Goal: Task Accomplishment & Management: Use online tool/utility

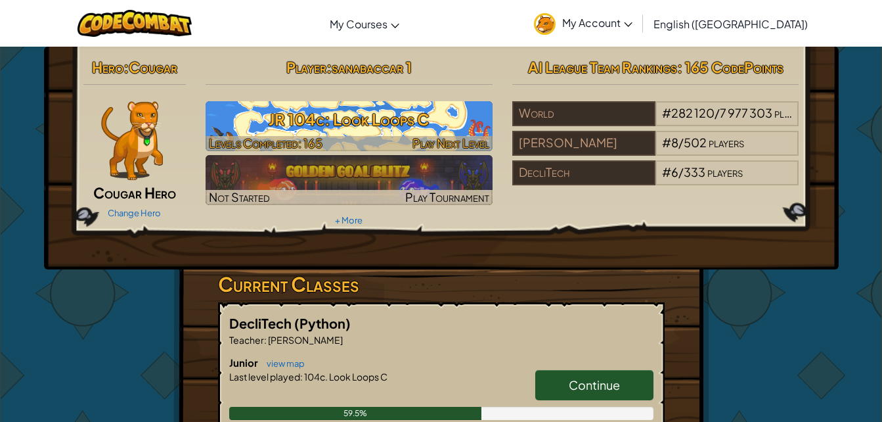
click at [417, 117] on h3 "JR 104c: Look Loops C" at bounding box center [349, 119] width 287 height 30
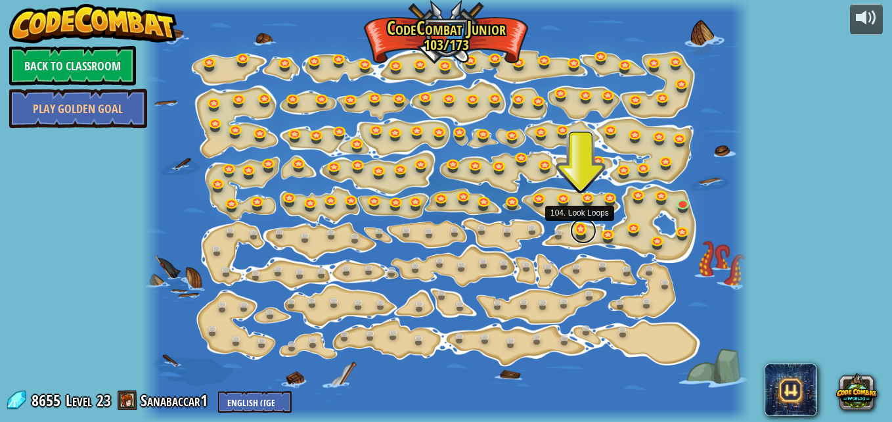
click at [580, 229] on link at bounding box center [583, 230] width 26 height 26
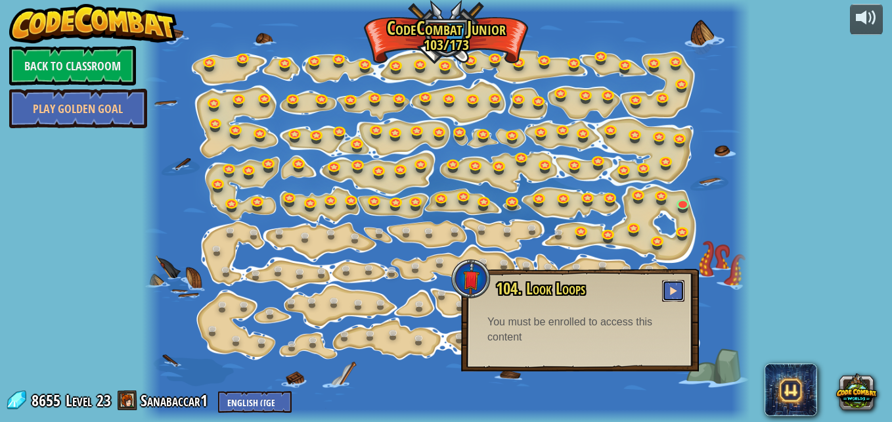
click at [667, 289] on button at bounding box center [673, 291] width 22 height 22
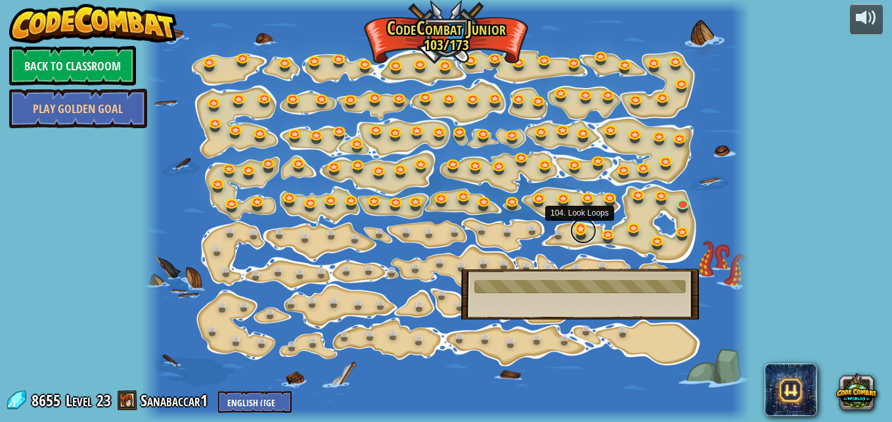
click at [583, 237] on link at bounding box center [583, 230] width 26 height 26
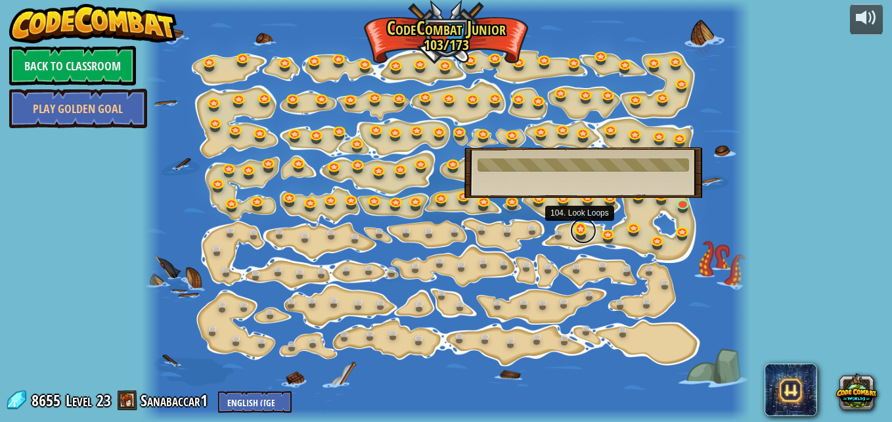
click at [579, 227] on link at bounding box center [583, 230] width 26 height 26
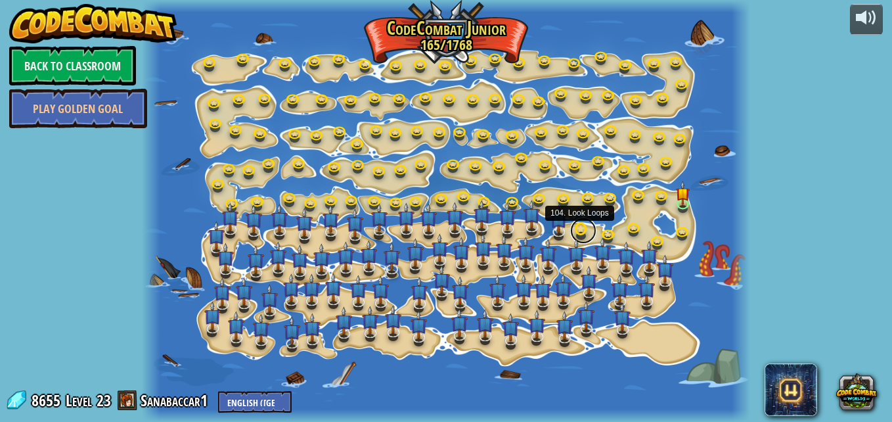
click at [577, 234] on link at bounding box center [583, 230] width 26 height 26
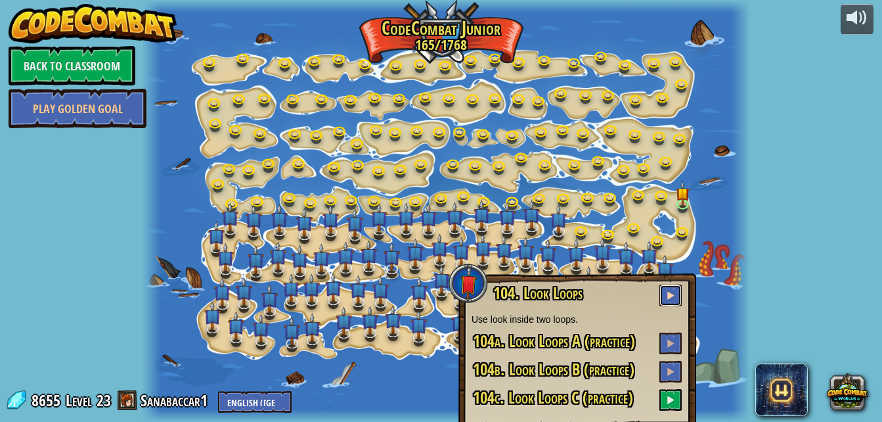
click at [677, 292] on button at bounding box center [670, 295] width 22 height 22
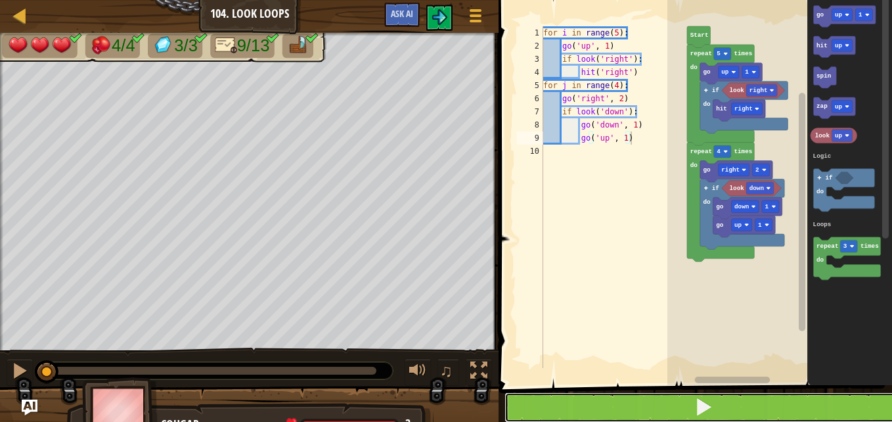
click at [760, 401] on button at bounding box center [702, 407] width 397 height 30
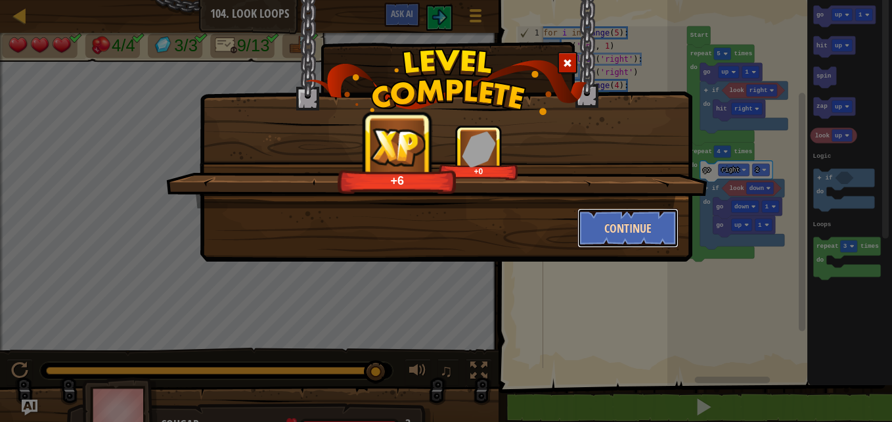
click at [606, 226] on button "Continue" at bounding box center [628, 227] width 102 height 39
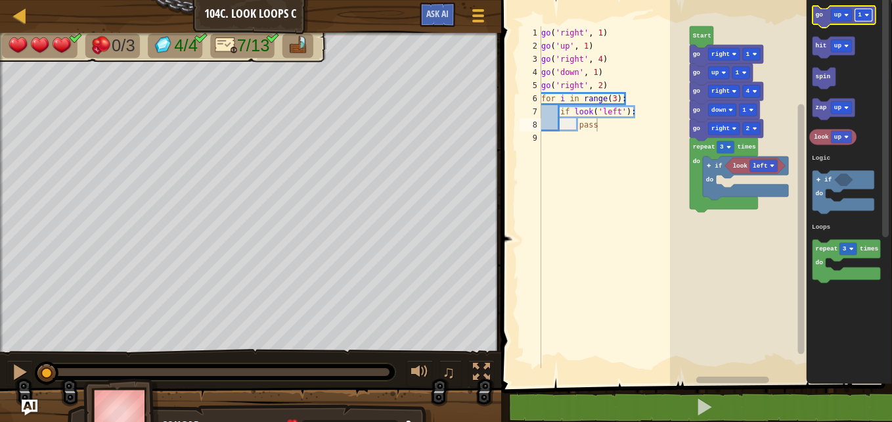
click at [866, 16] on image "Blockly Workspace" at bounding box center [866, 14] width 5 height 5
click at [820, 10] on icon "Blockly Workspace" at bounding box center [843, 17] width 63 height 22
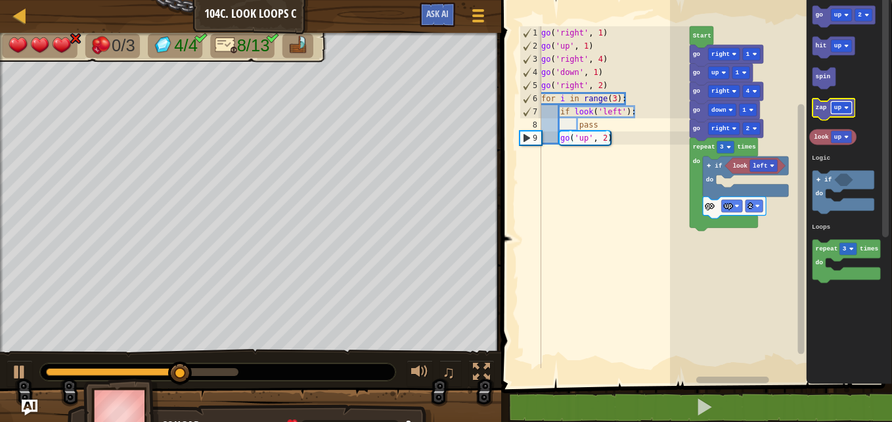
click at [841, 108] on rect "Blockly Workspace" at bounding box center [841, 108] width 21 height 12
click at [820, 111] on text "zap" at bounding box center [820, 107] width 11 height 7
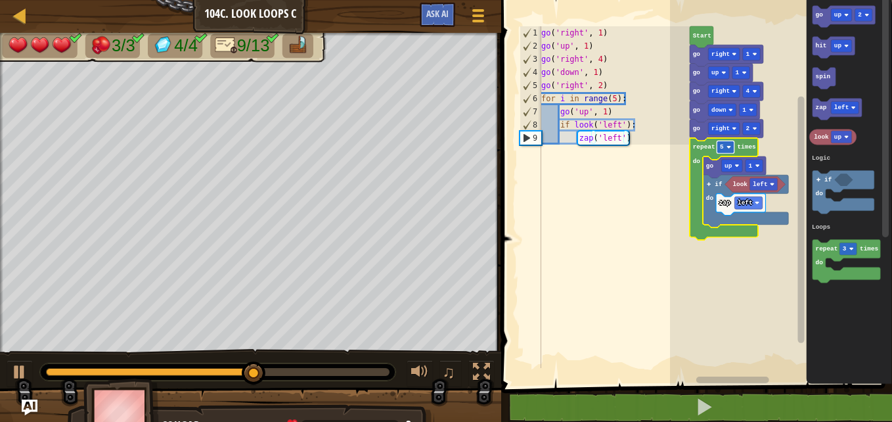
click at [724, 144] on rect "Blockly Workspace" at bounding box center [725, 147] width 18 height 12
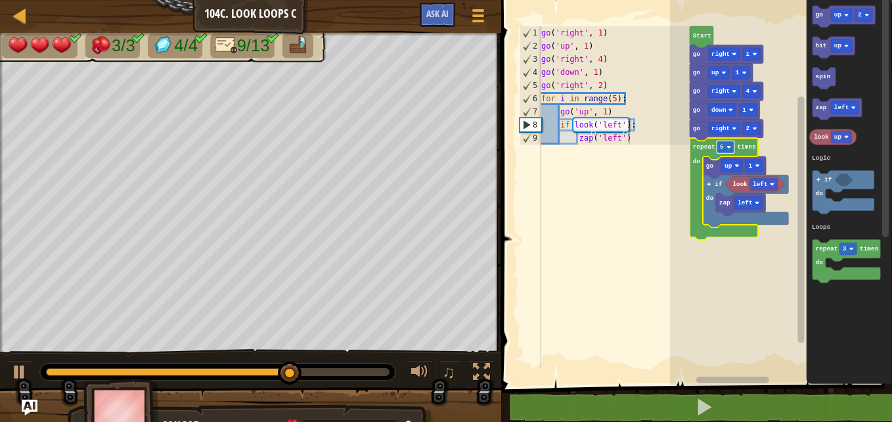
click at [722, 151] on rect "Blockly Workspace" at bounding box center [725, 147] width 18 height 12
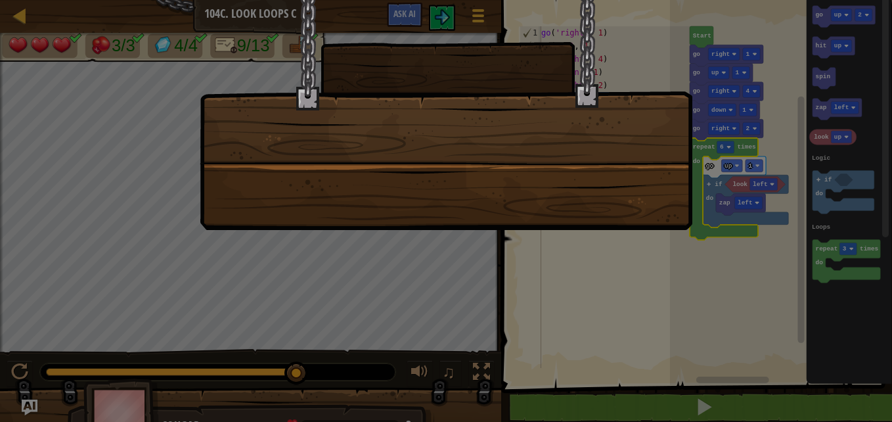
click at [445, 21] on div at bounding box center [445, 13] width 491 height 26
click at [445, 22] on div at bounding box center [445, 13] width 491 height 26
click at [446, 22] on div at bounding box center [445, 13] width 491 height 26
click at [462, 37] on div at bounding box center [446, 115] width 493 height 230
click at [463, 37] on div at bounding box center [446, 115] width 493 height 230
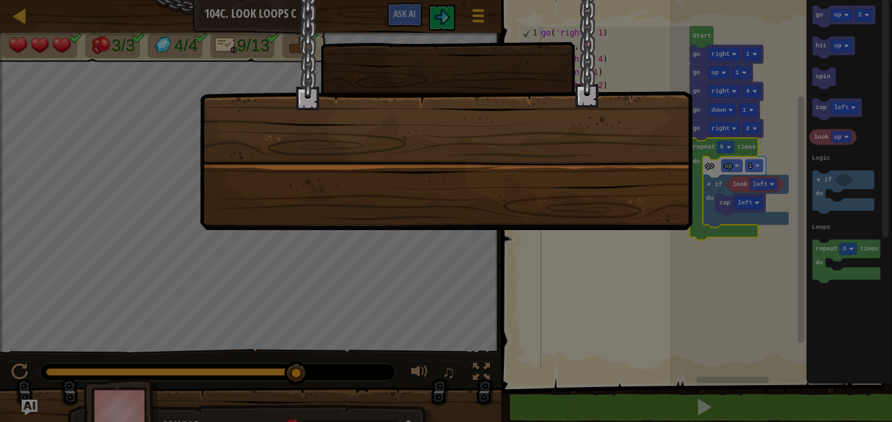
click at [463, 37] on div at bounding box center [446, 115] width 493 height 230
click at [452, 39] on div at bounding box center [446, 115] width 493 height 230
click at [452, 41] on div at bounding box center [446, 115] width 493 height 230
click at [447, 19] on div at bounding box center [445, 13] width 491 height 26
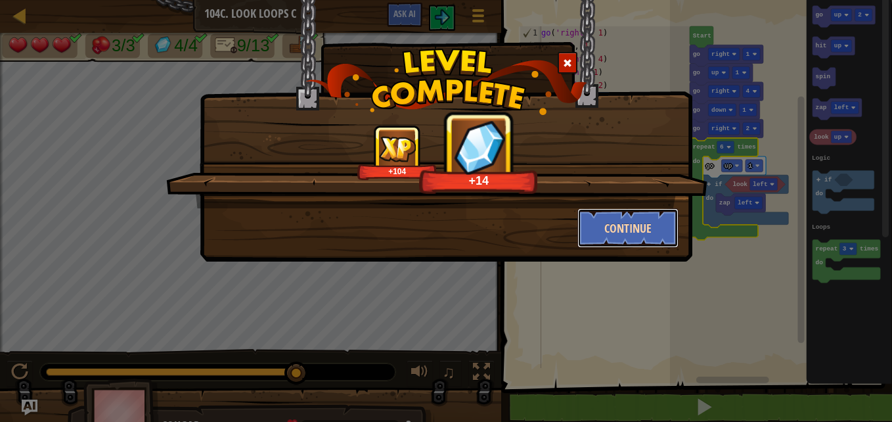
click at [604, 223] on button "Continue" at bounding box center [628, 227] width 102 height 39
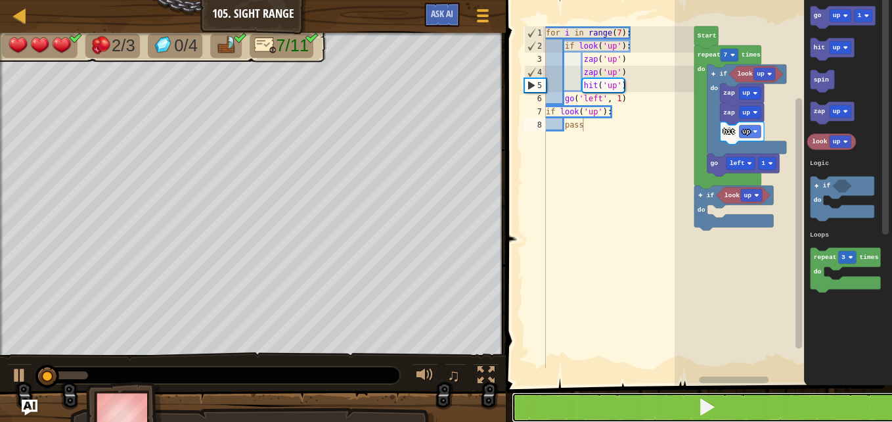
click at [575, 406] on button at bounding box center [707, 407] width 390 height 30
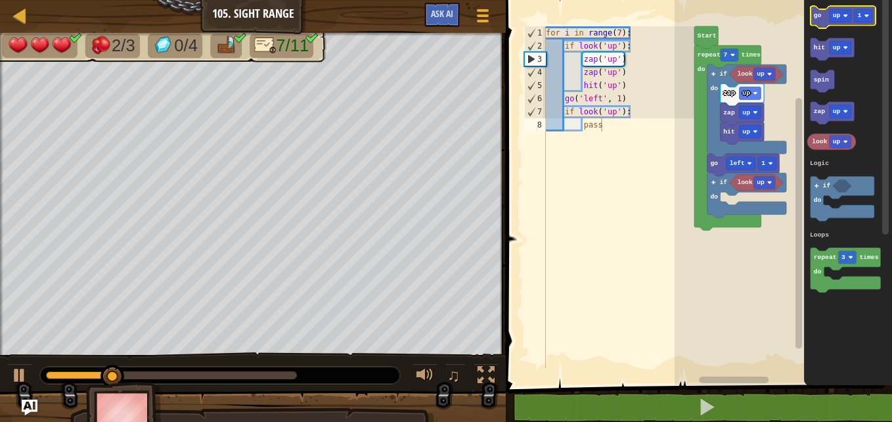
click at [817, 18] on text "go" at bounding box center [818, 15] width 8 height 7
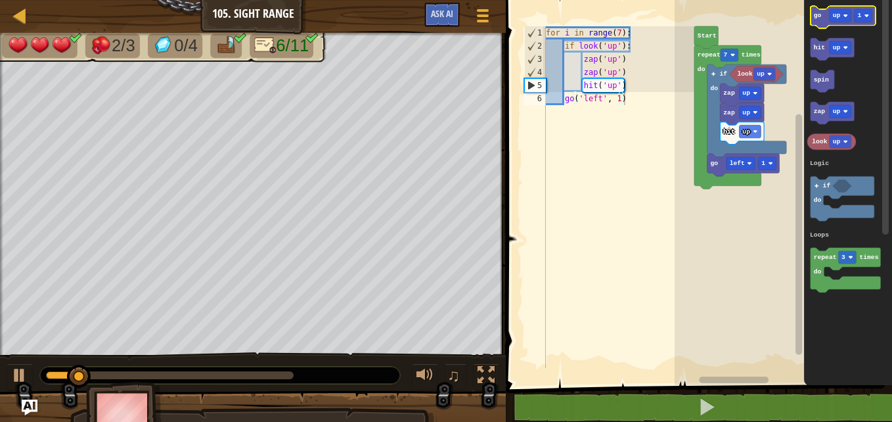
click at [819, 18] on text "go" at bounding box center [818, 15] width 8 height 7
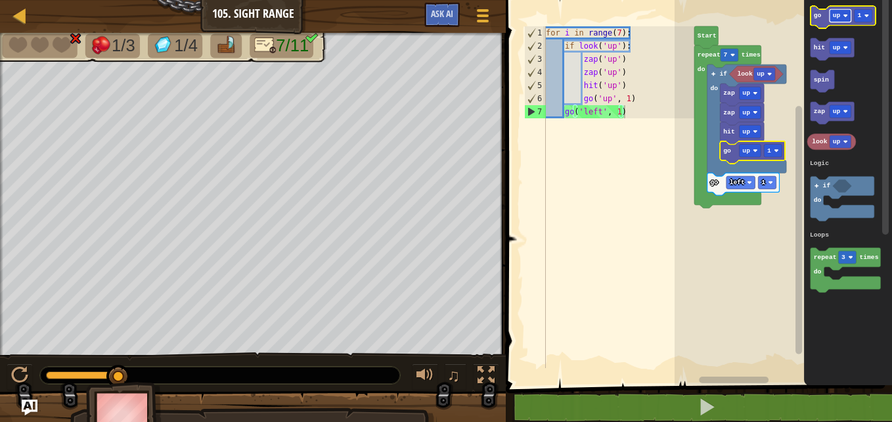
click at [839, 12] on text "up" at bounding box center [837, 15] width 8 height 7
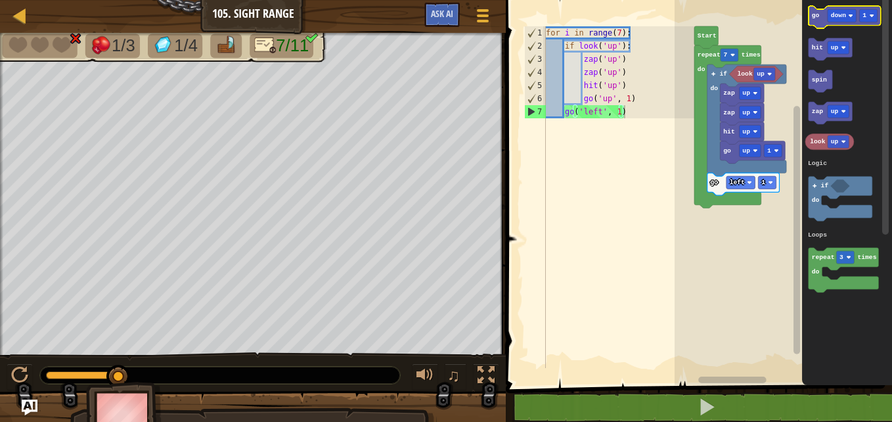
click at [815, 19] on text "go" at bounding box center [816, 15] width 8 height 7
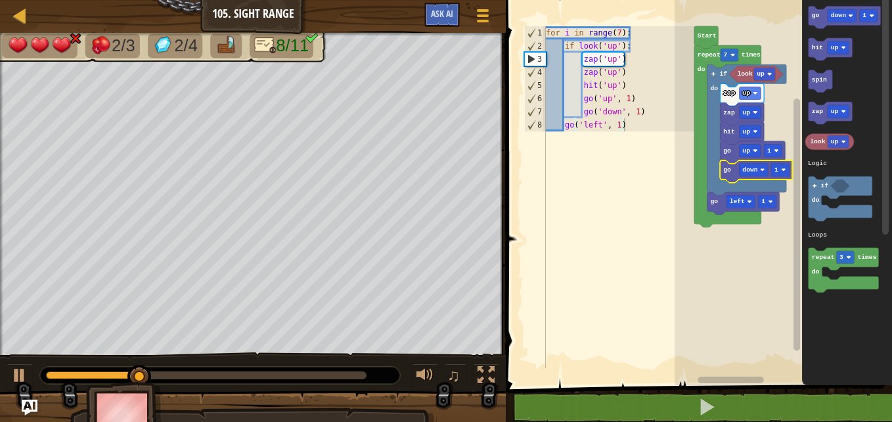
click at [732, 45] on rect "Blockly Workspace" at bounding box center [782, 188] width 217 height 391
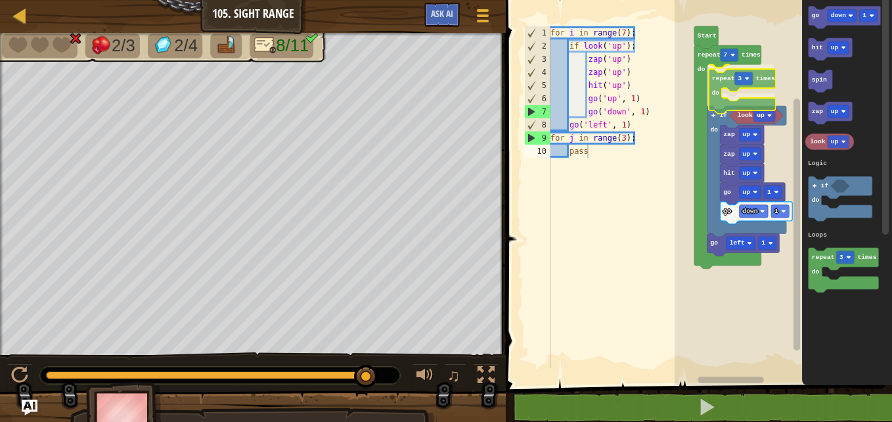
click at [716, 81] on div "Logic Loops Start repeat 7 times do repeat 3 times do look up zap up hit up go …" at bounding box center [782, 188] width 217 height 391
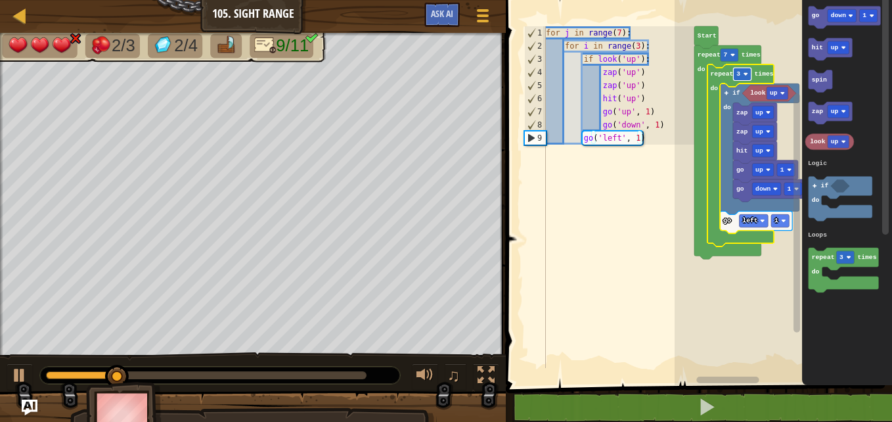
click at [744, 73] on image "Blockly Workspace" at bounding box center [745, 74] width 5 height 5
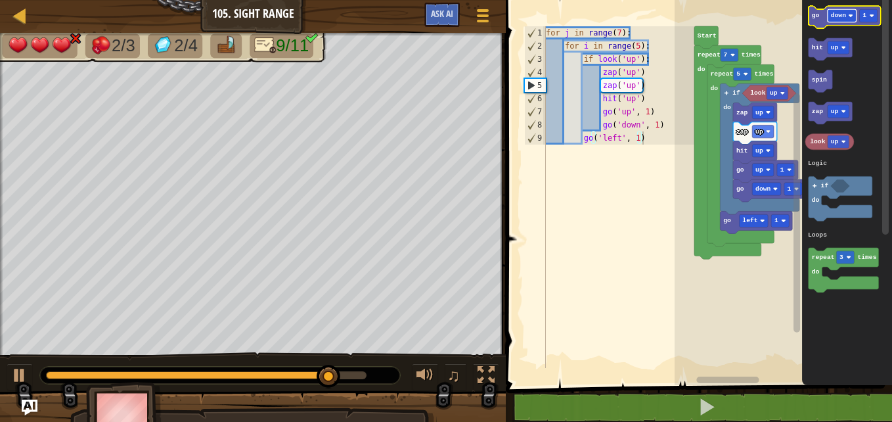
click at [840, 12] on text "down" at bounding box center [838, 15] width 15 height 7
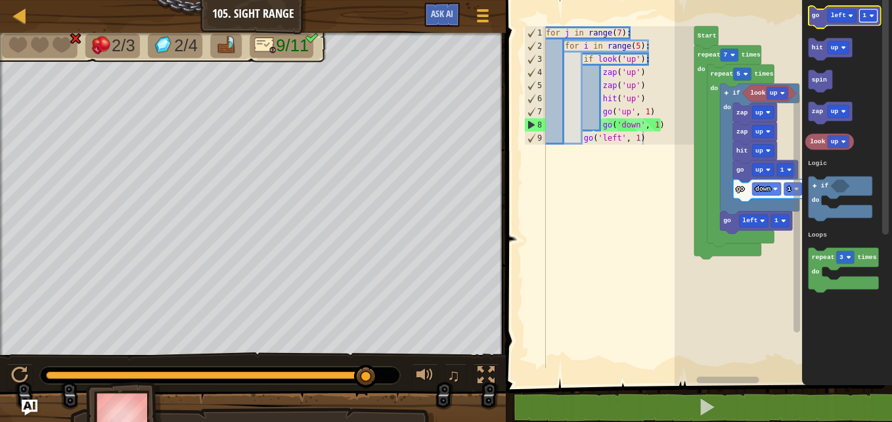
click at [870, 16] on image "Blockly Workspace" at bounding box center [871, 15] width 5 height 5
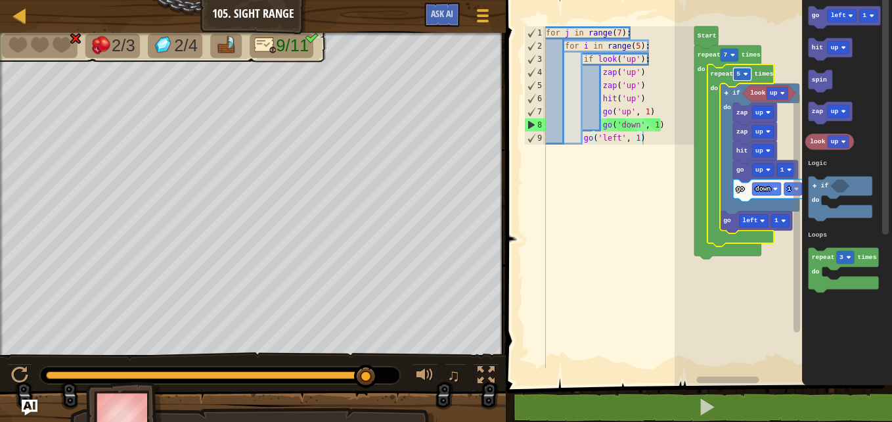
click at [744, 69] on rect "Blockly Workspace" at bounding box center [743, 74] width 18 height 12
click at [633, 49] on div "for j in range ( 7 ) : for i in range ( 7 ) : if look ( 'up' ) : zap ( 'up' ) z…" at bounding box center [618, 210] width 151 height 368
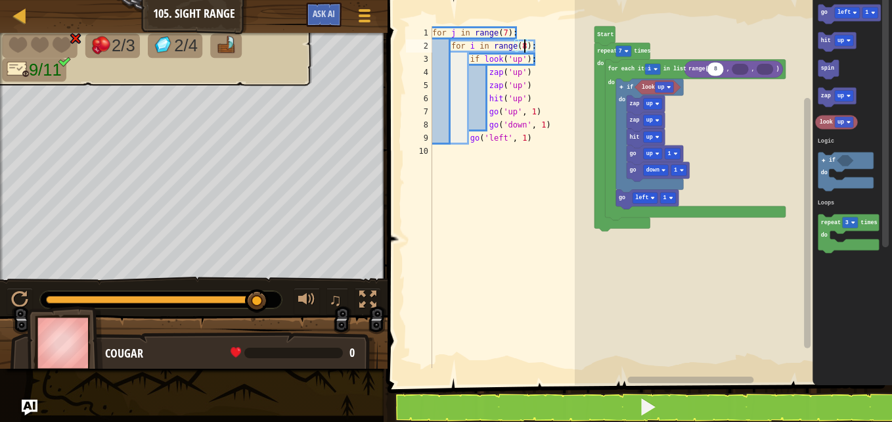
scroll to position [6, 14]
click at [676, 254] on rect "Blockly Workspace" at bounding box center [733, 188] width 317 height 391
click at [520, 406] on button at bounding box center [647, 407] width 508 height 30
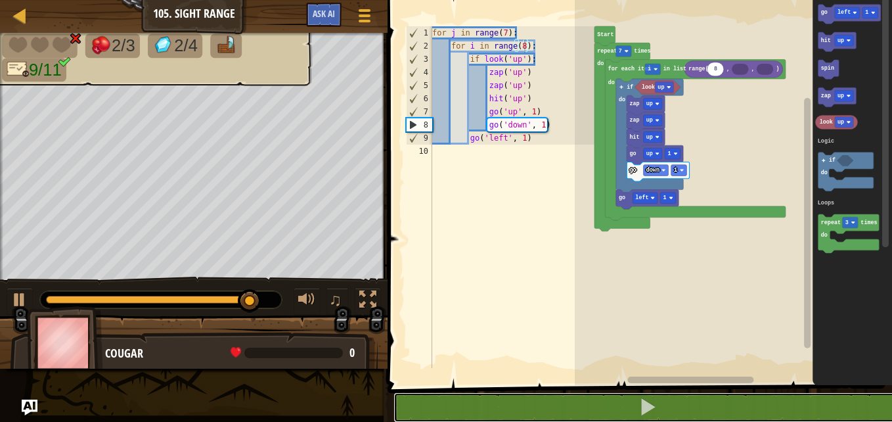
click at [440, 186] on div "Map Junior 105. Sight Range Game Menu Ask AI 1 הההההההההההההההההההההההההההההההה…" at bounding box center [446, 211] width 892 height 422
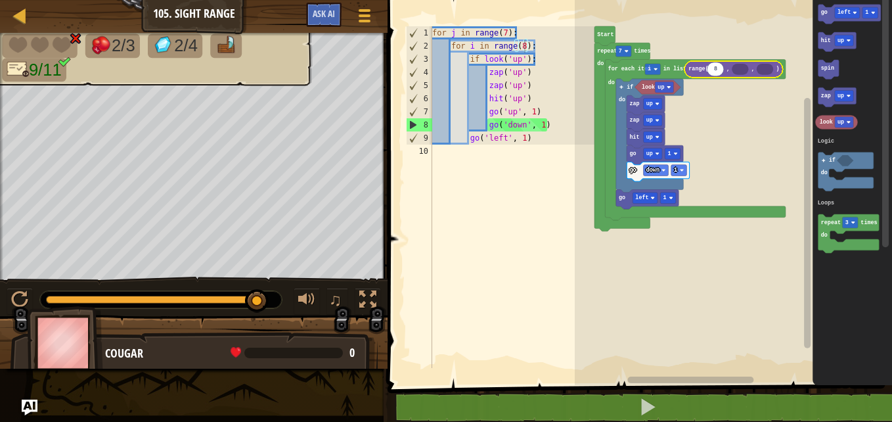
click at [740, 71] on icon "Blockly Workspace" at bounding box center [740, 69] width 16 height 11
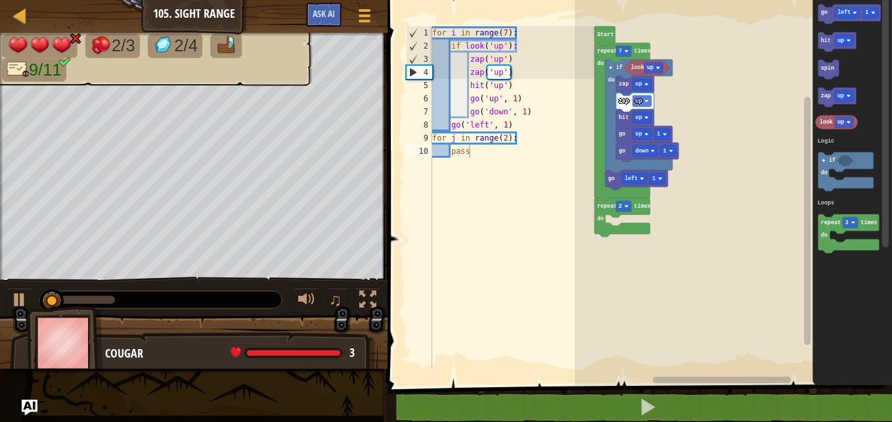
drag, startPoint x: 386, startPoint y: 214, endPoint x: 451, endPoint y: 202, distance: 66.1
click at [451, 202] on div "for i in range(8): 1 2 3 4 5 6 7 8 9 10 for i in range ( 7 ) : if look ( 'up' )…" at bounding box center [638, 219] width 508 height 424
drag, startPoint x: 427, startPoint y: 210, endPoint x: 495, endPoint y: 184, distance: 73.2
click at [495, 184] on div "pass 1 2 3 4 5 6 7 8 9 10 for i in range ( 7 ) : if look ( 'up' ) : zap ( 'up' …" at bounding box center [498, 196] width 191 height 341
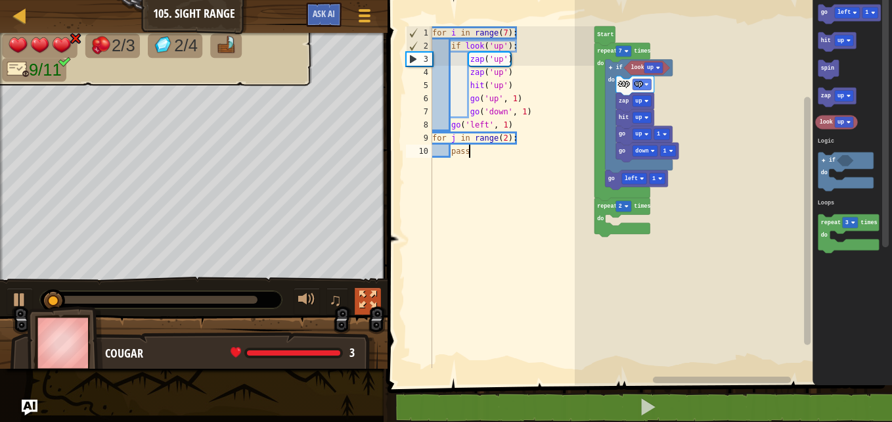
click at [364, 289] on button at bounding box center [368, 301] width 26 height 27
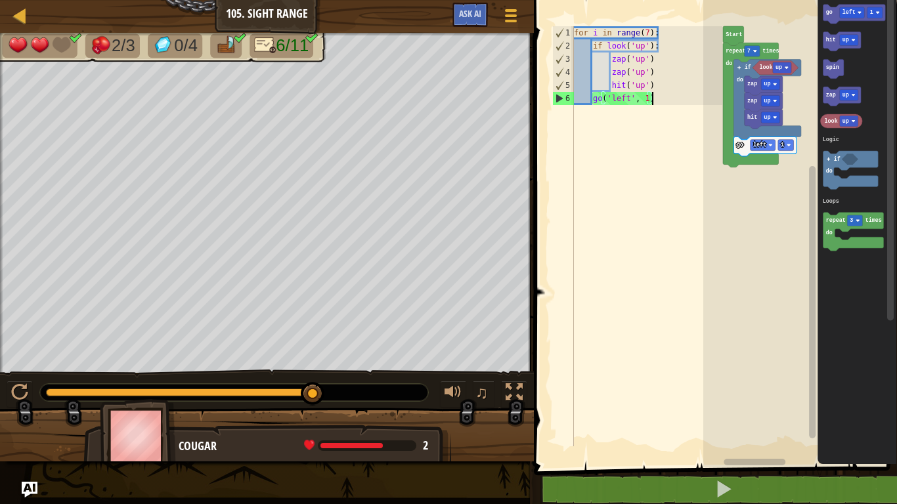
click at [678, 200] on div "for i in range ( 7 ) : if look ( 'up' ) : zap ( 'up' ) zap ( 'up' ) hit ( 'up' …" at bounding box center [646, 249] width 151 height 447
click at [644, 99] on div "for i in range ( 7 ) : if look ( 'up' ) : zap ( 'up' ) zap ( 'up' ) hit ( 'up' …" at bounding box center [646, 249] width 151 height 447
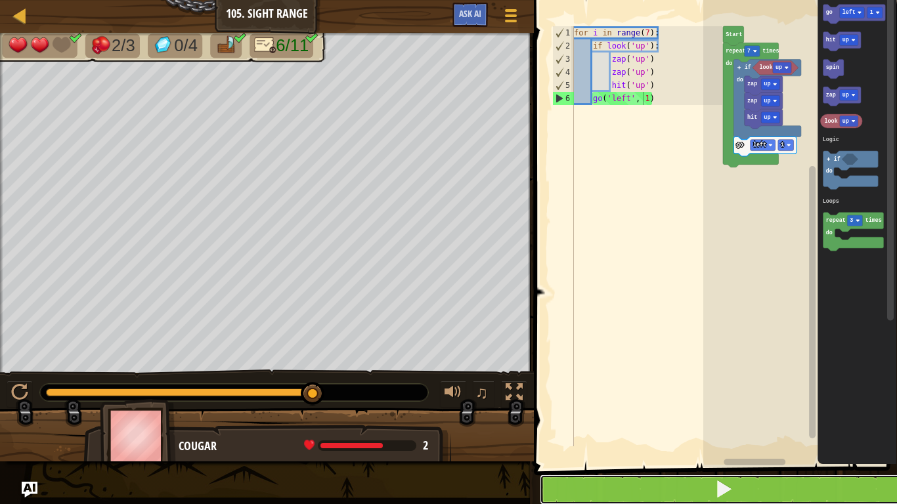
click at [768, 421] on button at bounding box center [723, 490] width 367 height 30
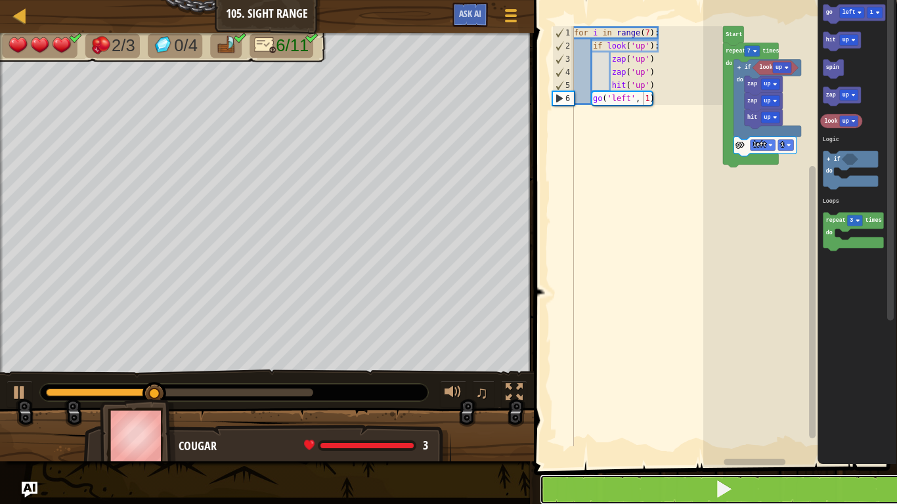
click at [768, 421] on button at bounding box center [723, 490] width 367 height 30
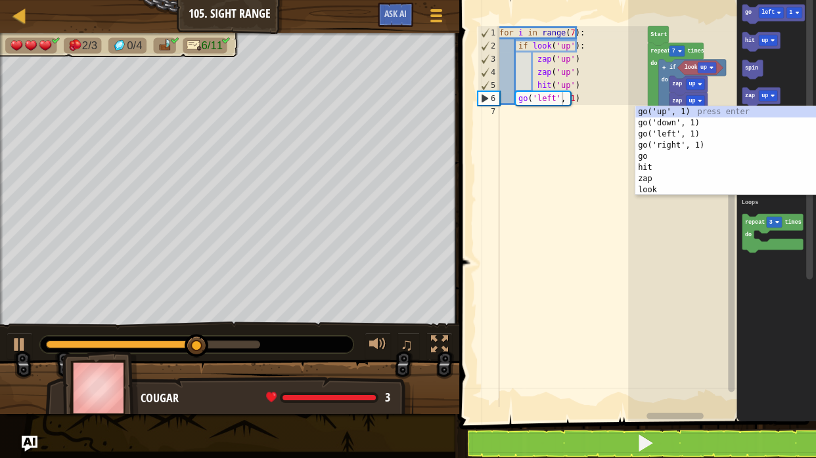
click at [671, 243] on rect "Blockly Workspace" at bounding box center [722, 207] width 188 height 428
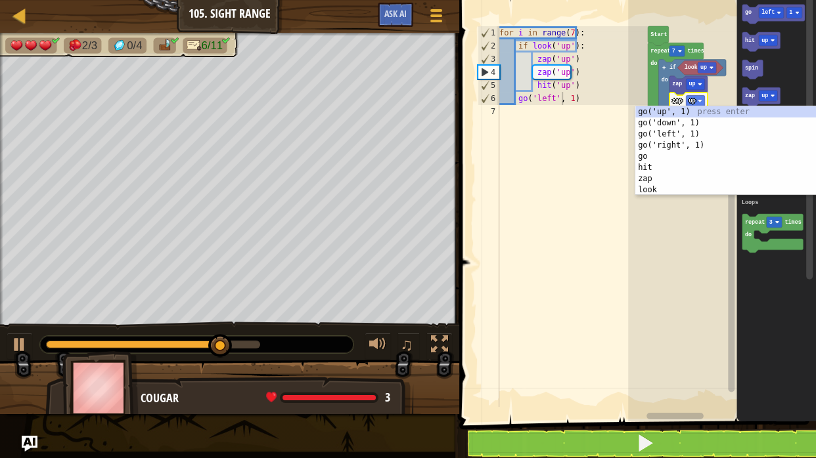
click at [678, 234] on rect "Blockly Workspace" at bounding box center [722, 207] width 188 height 428
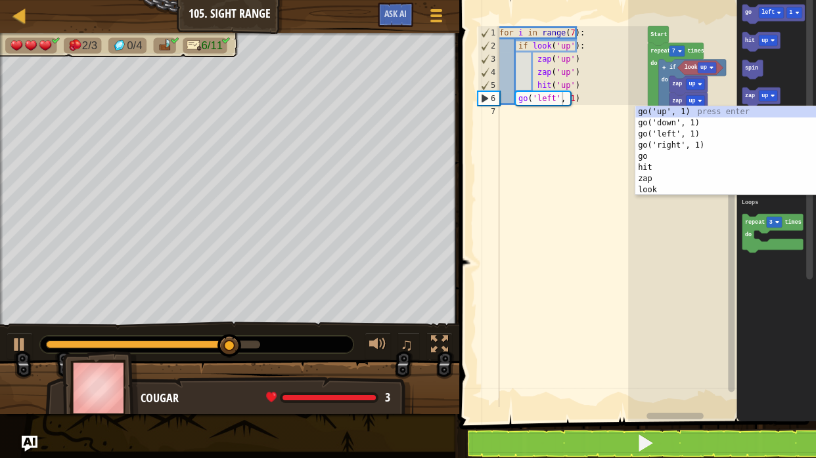
click at [780, 321] on icon "Blockly Workspace" at bounding box center [775, 207] width 79 height 428
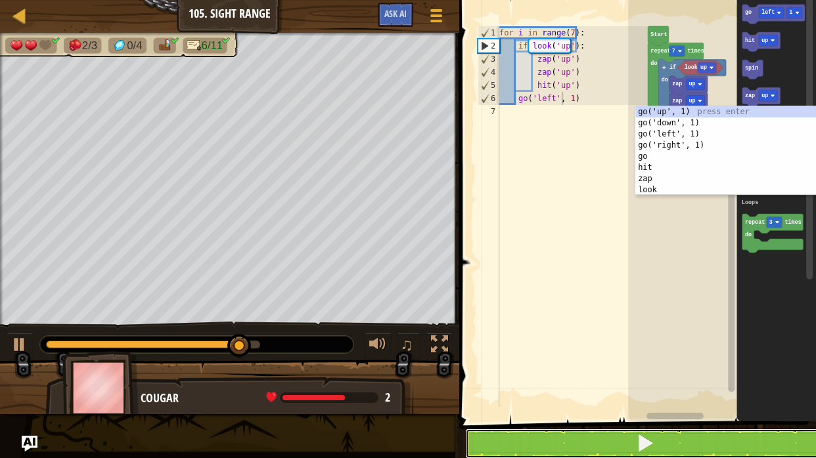
click at [709, 421] on button at bounding box center [645, 444] width 361 height 30
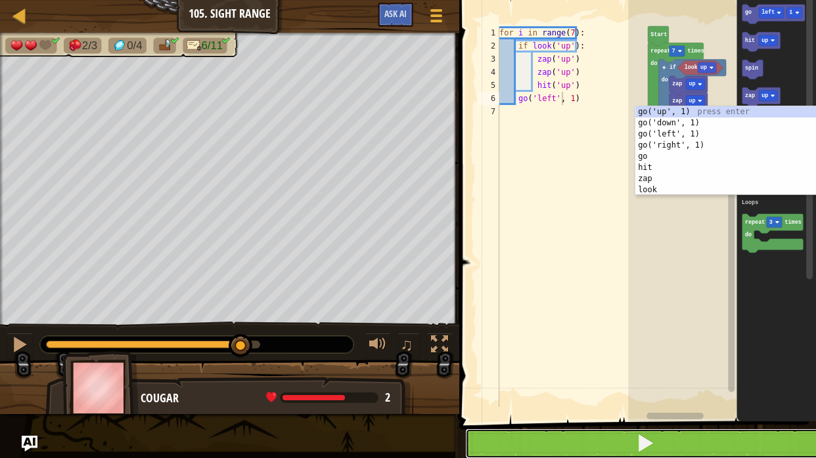
click at [709, 421] on button at bounding box center [645, 444] width 361 height 30
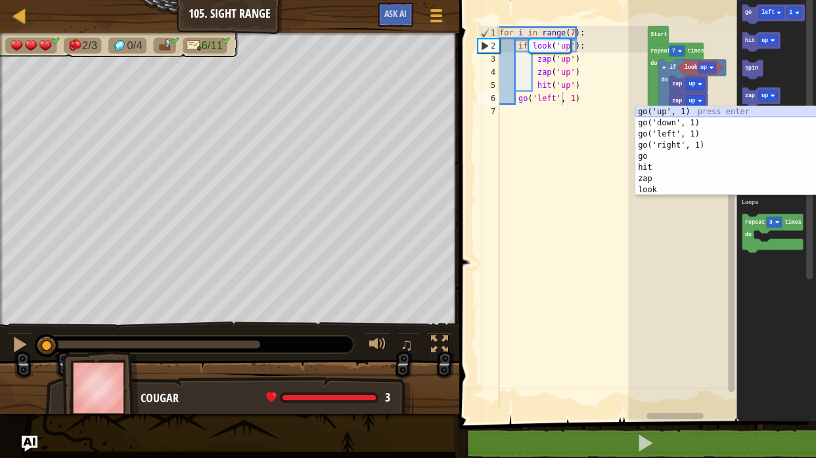
click at [689, 110] on div "go('up', 1) press enter go('down', 1) press enter go('left', 1) press enter go(…" at bounding box center [728, 162] width 186 height 112
type textarea "go('left', go('up', )"
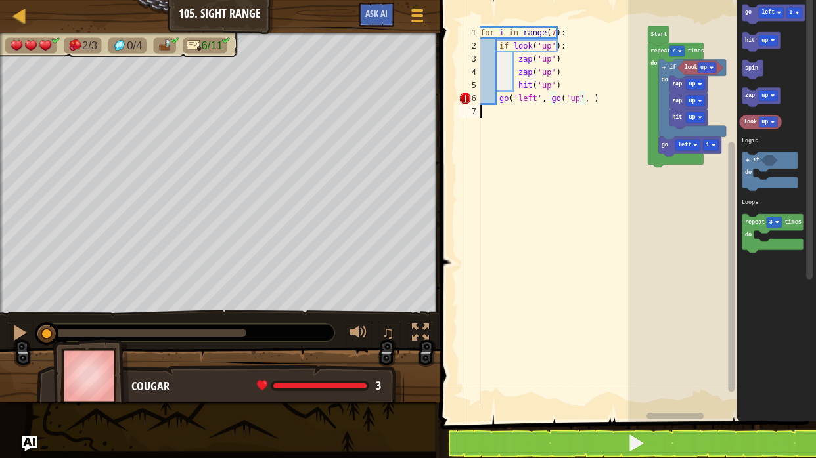
click at [611, 157] on div "for i in range ( 7 ) : if look ( 'up' ) : zap ( 'up' ) zap ( 'up' ) hit ( 'up' …" at bounding box center [562, 229] width 170 height 407
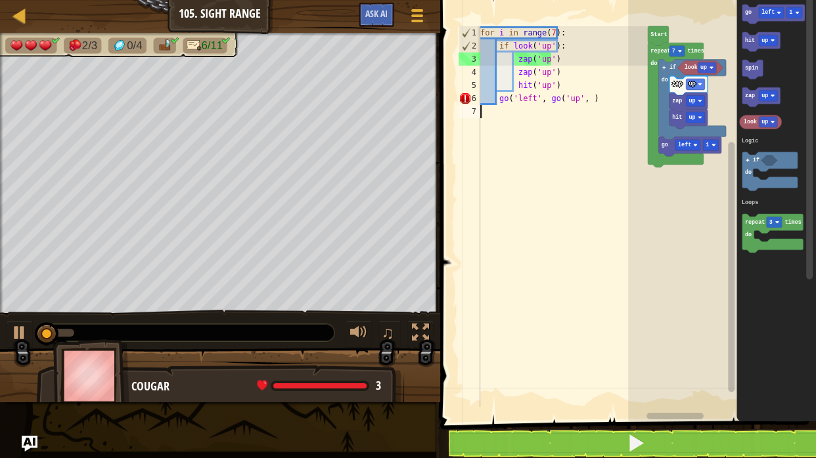
scroll to position [6, 0]
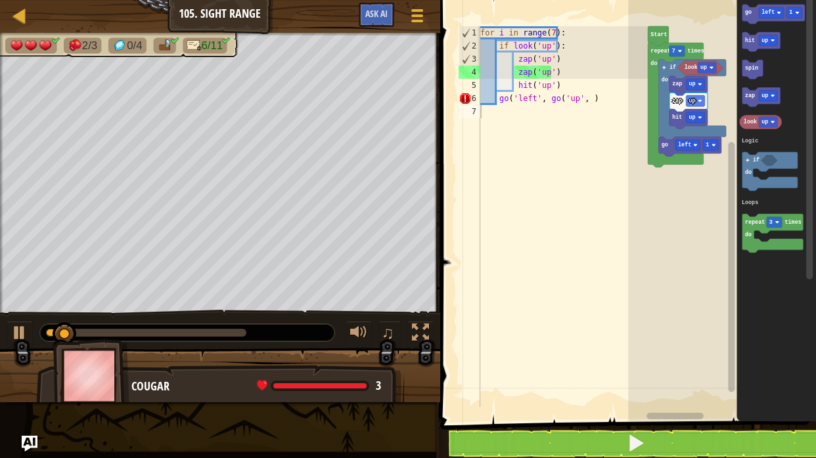
click at [656, 235] on rect "Blockly Workspace" at bounding box center [722, 207] width 188 height 428
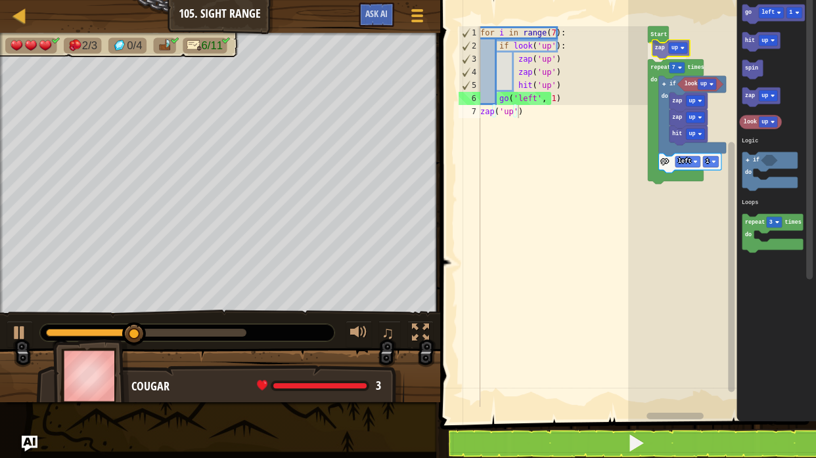
click at [663, 52] on div "Logic Loops Start zap up repeat 7 times do look up go left 1 if do zap up hit u…" at bounding box center [722, 207] width 188 height 428
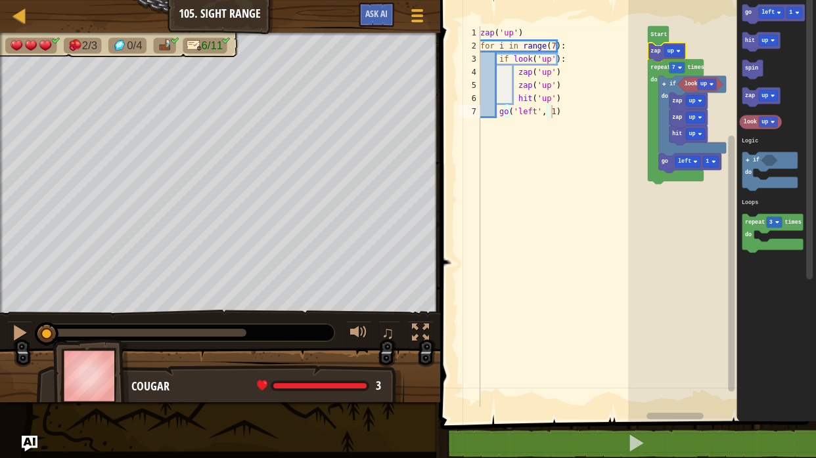
click at [659, 55] on icon "Blockly Workspace" at bounding box center [667, 52] width 38 height 19
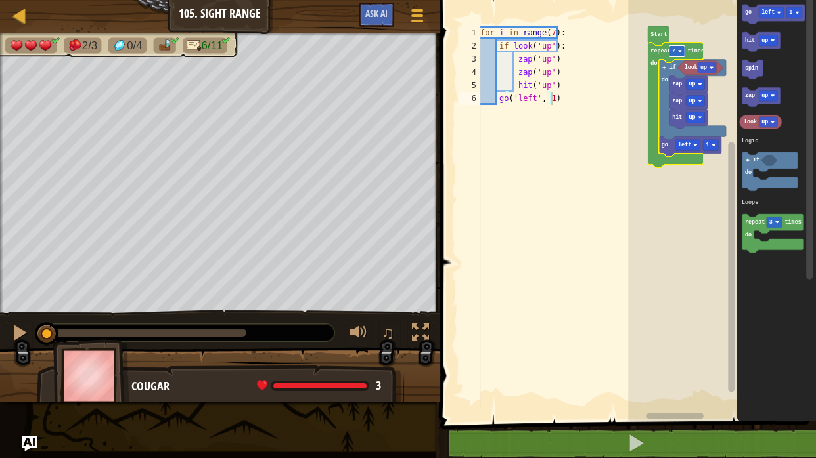
click at [679, 52] on image "Blockly Workspace" at bounding box center [680, 51] width 4 height 4
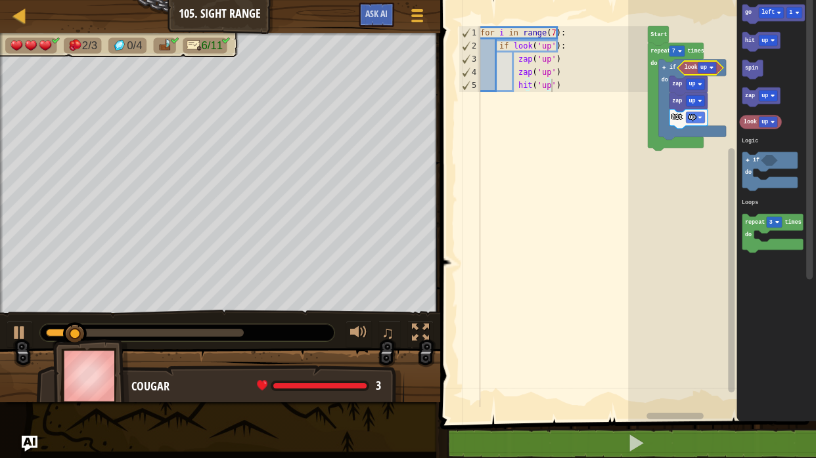
click at [707, 68] on rect "Blockly Workspace" at bounding box center [706, 67] width 18 height 11
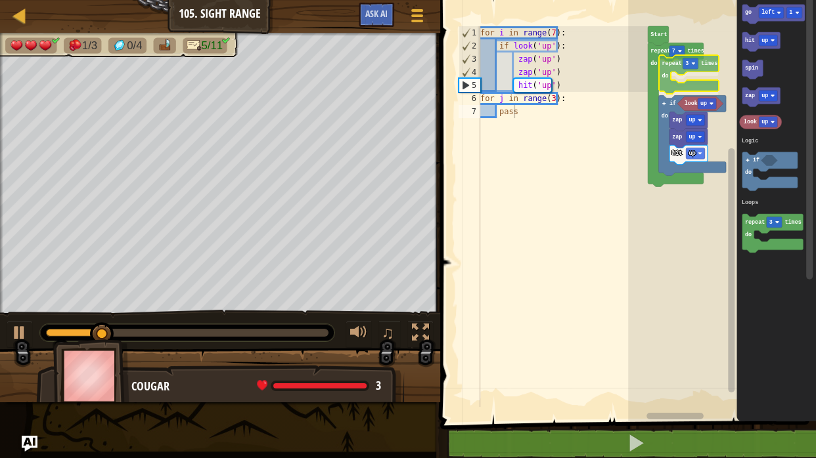
click at [674, 60] on div "Logic Loops Start repeat 7 times do repeat 3 times do if do look up zap up hit …" at bounding box center [722, 207] width 188 height 428
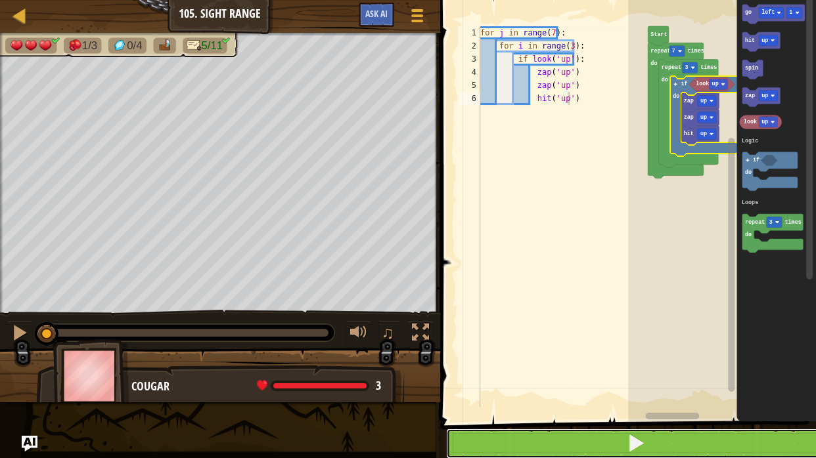
click at [640, 421] on span at bounding box center [636, 443] width 18 height 18
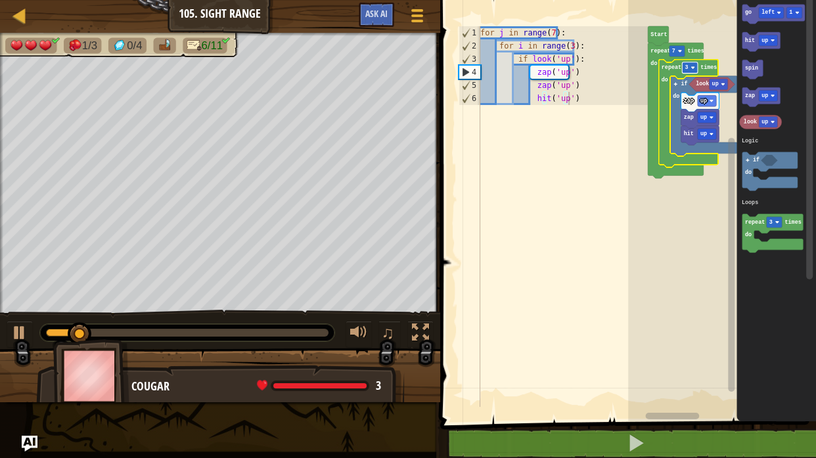
click at [693, 70] on rect "Blockly Workspace" at bounding box center [690, 67] width 16 height 11
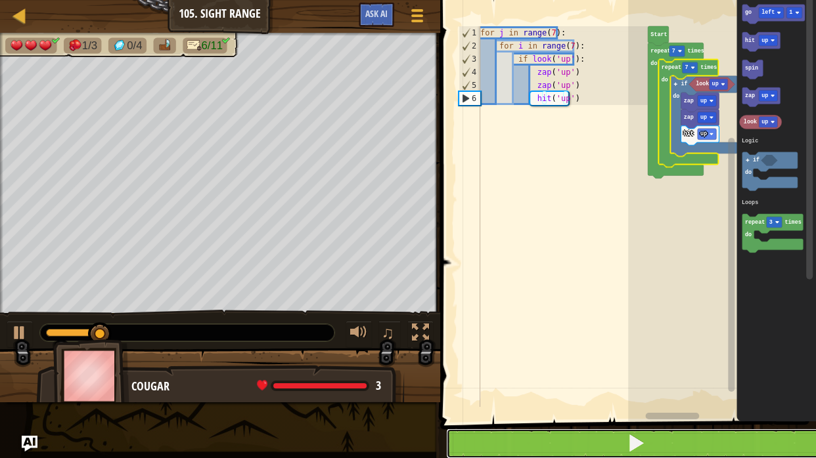
click at [683, 421] on button at bounding box center [636, 444] width 380 height 30
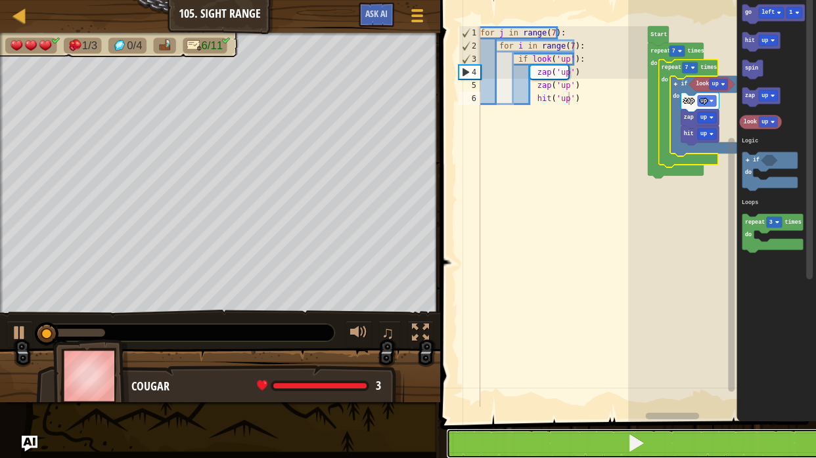
click at [686, 421] on button at bounding box center [636, 444] width 380 height 30
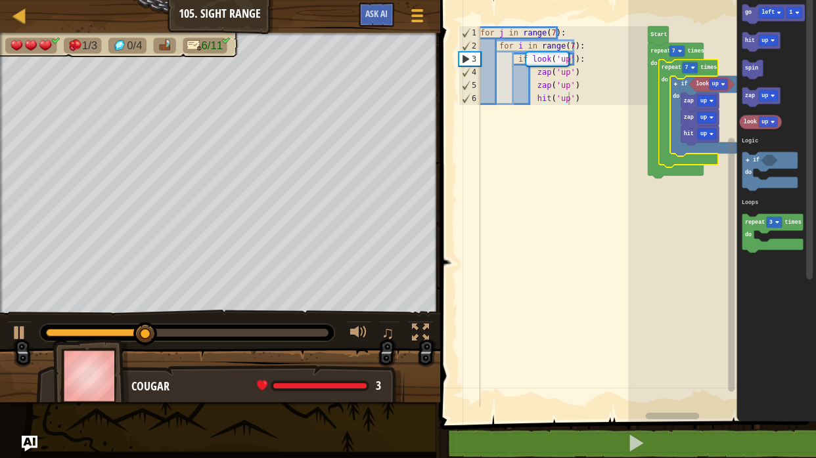
type textarea "hit('up')"
click at [483, 193] on div "for j in range ( 7 ) : for i in range ( 7 ) : if look ( 'up' ) : zap ( 'up' ) z…" at bounding box center [562, 229] width 170 height 407
click at [688, 67] on rect "Blockly Workspace" at bounding box center [690, 67] width 16 height 11
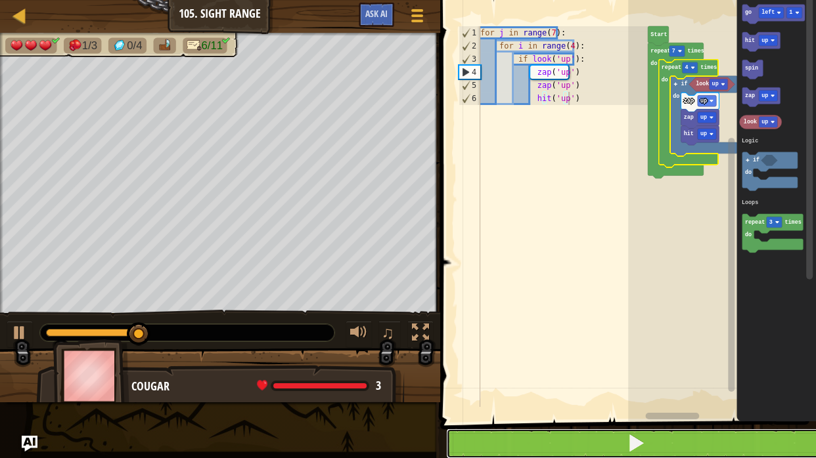
click at [697, 421] on button at bounding box center [636, 444] width 380 height 30
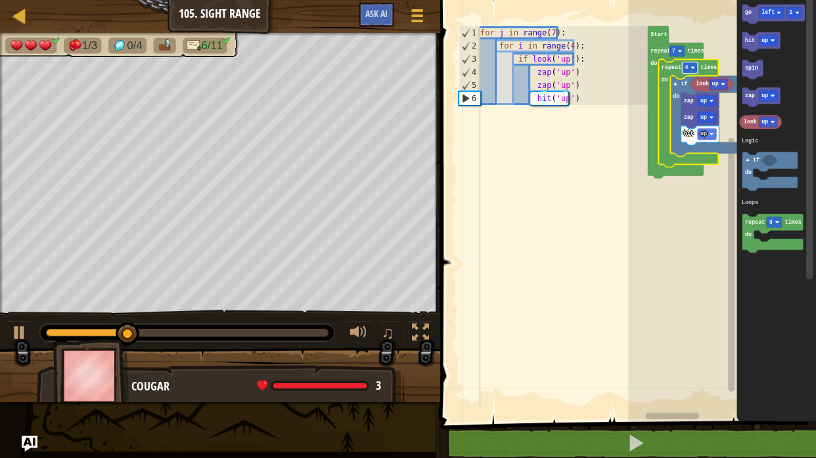
click at [691, 69] on image "Blockly Workspace" at bounding box center [692, 68] width 4 height 4
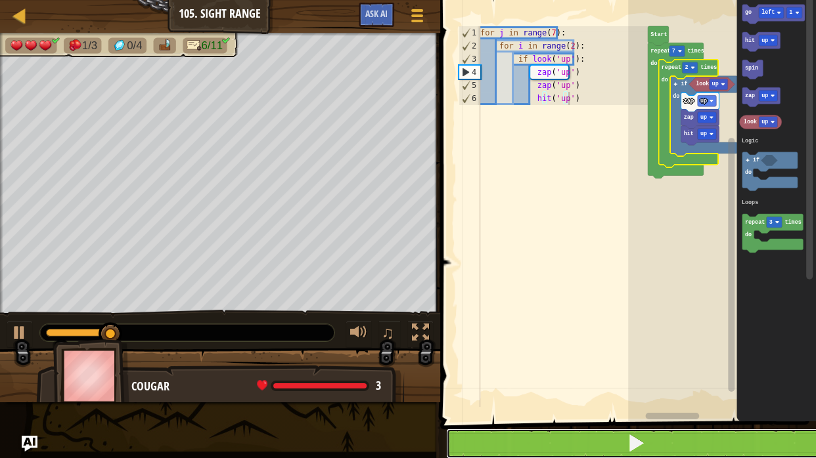
click at [682, 421] on button at bounding box center [636, 444] width 380 height 30
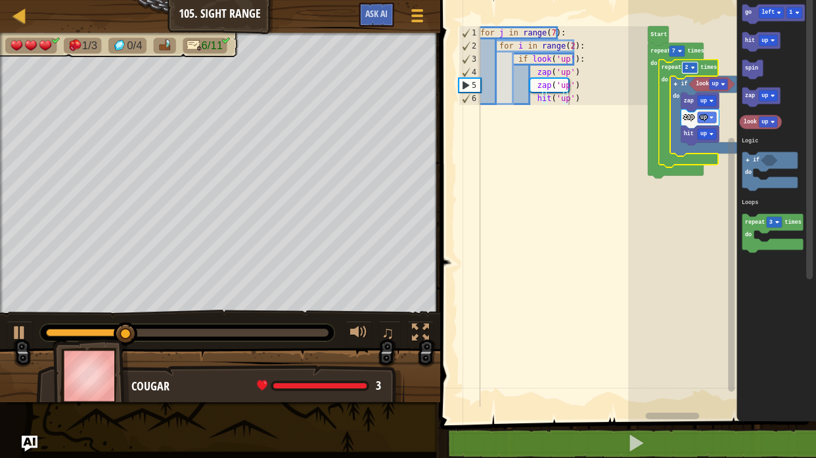
click at [688, 71] on rect "Blockly Workspace" at bounding box center [690, 67] width 16 height 11
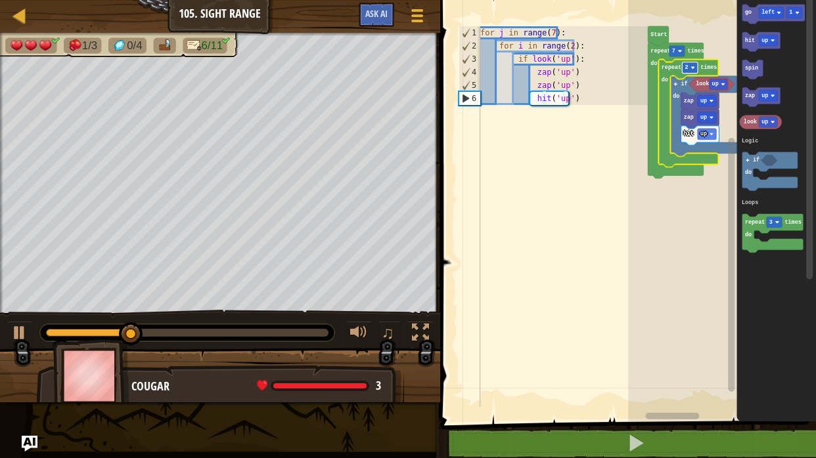
click at [688, 71] on rect "Blockly Workspace" at bounding box center [690, 67] width 16 height 11
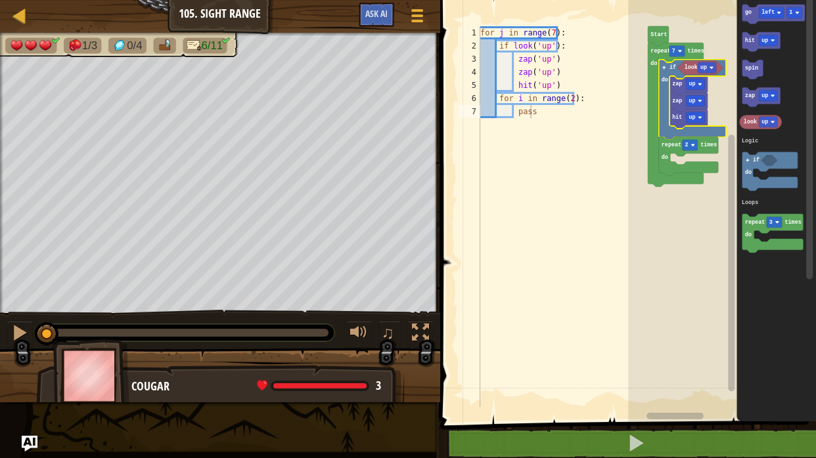
click at [672, 155] on rect "Blockly Workspace" at bounding box center [722, 207] width 188 height 428
click at [675, 150] on icon "Blockly Workspace" at bounding box center [689, 156] width 60 height 39
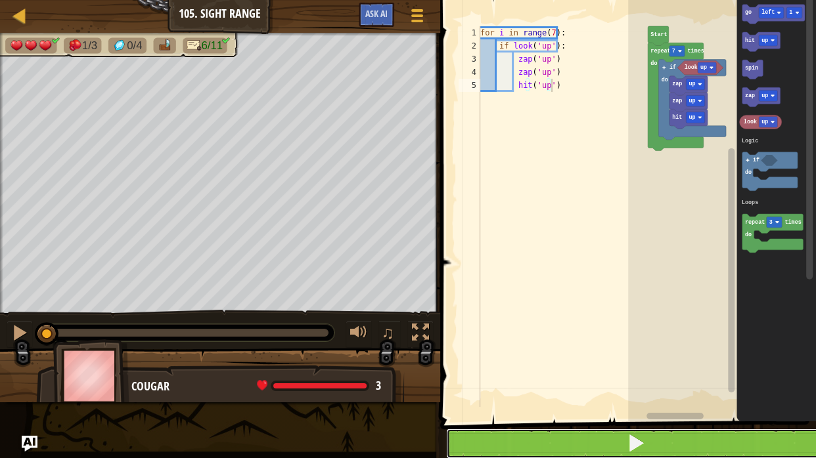
click at [672, 421] on button at bounding box center [636, 444] width 380 height 30
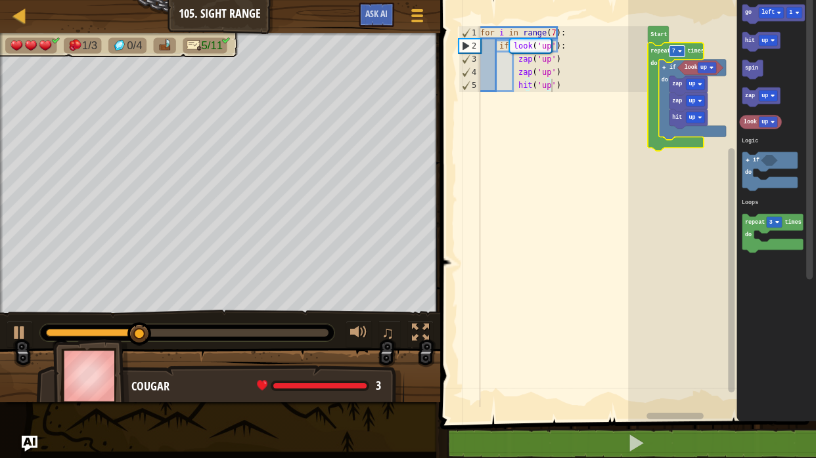
click at [678, 50] on image "Blockly Workspace" at bounding box center [680, 51] width 4 height 4
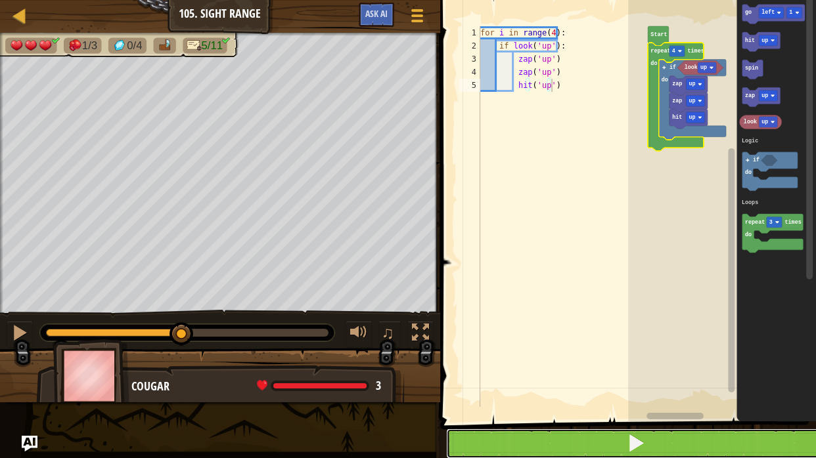
click at [694, 421] on button at bounding box center [636, 444] width 380 height 30
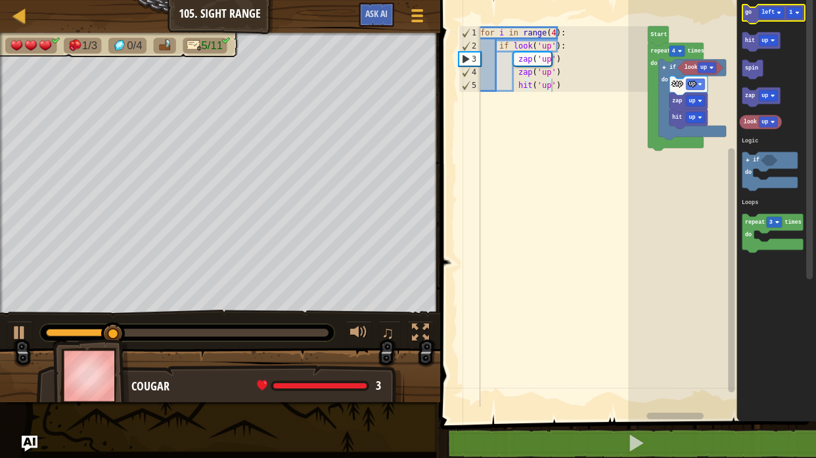
click at [749, 30] on icon "go left 1 hit up spin zap up look up repeat 3 times do if do Logic Loops" at bounding box center [775, 207] width 79 height 428
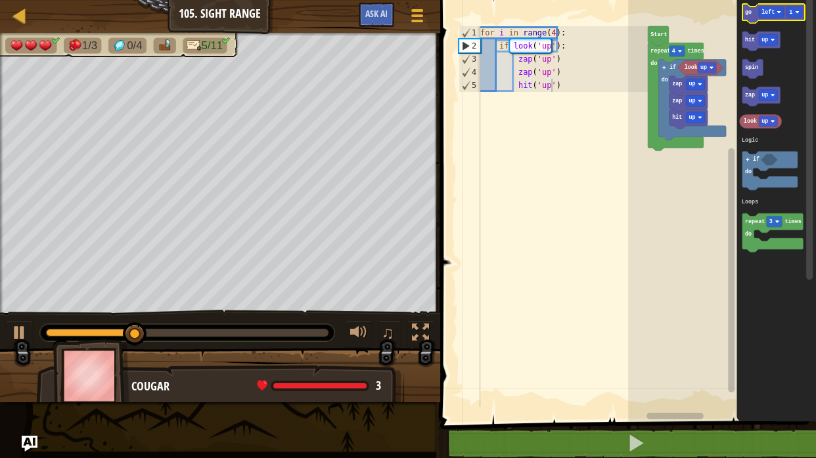
click at [748, 14] on text "go" at bounding box center [748, 12] width 7 height 7
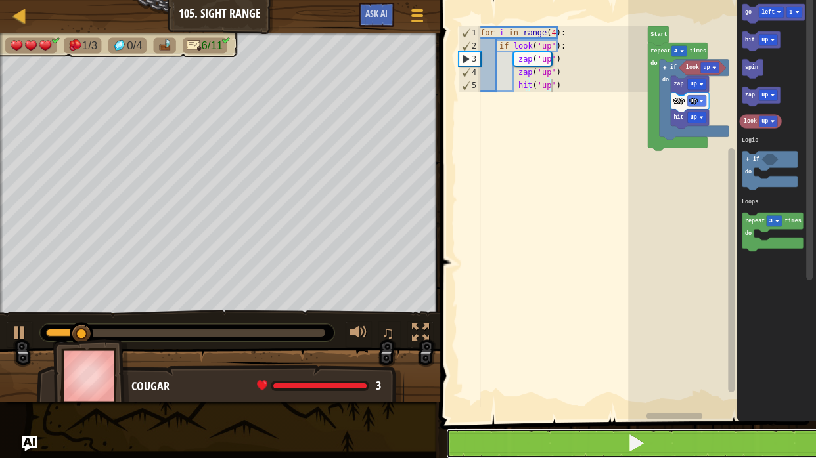
click at [648, 421] on button at bounding box center [636, 444] width 380 height 30
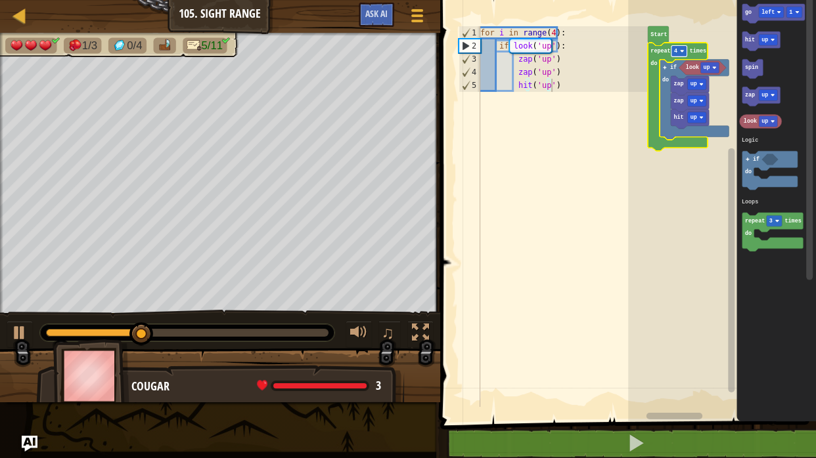
click at [682, 48] on rect "Blockly Workspace" at bounding box center [679, 50] width 16 height 11
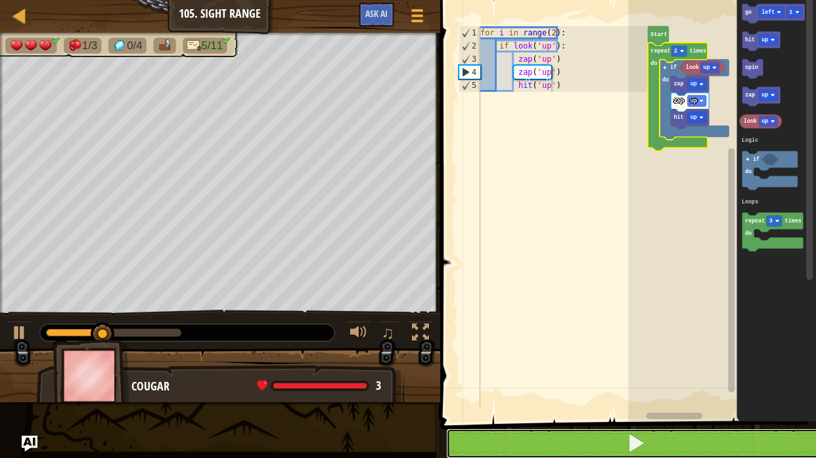
click at [671, 421] on button at bounding box center [636, 444] width 380 height 30
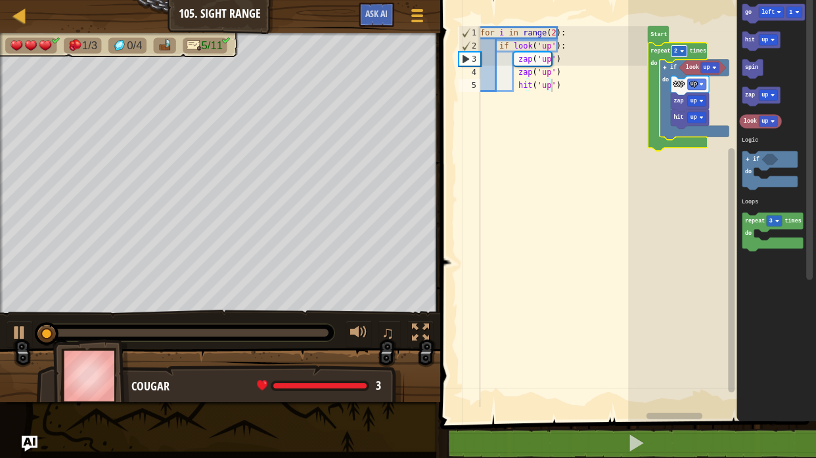
click at [674, 51] on text "2" at bounding box center [675, 51] width 3 height 7
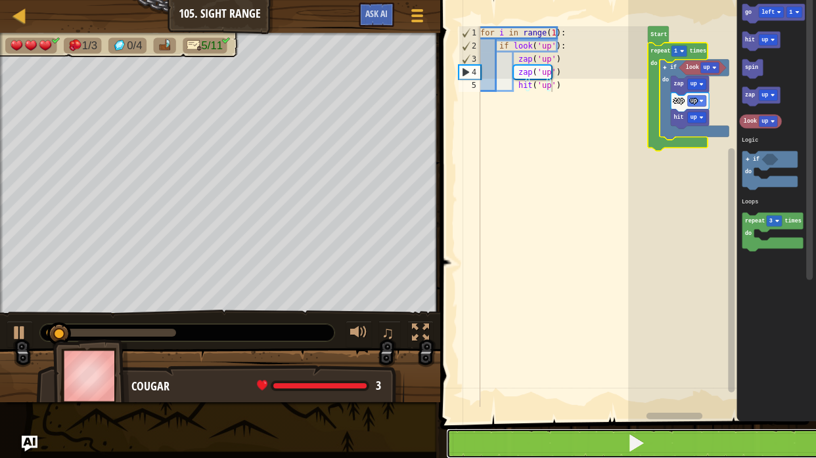
click at [686, 421] on button at bounding box center [636, 444] width 380 height 30
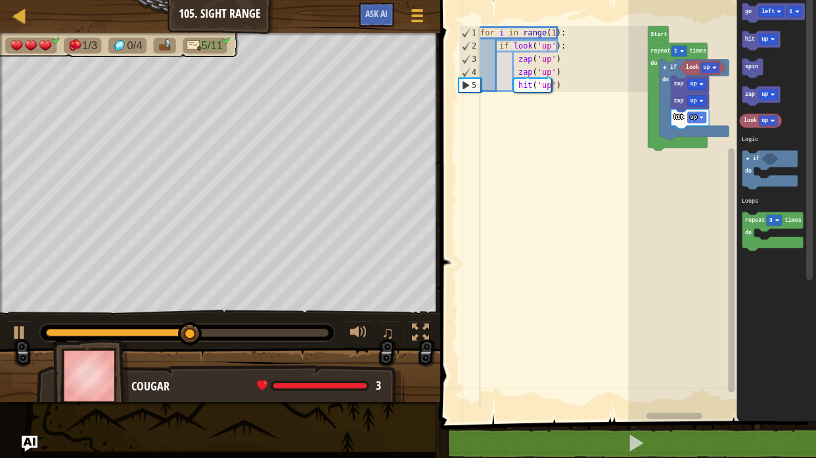
click at [744, 15] on icon "Blockly Workspace" at bounding box center [773, 12] width 62 height 19
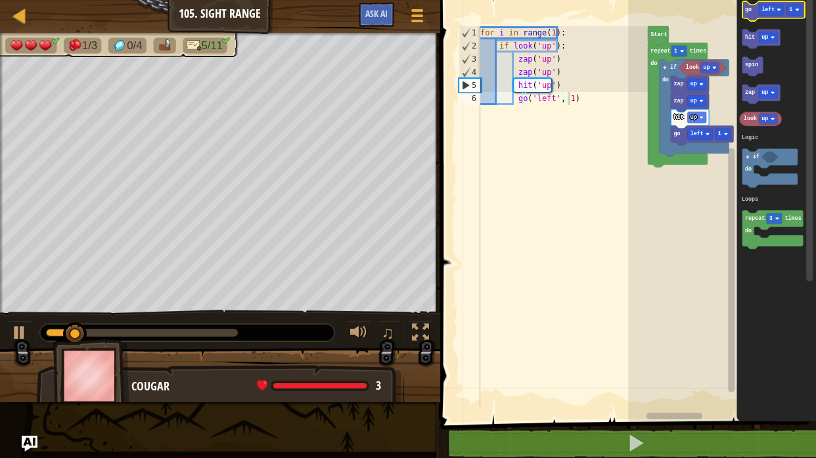
click at [749, 14] on icon "Blockly Workspace" at bounding box center [773, 10] width 62 height 19
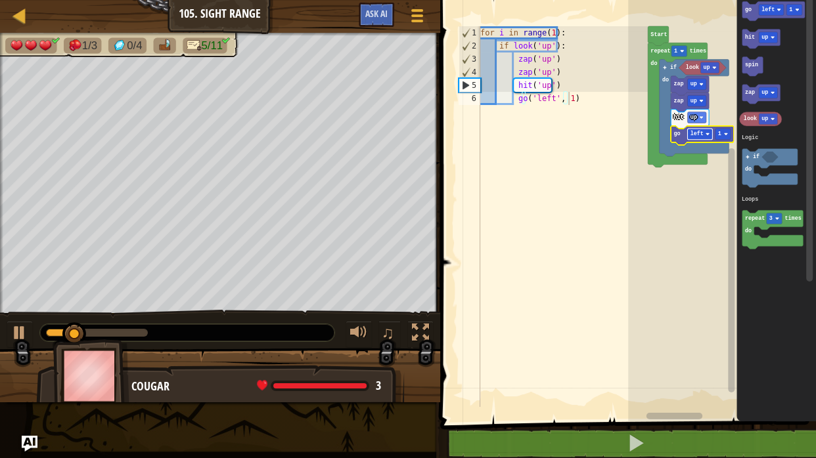
click at [696, 136] on text "left" at bounding box center [696, 134] width 13 height 7
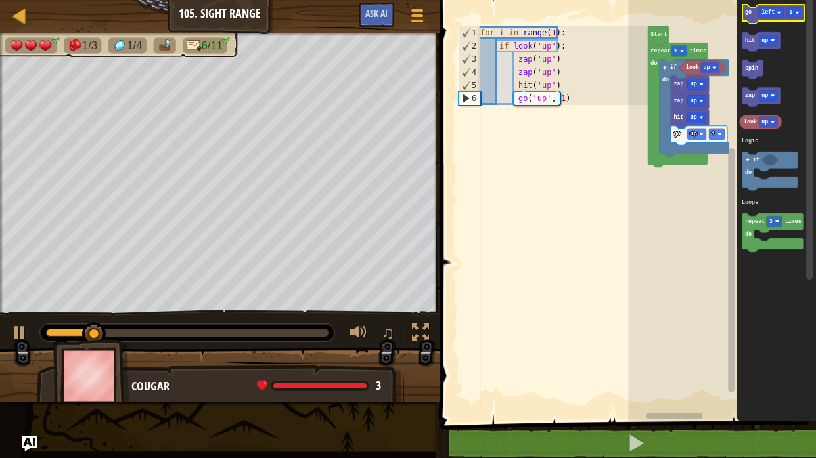
click at [746, 16] on icon "Blockly Workspace" at bounding box center [773, 14] width 62 height 19
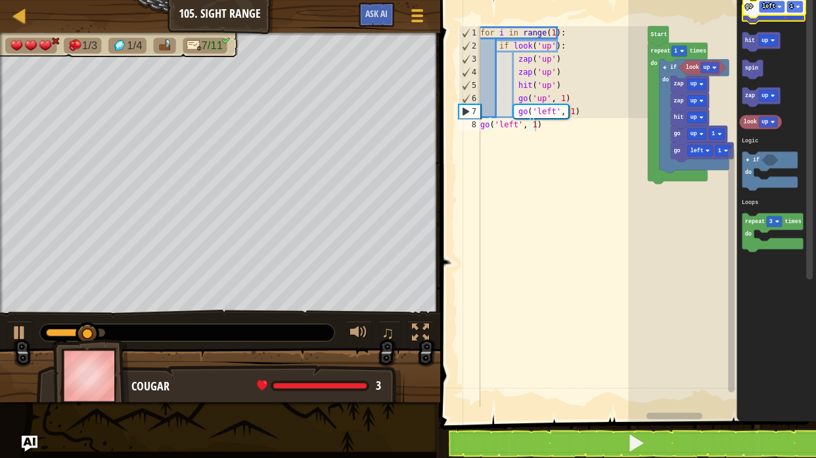
click at [750, 13] on g "go left 1" at bounding box center [773, 14] width 62 height 19
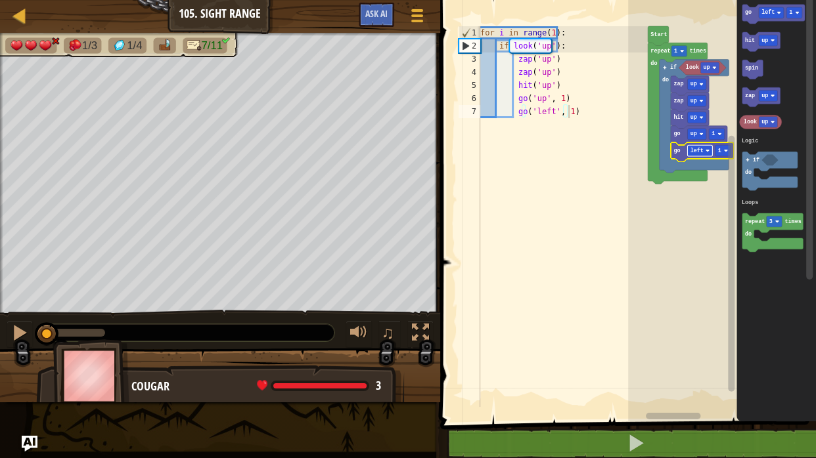
click at [703, 155] on rect "Blockly Workspace" at bounding box center [699, 150] width 25 height 11
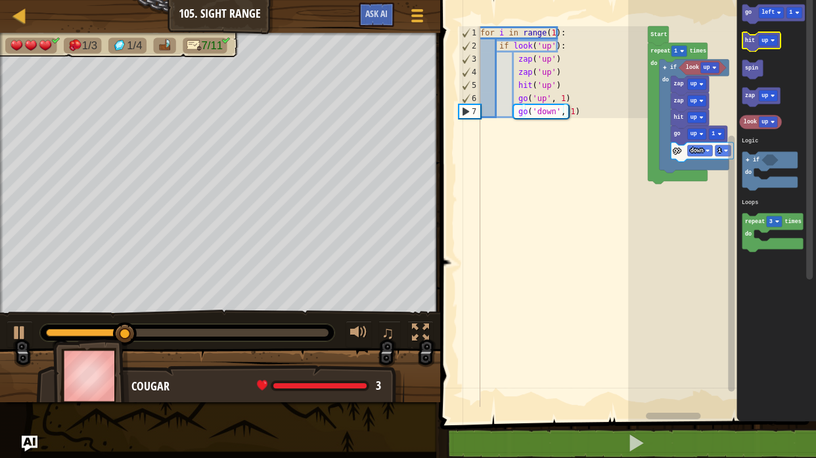
click at [748, 8] on g "go left 1" at bounding box center [773, 14] width 62 height 19
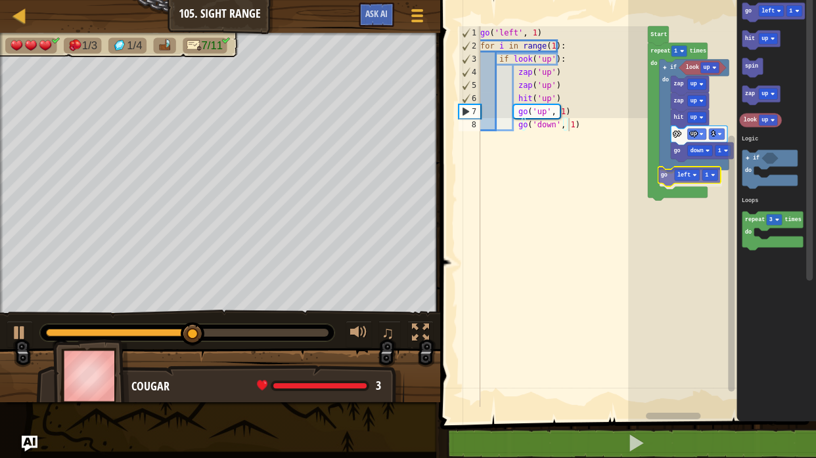
click at [664, 172] on div "Logic Loops Start repeat 1 times do look up if do zap up zap up hit up go up 1 …" at bounding box center [722, 207] width 188 height 428
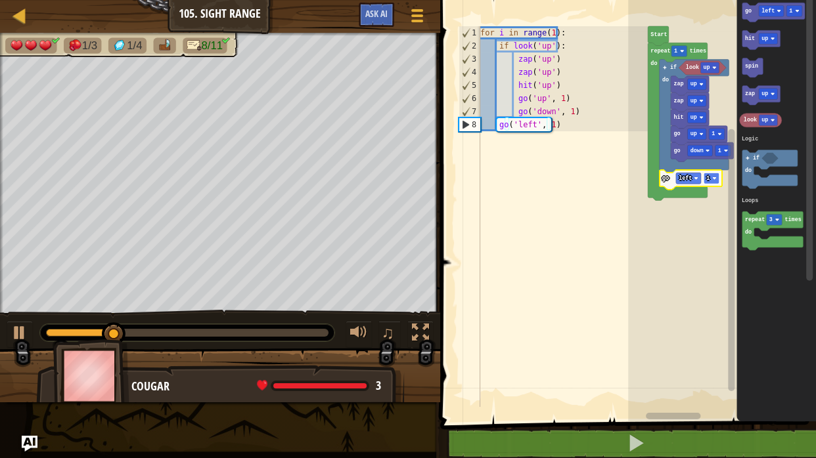
click at [707, 174] on rect "Blockly Workspace" at bounding box center [711, 178] width 16 height 11
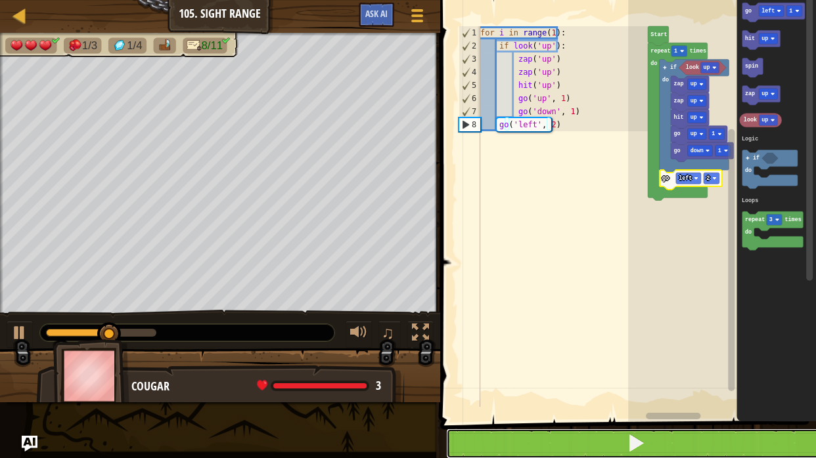
click at [698, 421] on button at bounding box center [636, 444] width 380 height 30
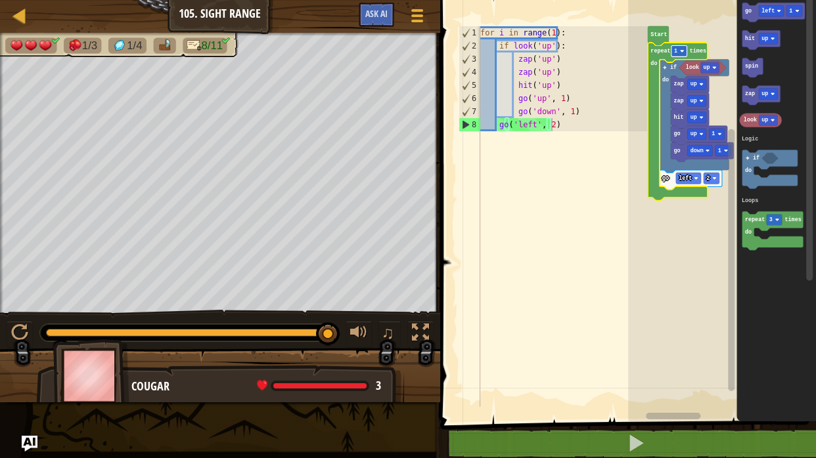
click at [682, 52] on image "Blockly Workspace" at bounding box center [682, 51] width 4 height 4
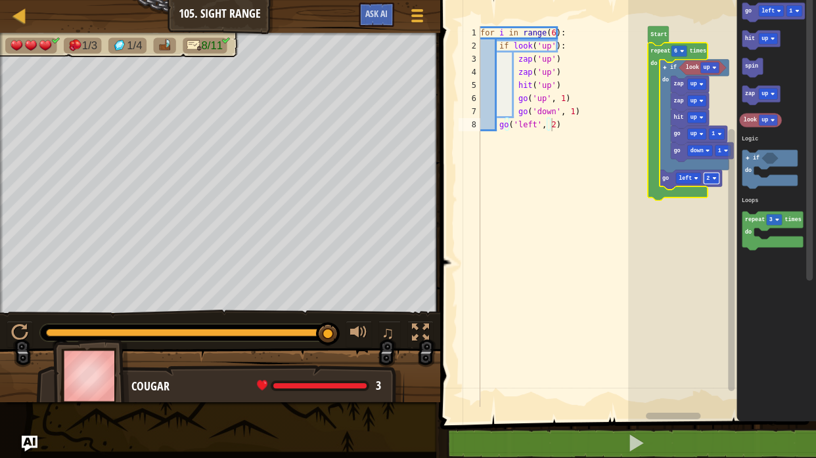
click at [713, 183] on rect "Blockly Workspace" at bounding box center [711, 178] width 16 height 11
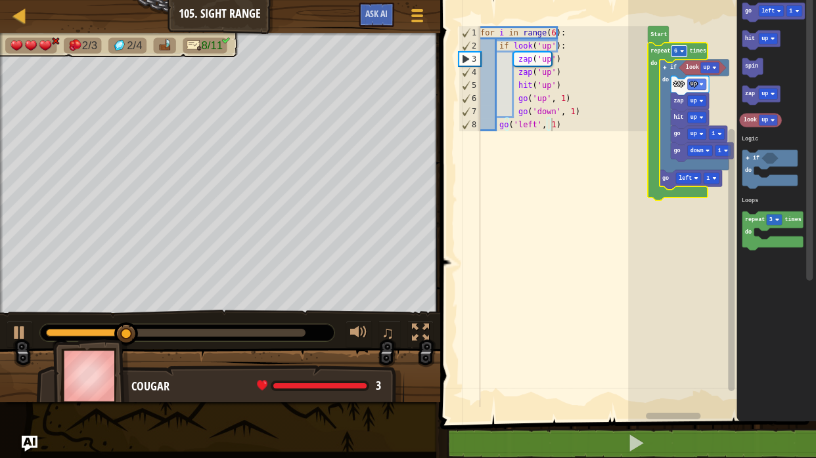
click at [678, 49] on rect "Blockly Workspace" at bounding box center [679, 50] width 16 height 11
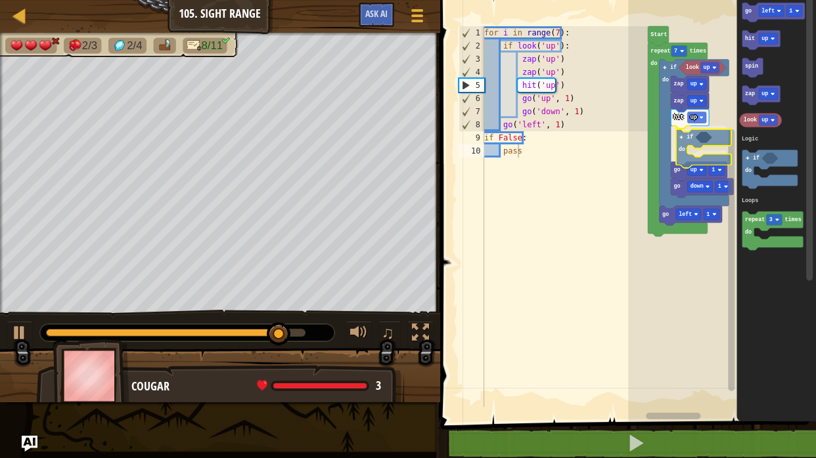
click at [682, 138] on div "Logic Loops Start repeat 7 times do look up if do zap up zap up hit up if do go…" at bounding box center [722, 207] width 188 height 428
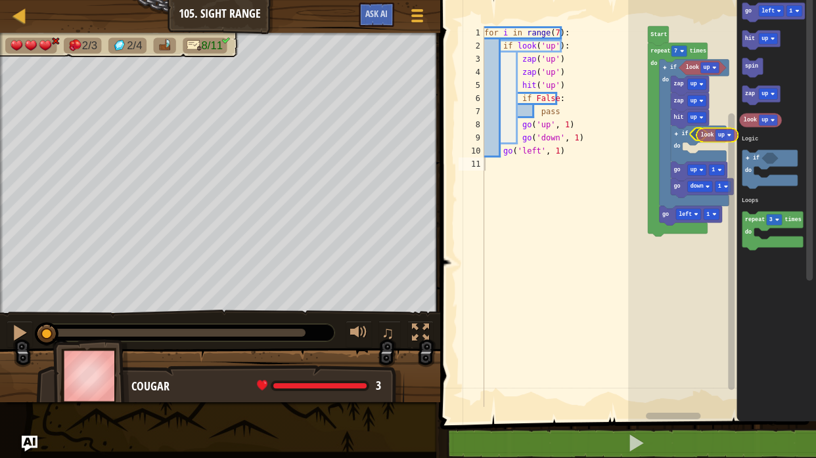
click at [703, 134] on div "Logic Loops Start repeat 7 times do look up if do zap up zap up hit up if do go…" at bounding box center [722, 207] width 188 height 428
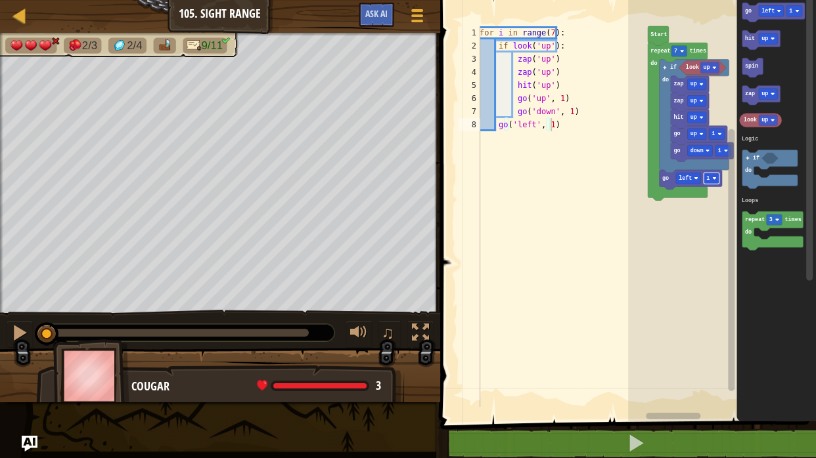
click at [713, 177] on image "Blockly Workspace" at bounding box center [714, 179] width 4 height 4
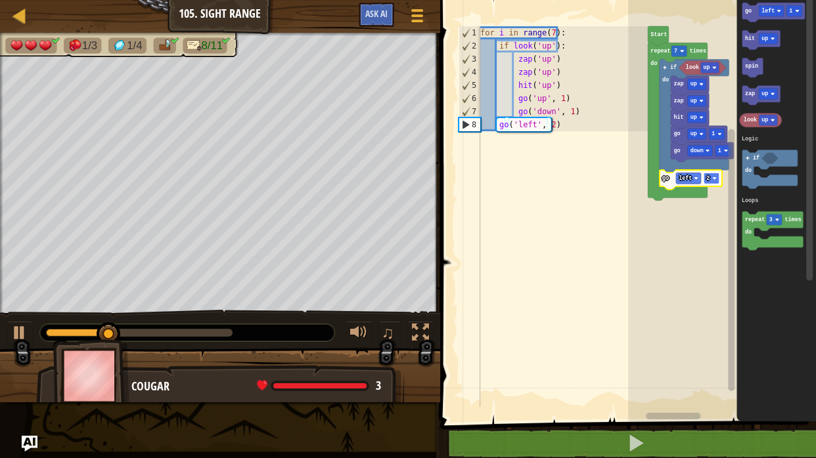
click at [709, 178] on rect "Blockly Workspace" at bounding box center [711, 178] width 16 height 11
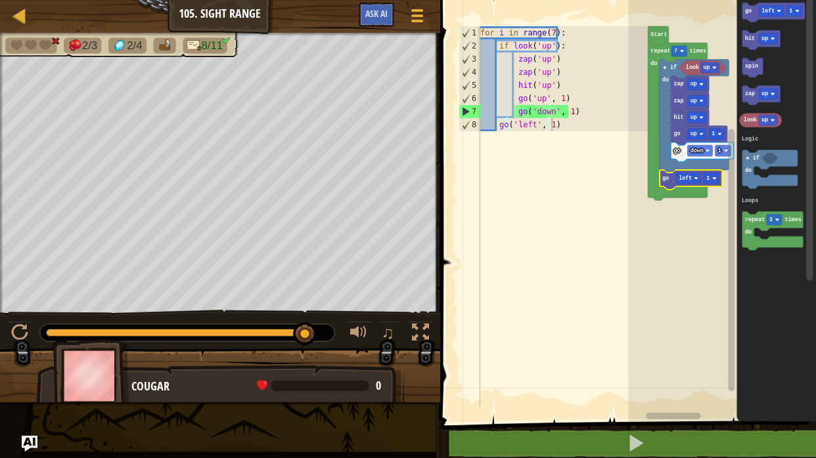
click at [719, 205] on rect "Blockly Workspace" at bounding box center [722, 207] width 188 height 428
drag, startPoint x: 351, startPoint y: 422, endPoint x: 340, endPoint y: 312, distance: 110.9
click at [340, 312] on div "Map Junior 105. Sight Range Game Menu Ask AI 1 הההההההההההההההההההההההההההההההה…" at bounding box center [408, 229] width 816 height 458
click at [223, 278] on div "Map Junior 105. Sight Range Game Menu Ask AI 1 הההההההההההההההההההההההההההההההה…" at bounding box center [408, 229] width 816 height 458
click at [121, 421] on div "Map Junior 105. Sight Range Game Menu Ask AI 1 הההההההההההההההההההההההההההההההה…" at bounding box center [408, 229] width 816 height 458
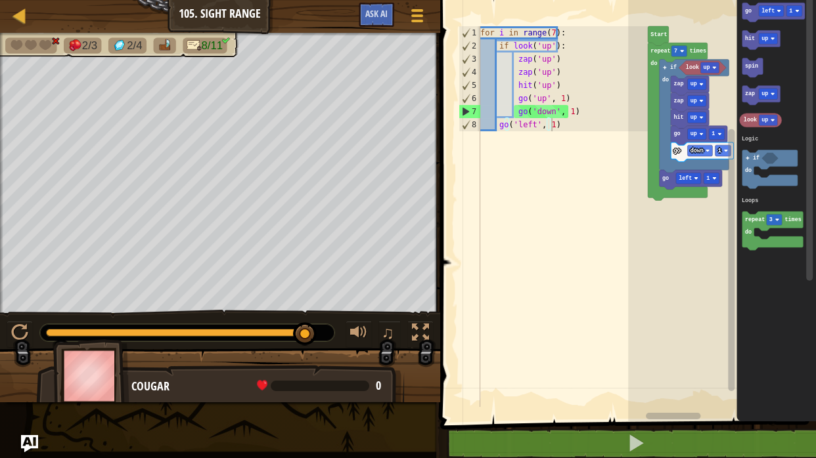
click at [26, 421] on img "Ask AI" at bounding box center [29, 443] width 17 height 17
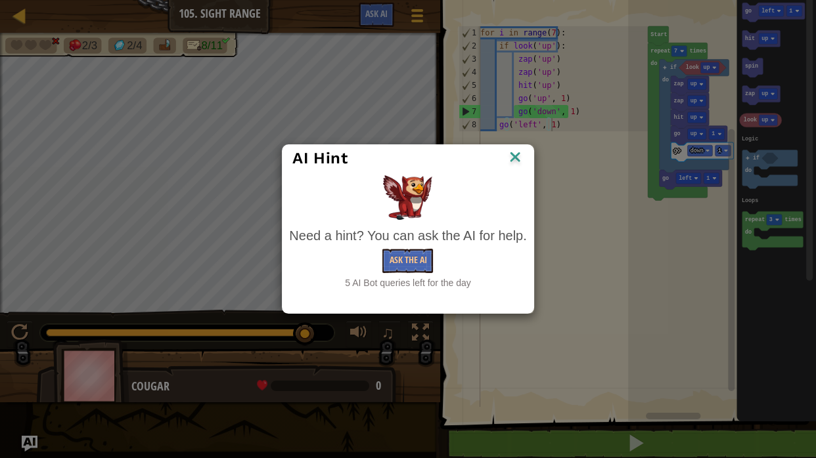
click at [512, 155] on img at bounding box center [514, 158] width 17 height 20
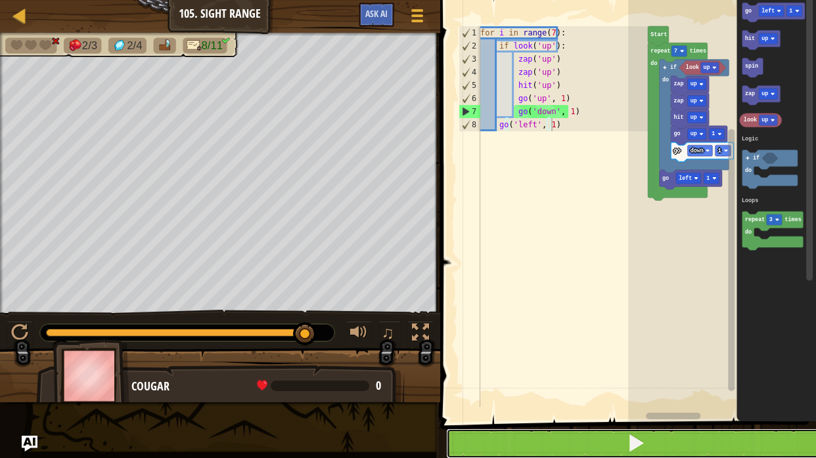
click at [628, 421] on span at bounding box center [636, 443] width 18 height 18
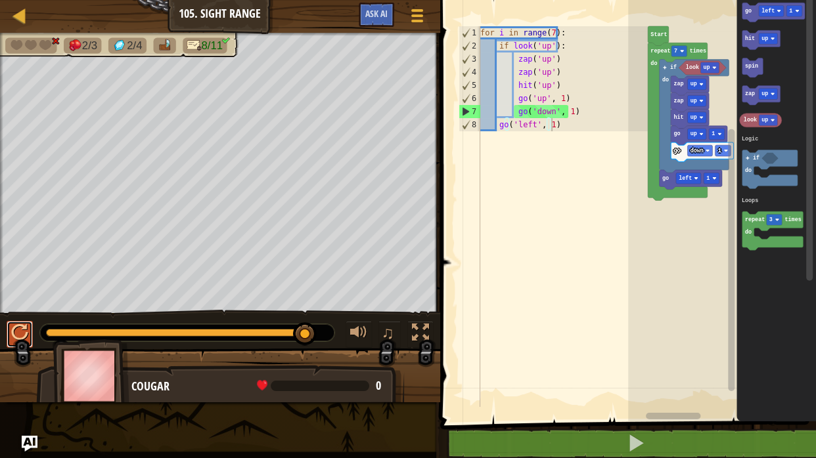
click at [16, 328] on div at bounding box center [19, 332] width 17 height 17
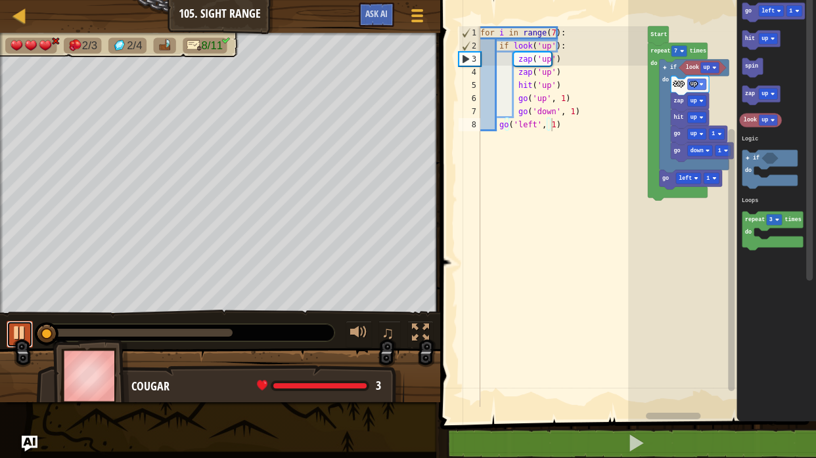
click at [26, 328] on div at bounding box center [19, 332] width 17 height 17
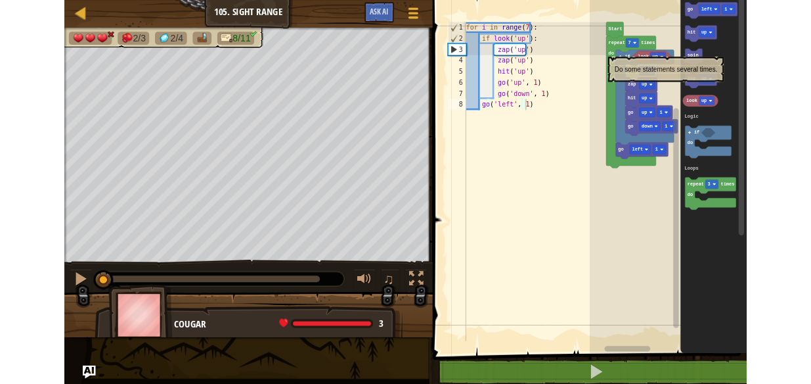
scroll to position [6, 0]
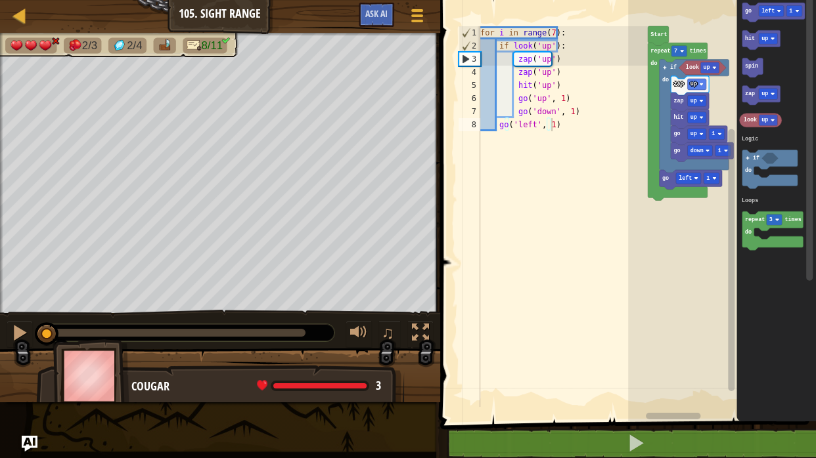
click at [640, 56] on rect "Blockly Workspace" at bounding box center [722, 207] width 188 height 428
click at [657, 47] on icon "Blockly Workspace" at bounding box center [678, 122] width 60 height 158
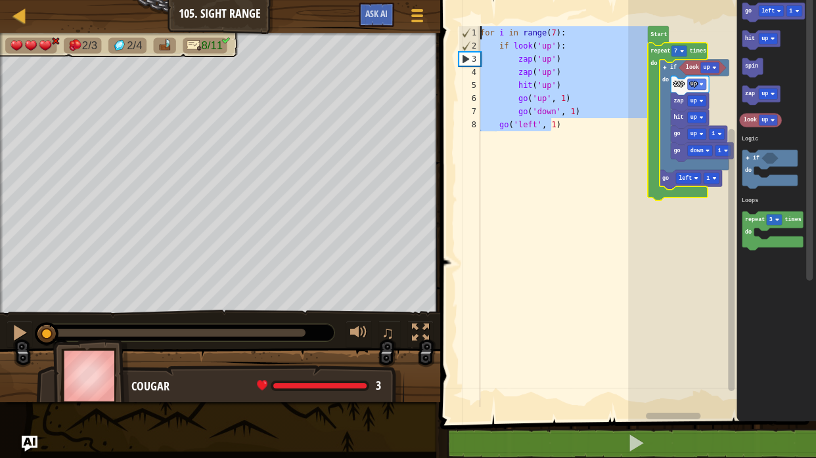
drag, startPoint x: 571, startPoint y: 156, endPoint x: 464, endPoint y: 19, distance: 173.5
click at [464, 19] on div "go('left', 1) 1 2 3 4 5 6 7 8 for i in range ( 7 ) : if look ( 'up' ) : zap ( '…" at bounding box center [626, 238] width 380 height 463
type textarea "for i in range(7): if look('up'):"
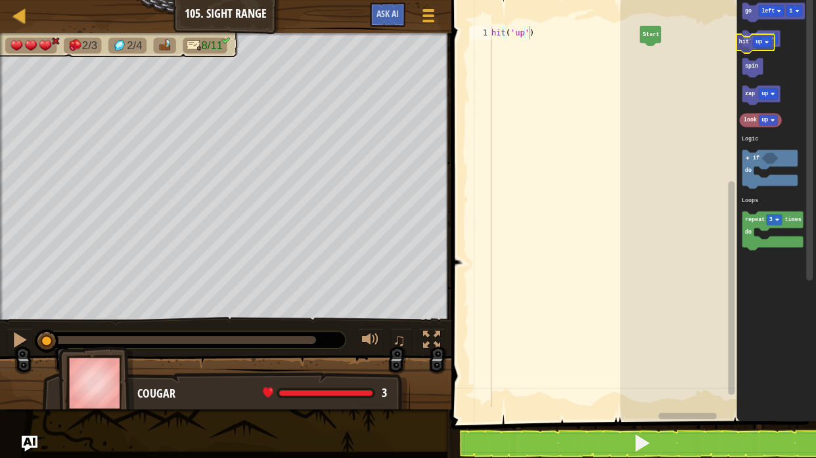
click at [741, 50] on icon "go left 1 hit up spin zap up look up repeat 3 times do if do Logic Loops" at bounding box center [776, 207] width 79 height 428
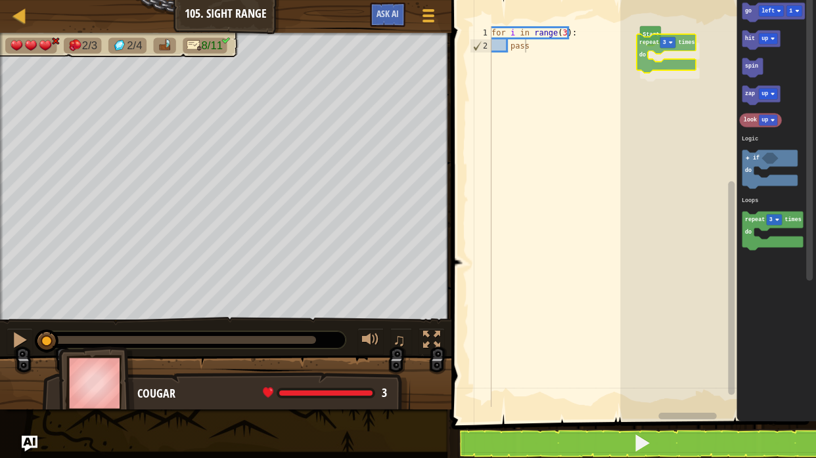
click at [649, 48] on div "Logic Loops Start repeat 3 times do go left 1 hit up spin zap up look up repeat…" at bounding box center [718, 207] width 196 height 428
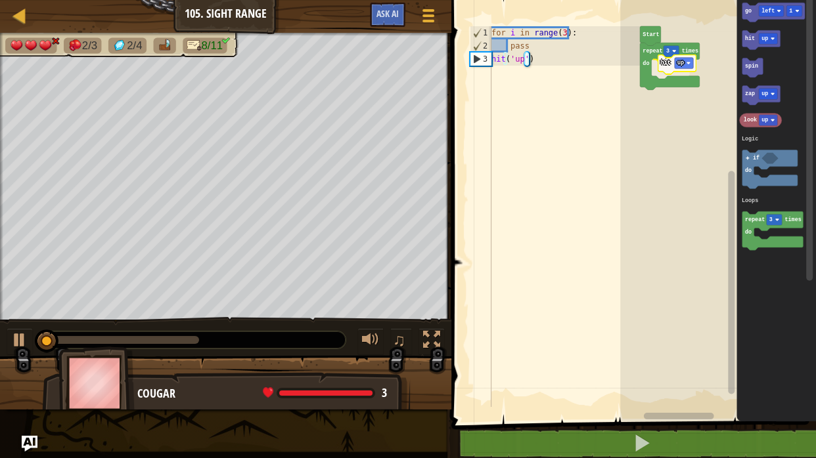
click at [663, 66] on div "Logic Loops Start repeat 3 times do hit up go left 1 hit up spin zap up look up…" at bounding box center [718, 207] width 196 height 428
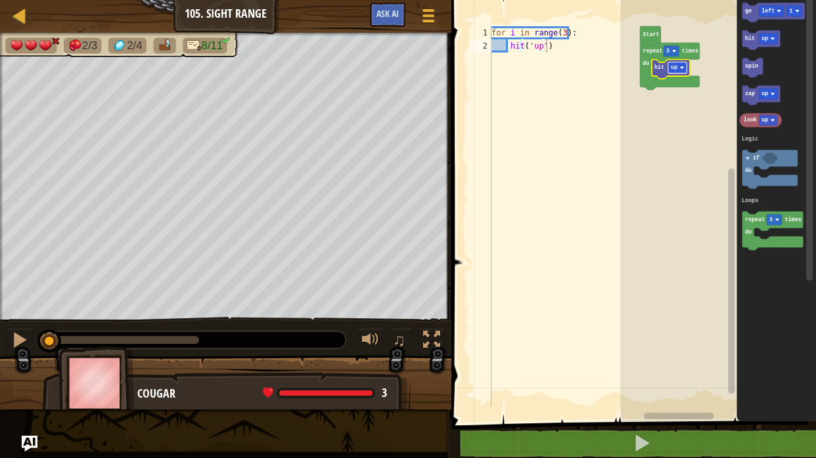
click at [675, 68] on text "up" at bounding box center [673, 67] width 7 height 7
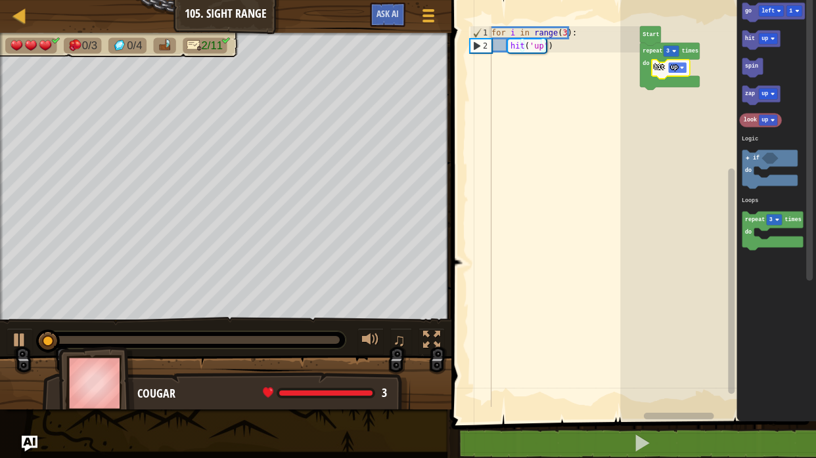
click at [675, 68] on text "up" at bounding box center [673, 67] width 7 height 7
click at [660, 72] on icon "Blockly Workspace" at bounding box center [670, 69] width 38 height 19
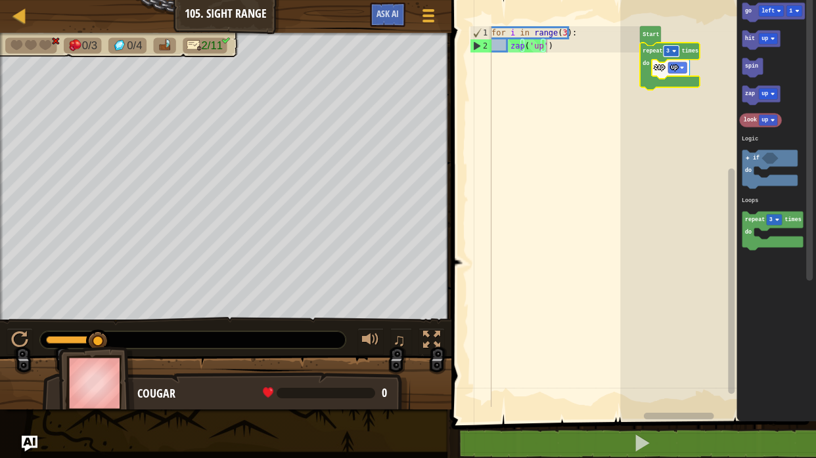
click at [668, 56] on rect "Blockly Workspace" at bounding box center [671, 50] width 16 height 11
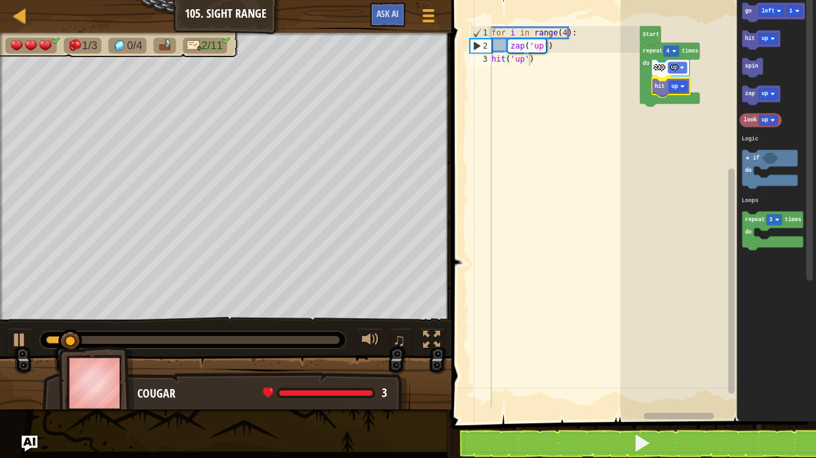
click at [657, 82] on div "Logic Loops Start repeat 4 times do zap up hit up go left 1 hit up spin zap up …" at bounding box center [718, 207] width 196 height 428
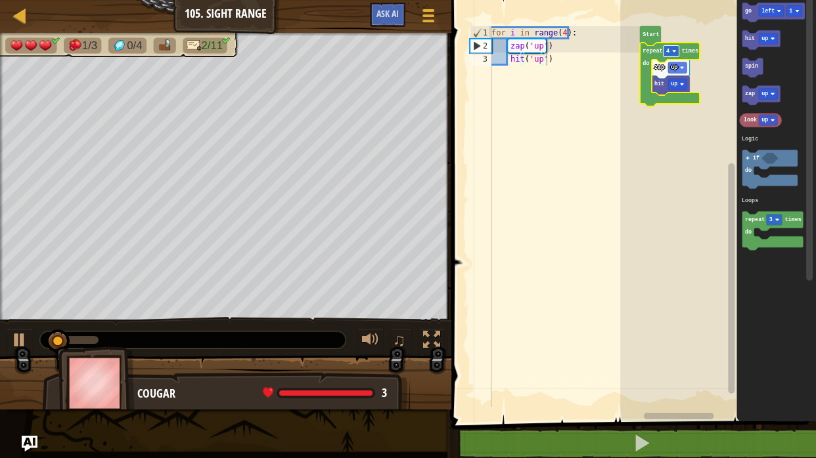
click at [667, 55] on rect "Blockly Workspace" at bounding box center [671, 50] width 16 height 11
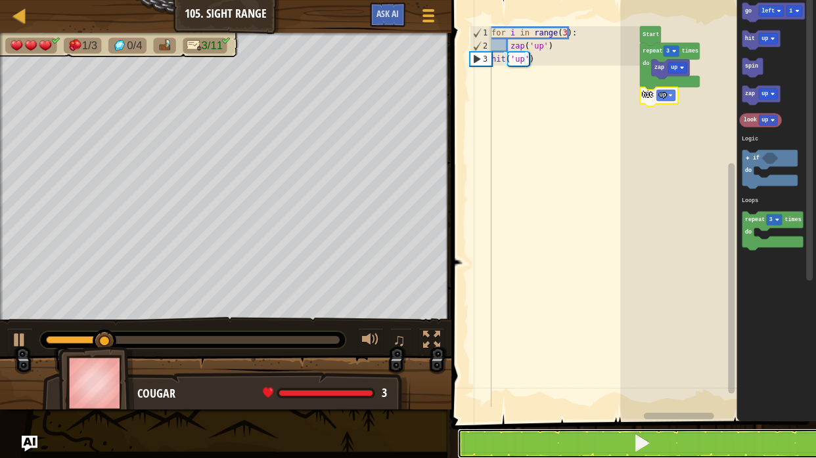
click at [690, 441] on button at bounding box center [641, 444] width 368 height 30
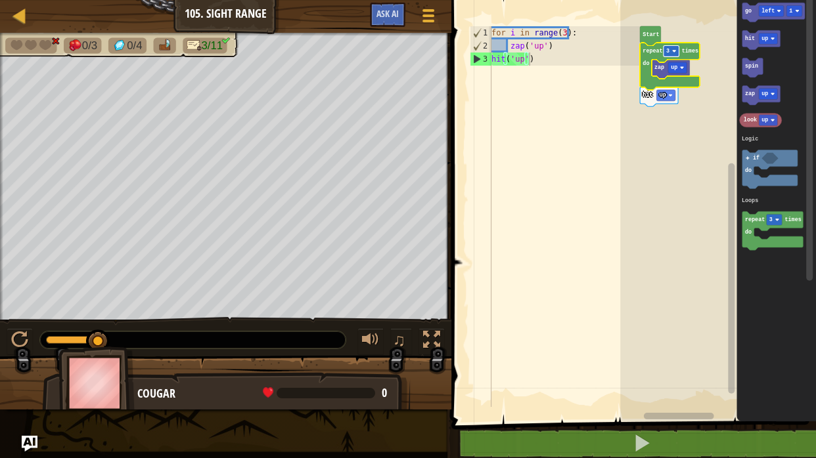
click at [667, 55] on rect "Blockly Workspace" at bounding box center [671, 50] width 16 height 11
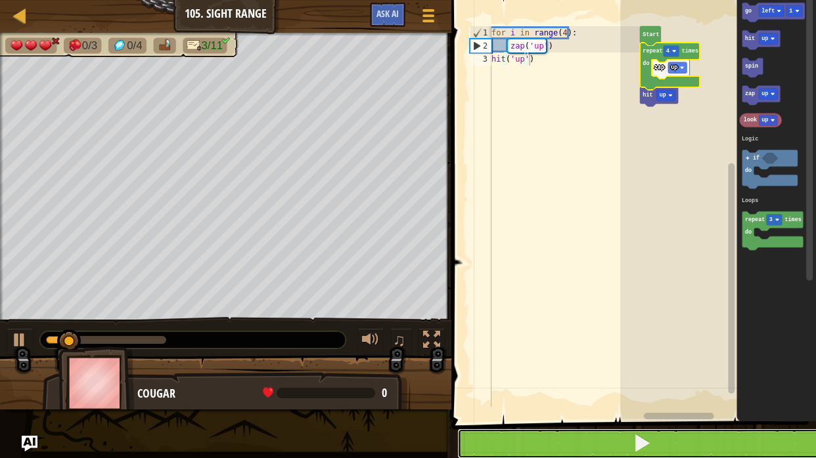
click at [634, 430] on button at bounding box center [641, 444] width 368 height 30
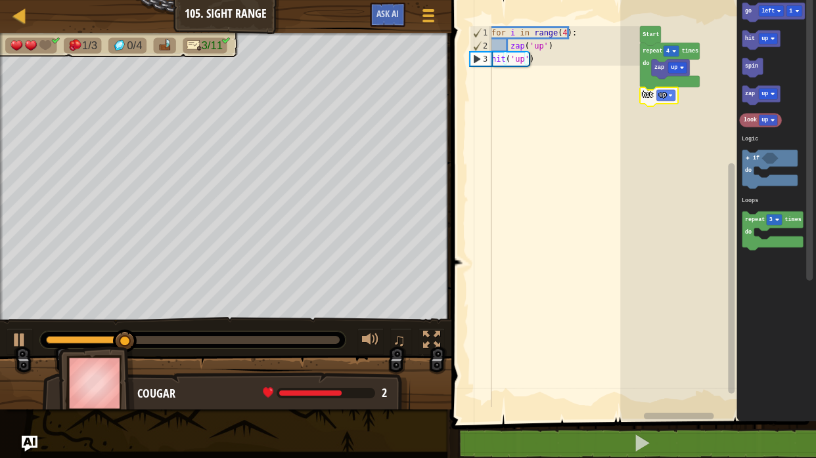
click at [648, 93] on text "hit" at bounding box center [648, 95] width 10 height 7
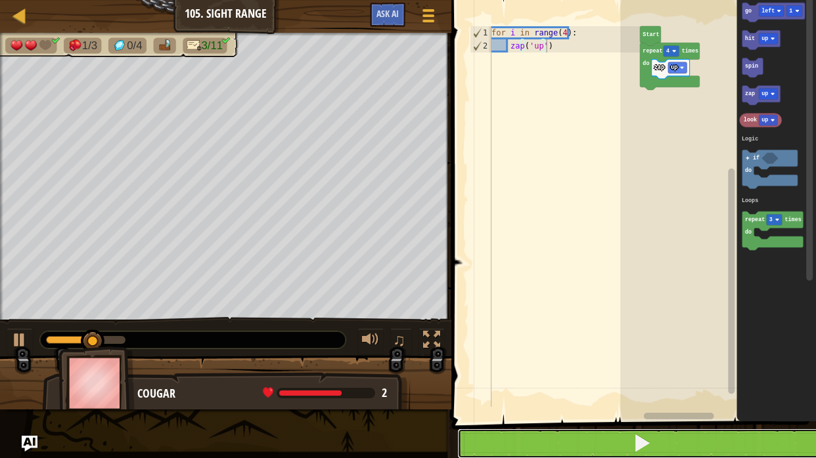
click at [673, 454] on button at bounding box center [641, 444] width 368 height 30
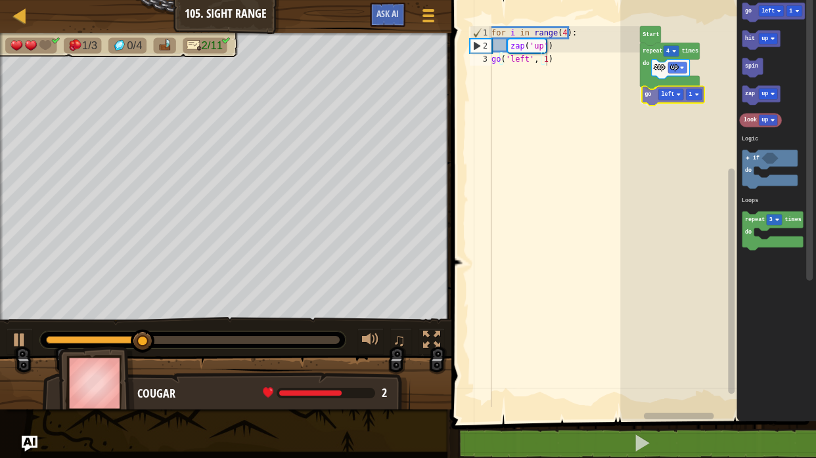
click at [651, 98] on div "Logic Loops Start repeat 4 times do zap up go left 1 go left 1 hit up spin zap …" at bounding box center [718, 207] width 196 height 428
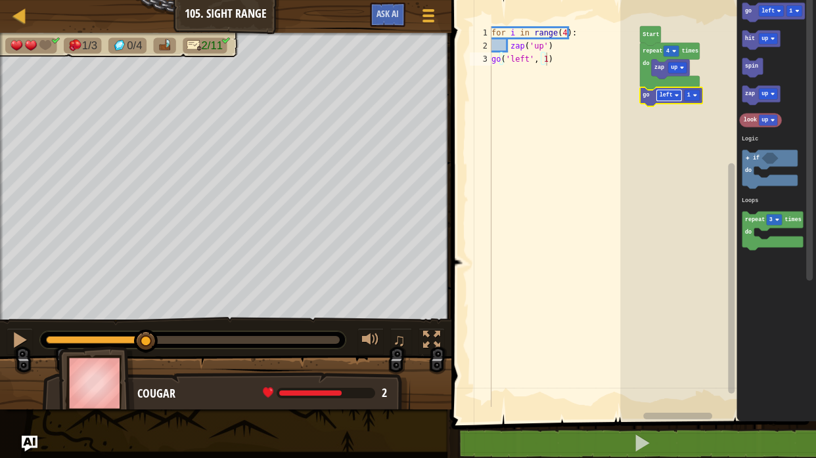
click at [666, 93] on text "left" at bounding box center [665, 95] width 13 height 7
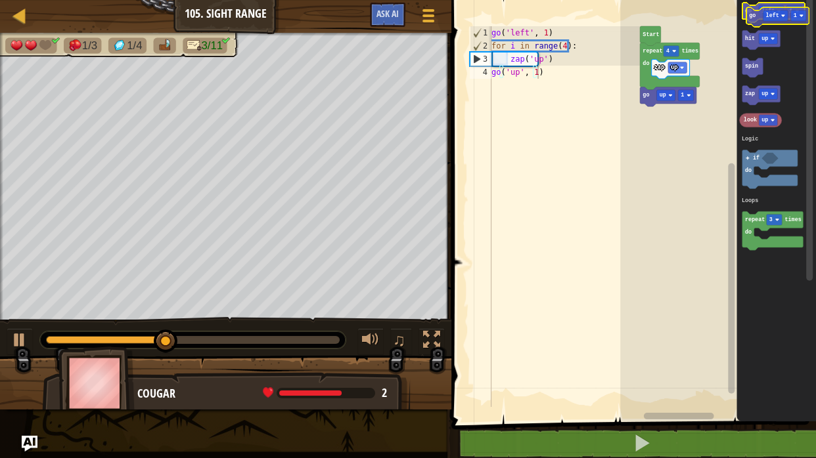
click at [753, 13] on g "go left 1" at bounding box center [773, 12] width 62 height 19
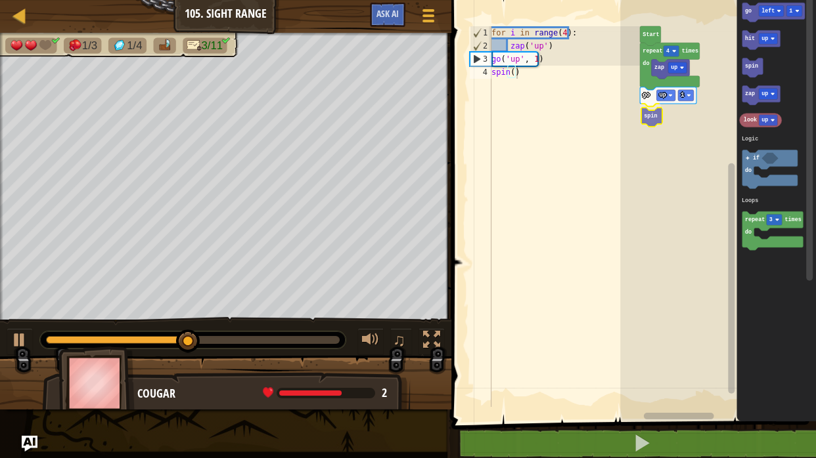
click at [659, 112] on div "Logic Loops Start repeat 4 times do zap up go up 1 spin go left 1 hit up spin z…" at bounding box center [718, 207] width 196 height 428
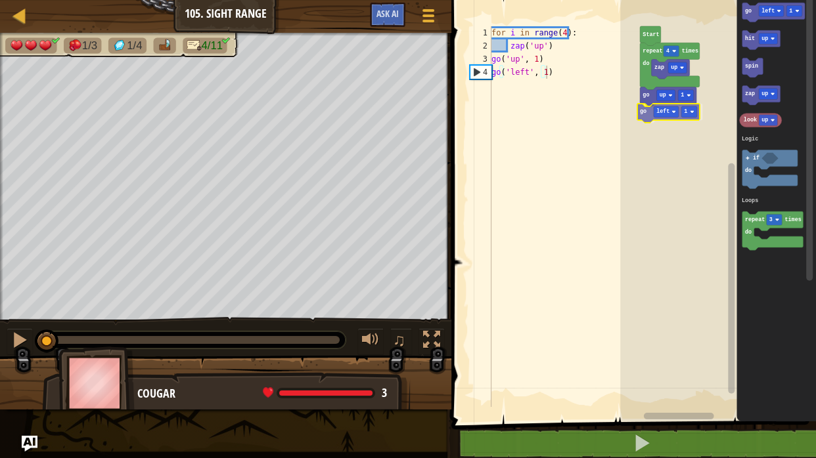
click at [649, 112] on div "Logic Loops Start repeat 4 times do zap up go up 1 go left 1 go left 1 hit up s…" at bounding box center [718, 207] width 196 height 428
click at [673, 106] on rect "Blockly Workspace" at bounding box center [669, 111] width 25 height 11
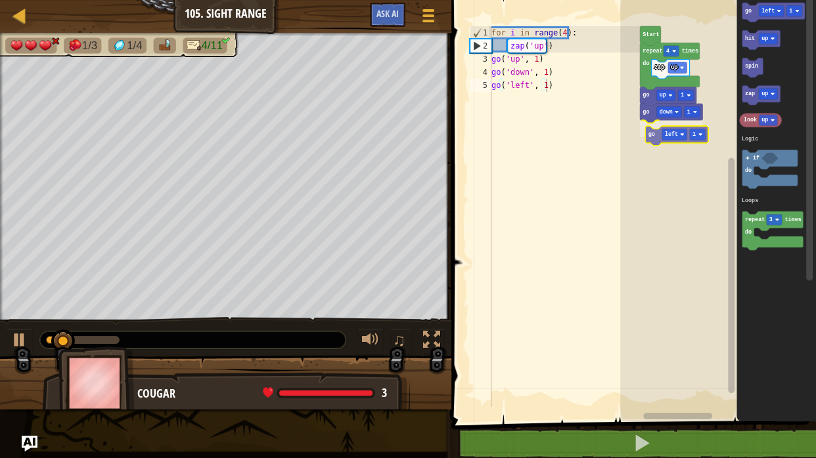
click at [653, 126] on div "Logic Loops Start repeat 4 times do zap up go up 1 go down 1 go left 1 go left …" at bounding box center [718, 207] width 196 height 428
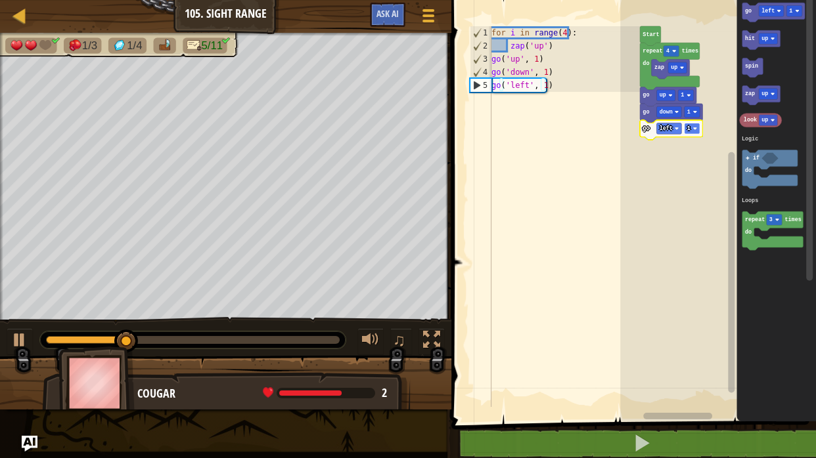
click at [691, 128] on rect "Blockly Workspace" at bounding box center [692, 128] width 16 height 11
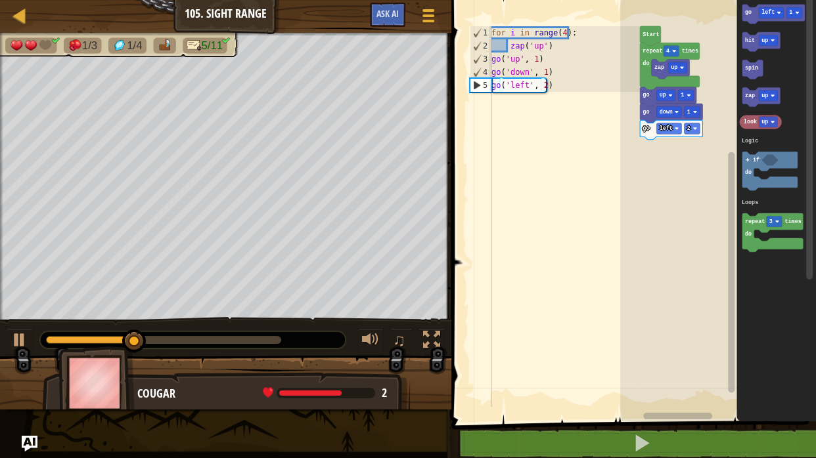
click at [676, 127] on div "Logic Loops Start repeat 4 times do zap up go up 1 go down 1 go left 2 go left …" at bounding box center [718, 207] width 196 height 428
click at [646, 141] on div "Logic Loops Start repeat 4 times do zap up go up 1 go down 1 go left 2 go left …" at bounding box center [718, 207] width 196 height 428
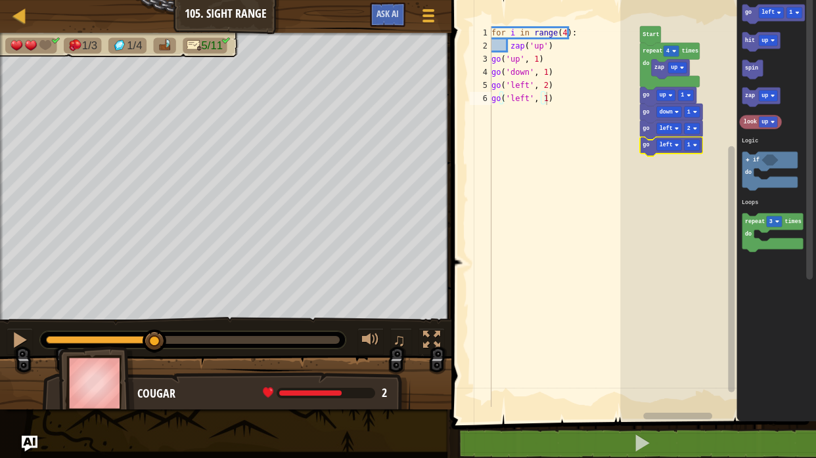
click at [667, 139] on icon "Blockly Workspace" at bounding box center [671, 146] width 62 height 19
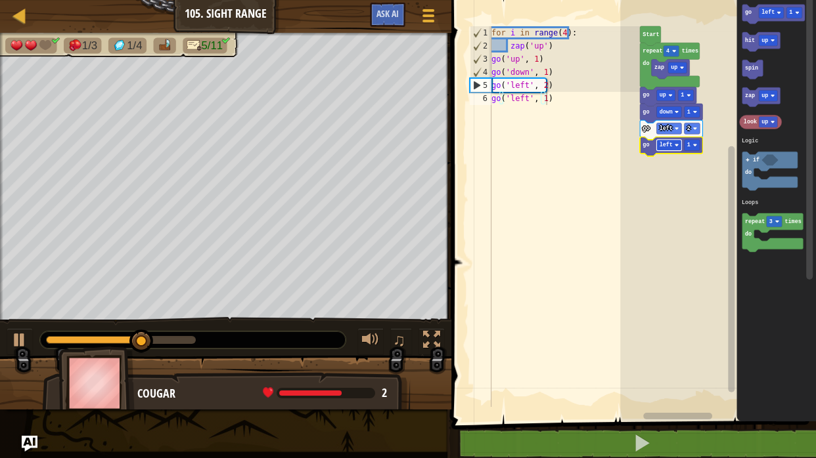
click at [671, 141] on rect "Blockly Workspace" at bounding box center [669, 145] width 25 height 11
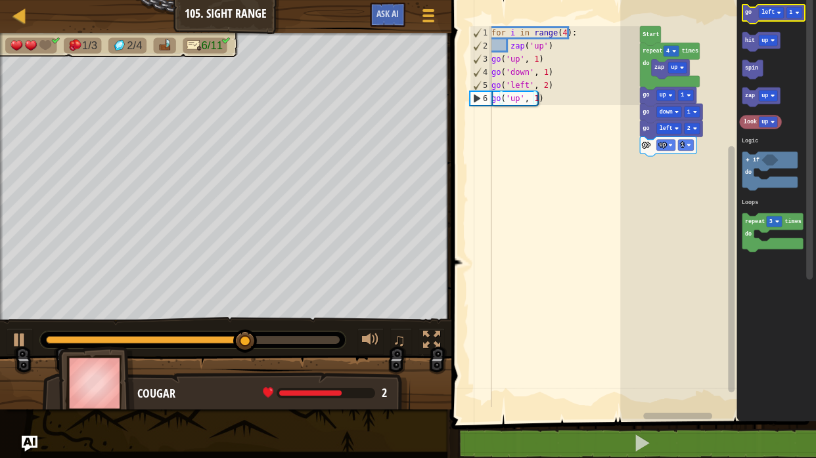
click at [749, 14] on icon "Blockly Workspace" at bounding box center [773, 14] width 62 height 19
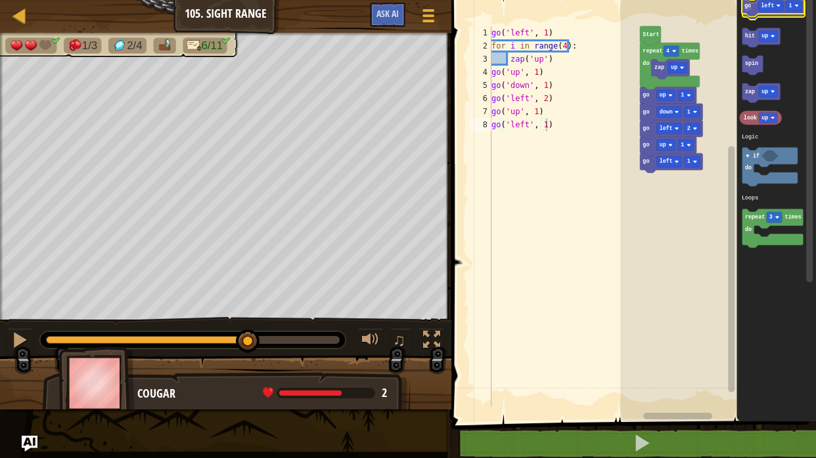
click at [749, 12] on icon "Blockly Workspace" at bounding box center [773, 9] width 62 height 19
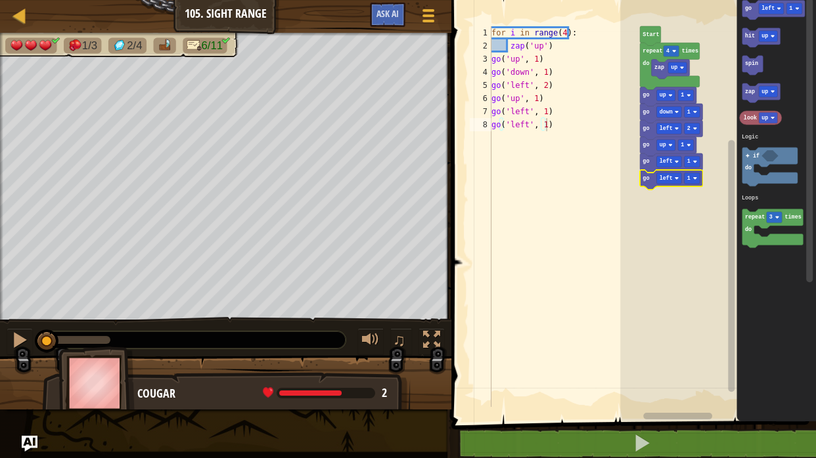
click at [651, 178] on icon "Blockly Workspace" at bounding box center [671, 179] width 62 height 19
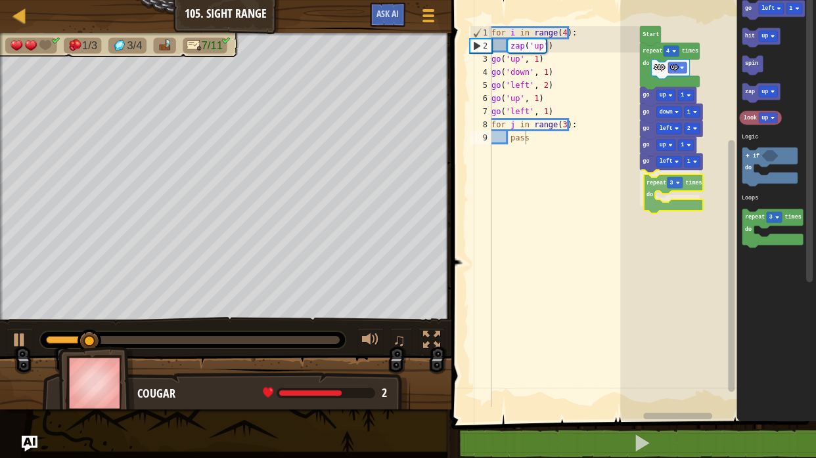
click at [656, 185] on div "Logic Loops Start repeat 4 times do zap up go up 1 go down 1 go left 2 go up 1 …" at bounding box center [718, 207] width 196 height 428
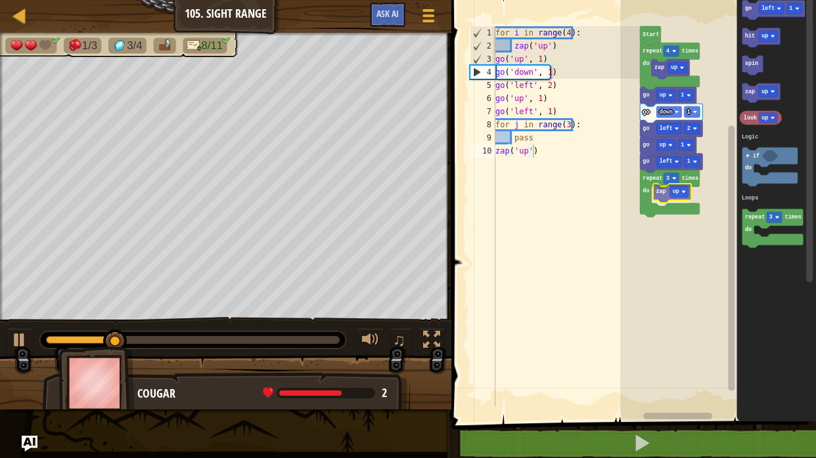
click at [658, 194] on div "Logic Loops Start repeat 4 times do zap up go up 1 go down 1 go left 2 go up 1 …" at bounding box center [718, 207] width 196 height 428
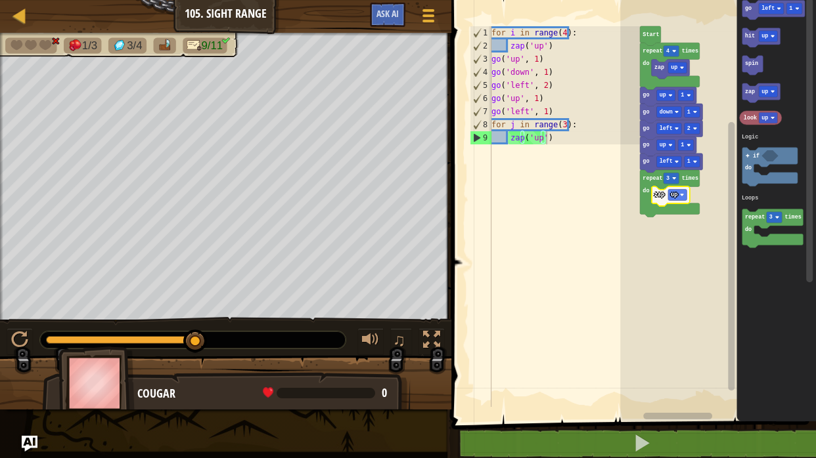
click at [662, 192] on text "zap" at bounding box center [659, 195] width 10 height 7
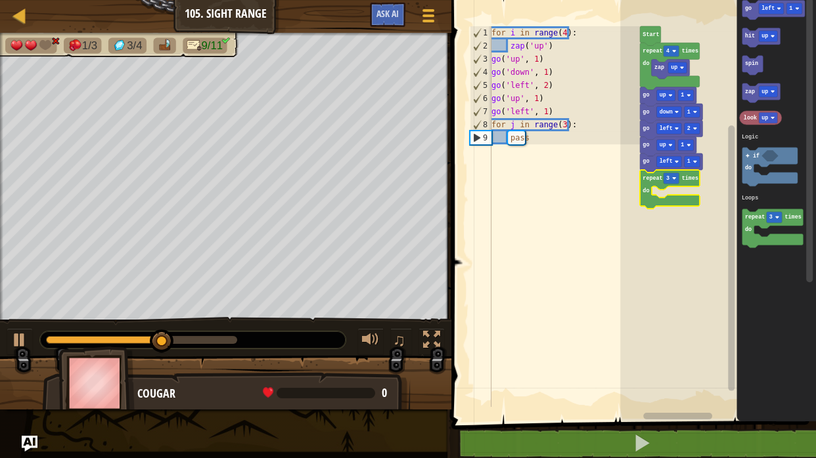
click at [656, 178] on text "repeat" at bounding box center [653, 178] width 20 height 7
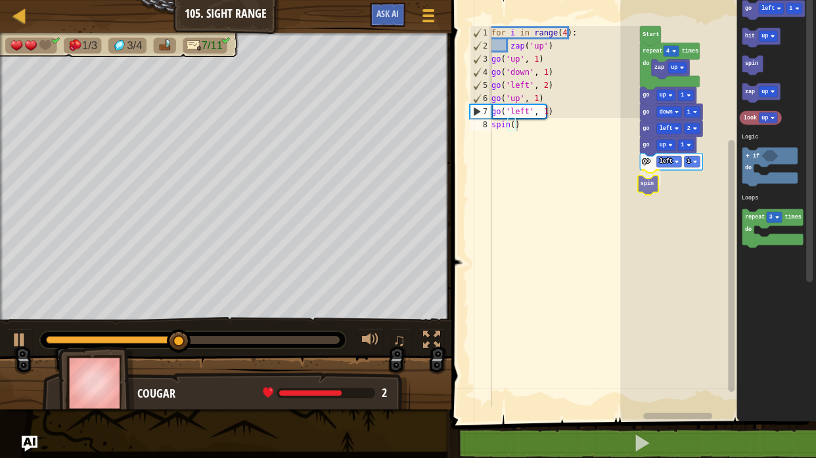
click at [652, 183] on div "Logic Loops Start repeat 4 times do zap up go up 1 go down 1 go left 2 go up 1 …" at bounding box center [718, 207] width 196 height 428
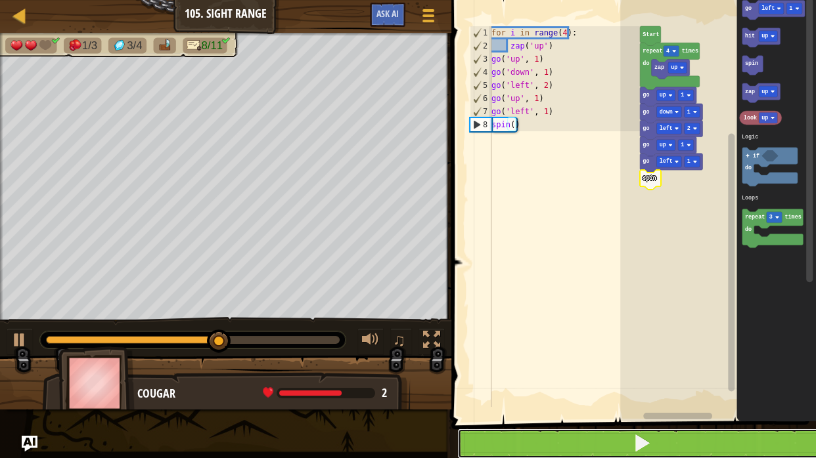
click at [665, 456] on button at bounding box center [641, 444] width 368 height 30
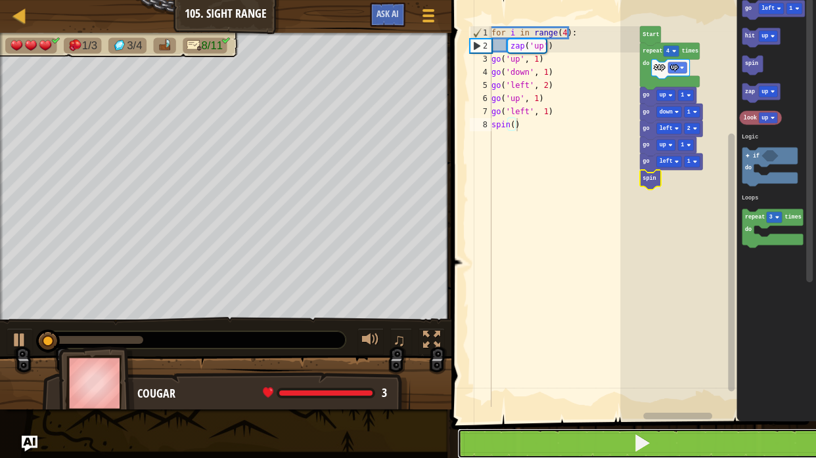
click at [665, 446] on button at bounding box center [641, 444] width 368 height 30
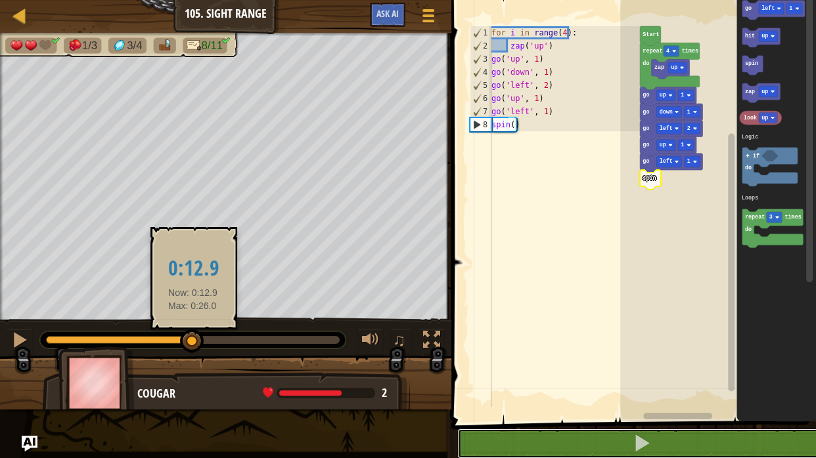
drag, startPoint x: 84, startPoint y: 335, endPoint x: 193, endPoint y: 335, distance: 109.0
click at [193, 335] on div at bounding box center [192, 342] width 24 height 24
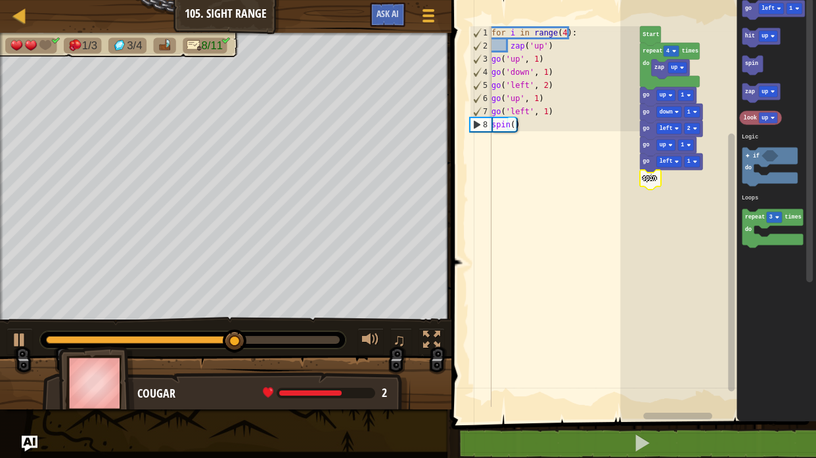
click at [648, 177] on text "spin" at bounding box center [649, 178] width 13 height 7
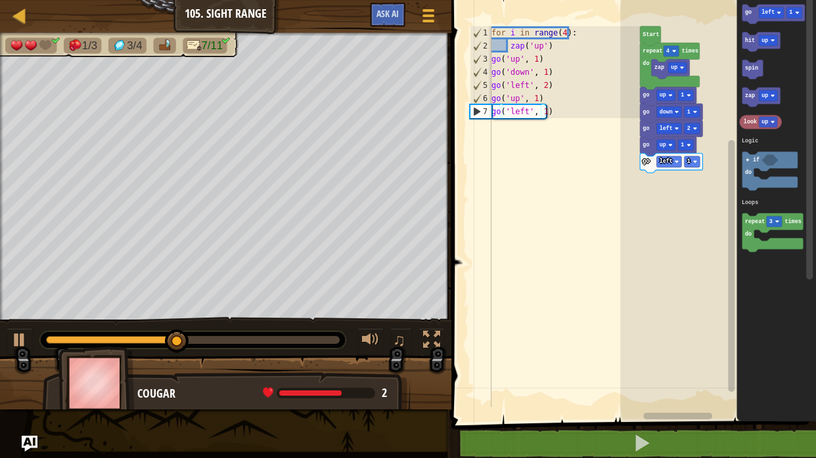
click at [732, 65] on div "Logic Loops Start repeat 4 times do zap up go up 1 go down 1 go left 2 go up 1 …" at bounding box center [718, 207] width 196 height 428
click at [650, 187] on div "Logic Loops Start repeat 4 times do zap up go up 1 go down 1 go left 2 go up 1 …" at bounding box center [718, 207] width 196 height 428
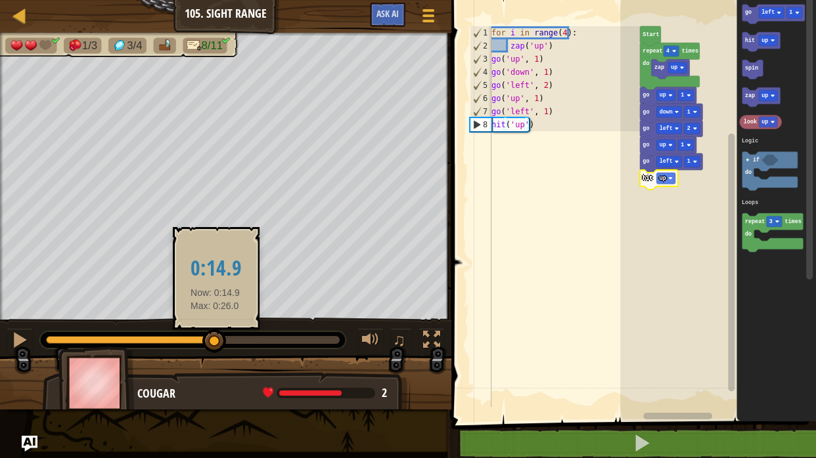
drag, startPoint x: 166, startPoint y: 339, endPoint x: 217, endPoint y: 330, distance: 51.9
click at [217, 330] on div at bounding box center [214, 342] width 24 height 24
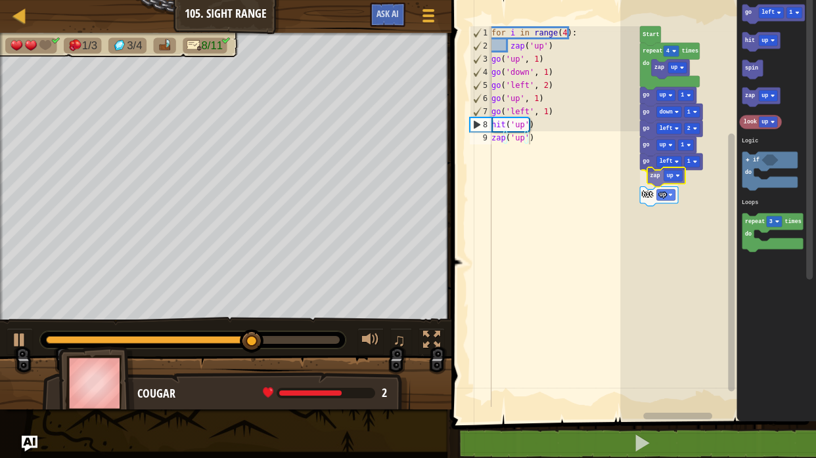
click at [649, 171] on div "Logic Loops Start repeat 4 times do zap up go up 1 go down 1 go left 2 go up 1 …" at bounding box center [718, 207] width 196 height 428
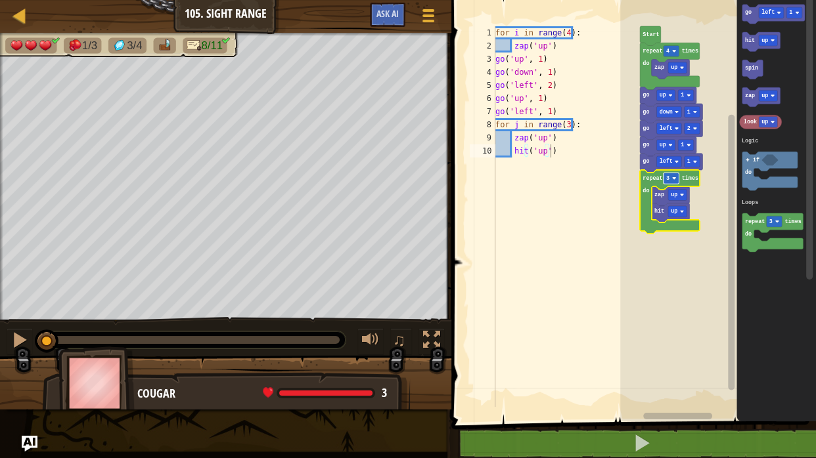
click at [667, 183] on rect "Blockly Workspace" at bounding box center [671, 178] width 16 height 11
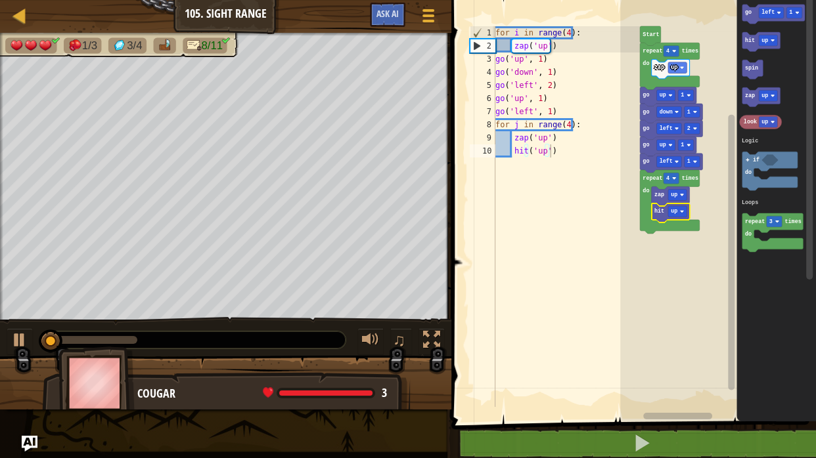
click at [663, 219] on icon "Blockly Workspace" at bounding box center [670, 213] width 38 height 19
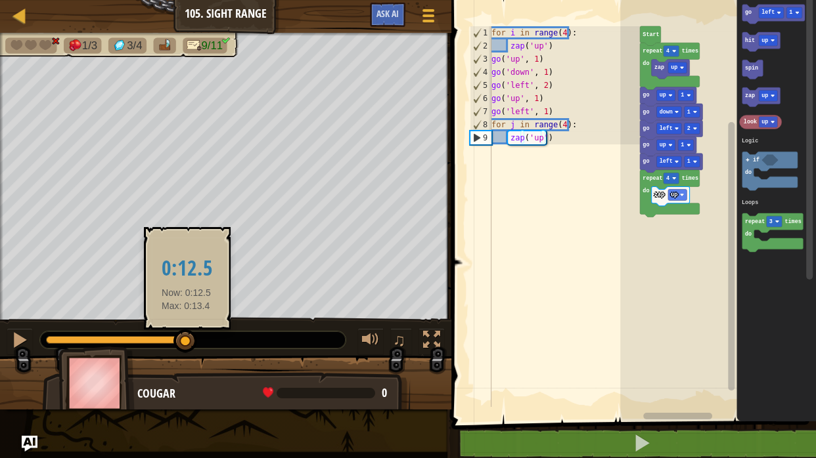
drag, startPoint x: 72, startPoint y: 336, endPoint x: 185, endPoint y: 336, distance: 113.0
click at [185, 336] on div at bounding box center [121, 340] width 150 height 8
drag, startPoint x: 185, startPoint y: 336, endPoint x: 142, endPoint y: 338, distance: 42.8
click at [183, 338] on div at bounding box center [195, 342] width 24 height 24
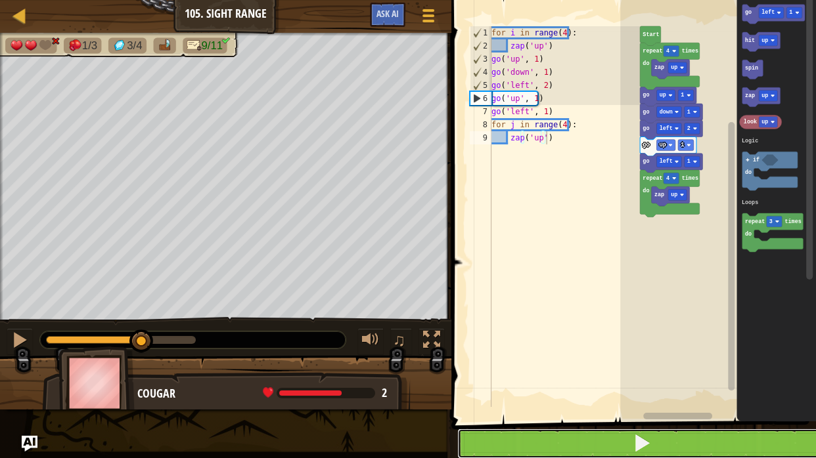
click at [524, 443] on button at bounding box center [641, 444] width 368 height 30
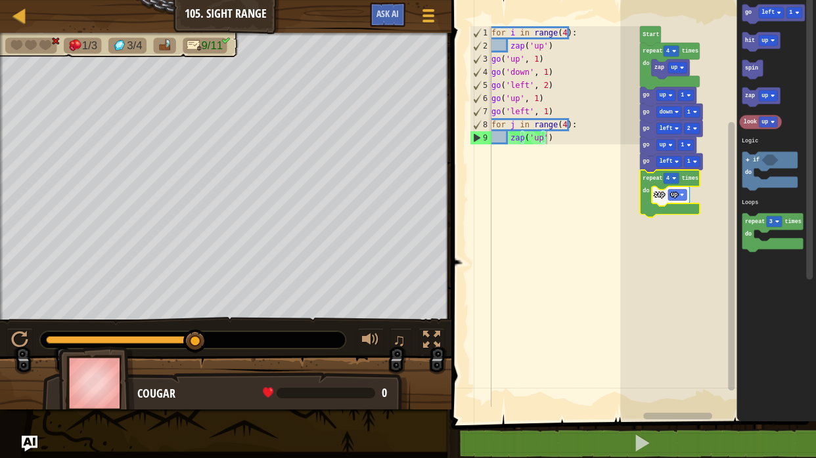
click at [649, 180] on text "repeat" at bounding box center [653, 178] width 20 height 7
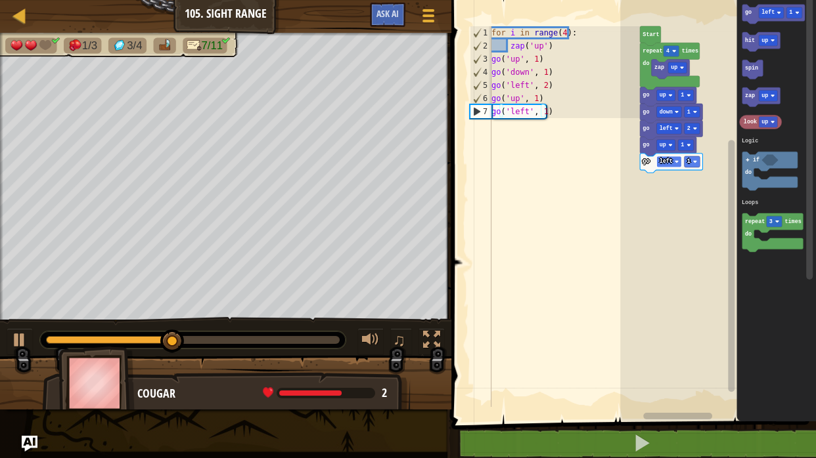
click at [663, 166] on rect "Blockly Workspace" at bounding box center [669, 161] width 25 height 11
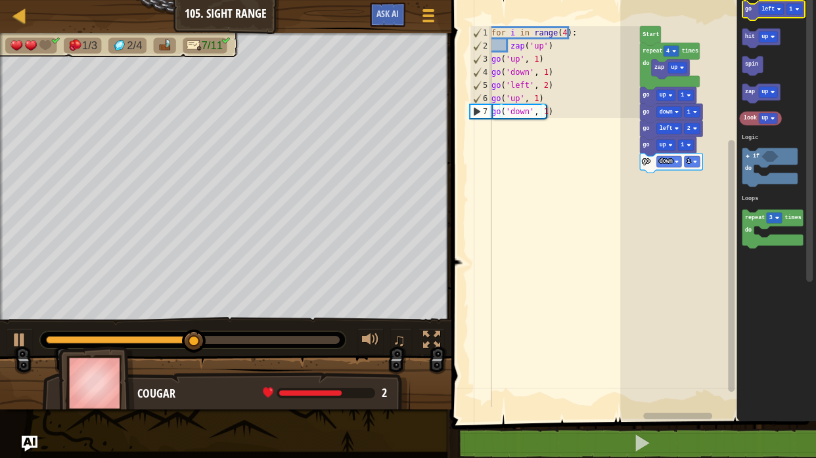
click at [750, 14] on icon "Blockly Workspace" at bounding box center [773, 10] width 62 height 19
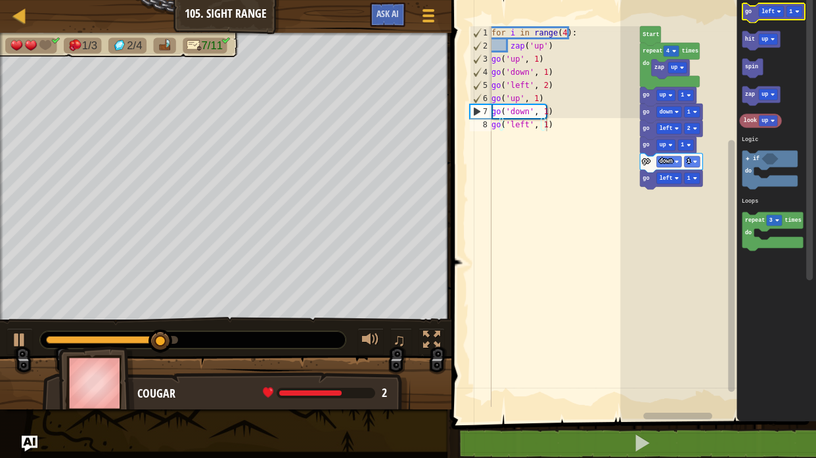
click at [755, 18] on icon "Blockly Workspace" at bounding box center [773, 12] width 62 height 19
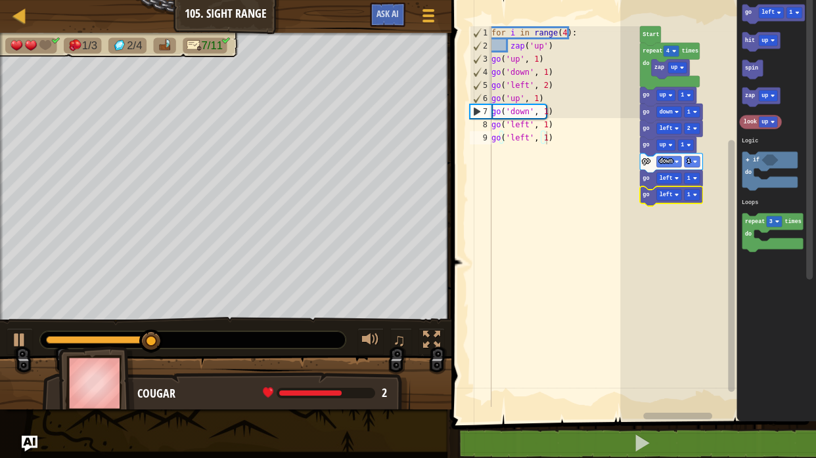
click at [647, 200] on icon "Blockly Workspace" at bounding box center [671, 196] width 62 height 19
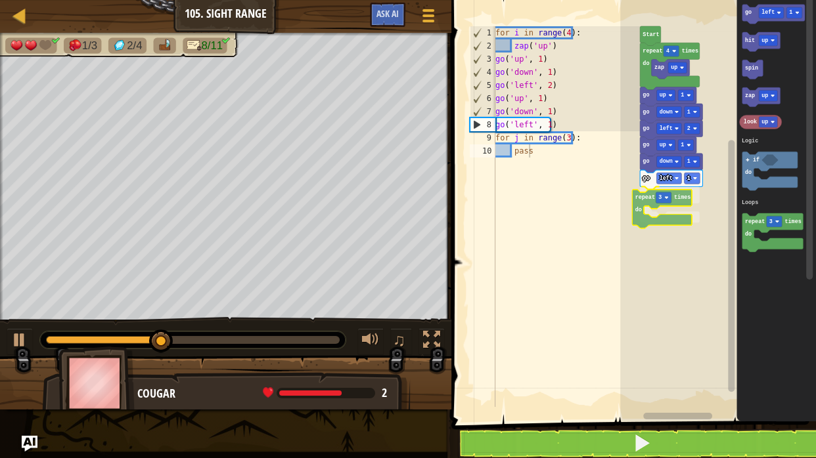
click at [648, 204] on div "Logic Loops Start repeat 4 times do zap up go up 1 go down 1 go left 2 go up 1 …" at bounding box center [718, 207] width 196 height 428
click at [675, 198] on rect "Blockly Workspace" at bounding box center [671, 195] width 16 height 11
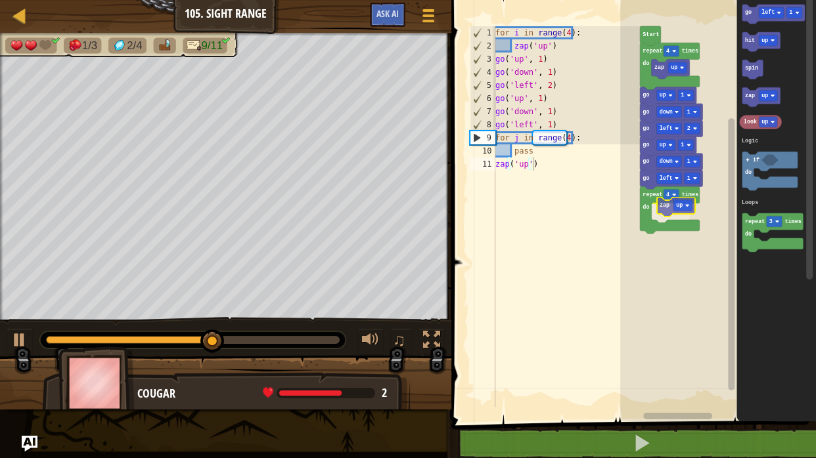
click at [666, 214] on div "Logic Loops Start repeat 4 times do zap up go up 1 go down 1 go left 2 go up 1 …" at bounding box center [718, 207] width 196 height 428
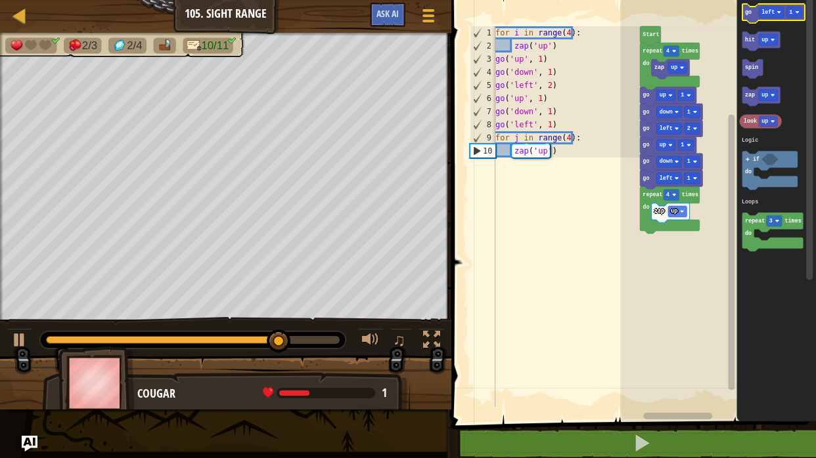
click at [748, 14] on g "go left 1" at bounding box center [773, 13] width 62 height 19
click at [648, 244] on div "Logic Loops Start repeat 4 times do zap up go up 1 go down 1 go left 2 go up 1 …" at bounding box center [718, 207] width 196 height 428
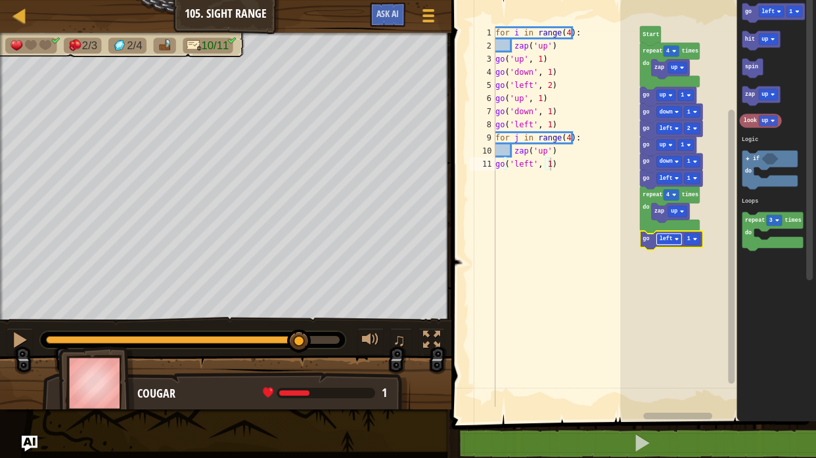
click at [667, 235] on rect "Blockly Workspace" at bounding box center [669, 239] width 25 height 11
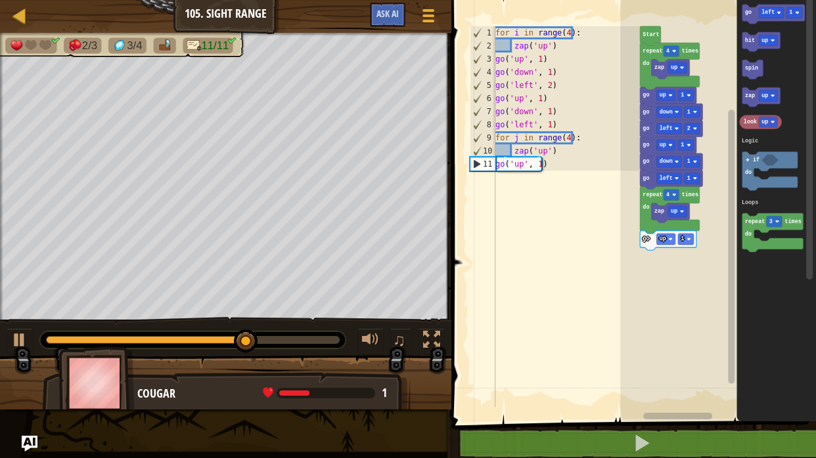
click at [749, 16] on icon "Blockly Workspace" at bounding box center [773, 14] width 62 height 19
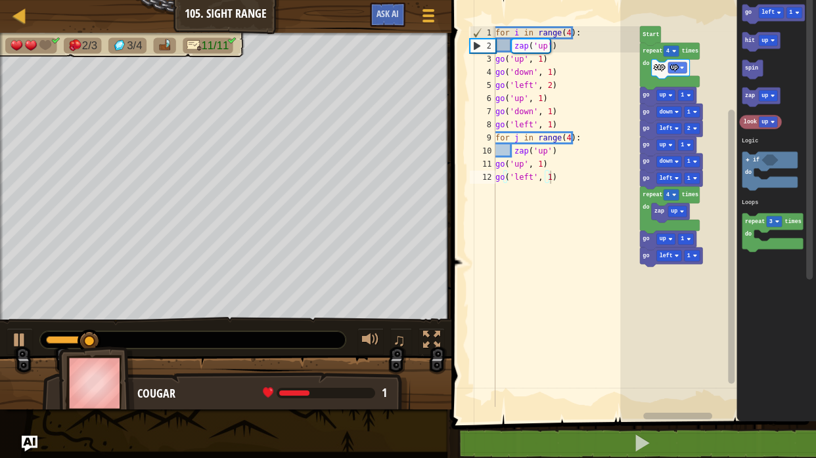
click at [737, 47] on icon "go left 1 hit up spin zap up look up repeat 3 times do if do Logic Loops" at bounding box center [776, 207] width 79 height 428
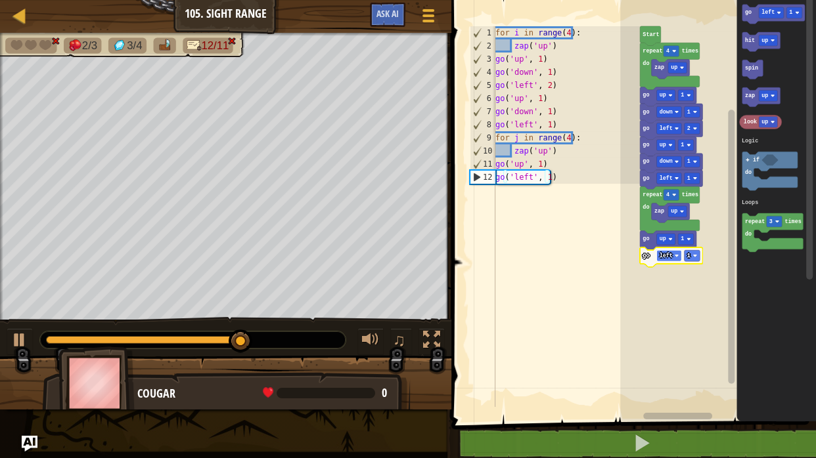
click at [671, 252] on rect "Blockly Workspace" at bounding box center [669, 255] width 25 height 11
click at [675, 286] on rect "Blockly Workspace" at bounding box center [718, 207] width 196 height 428
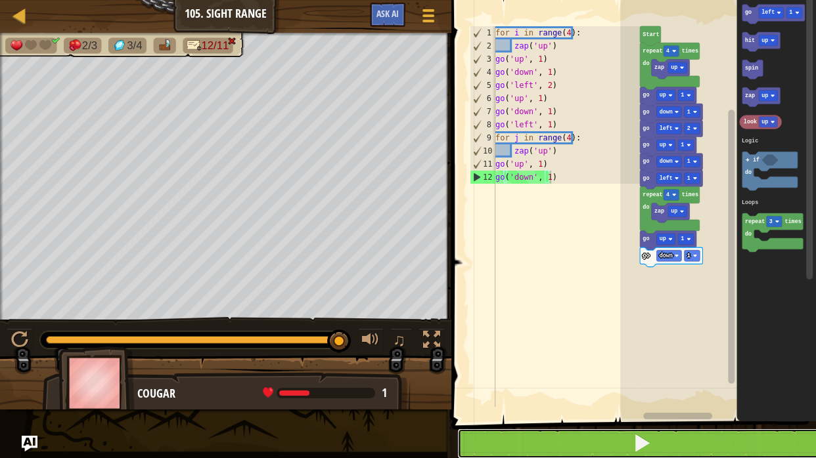
click at [644, 451] on span at bounding box center [641, 443] width 18 height 18
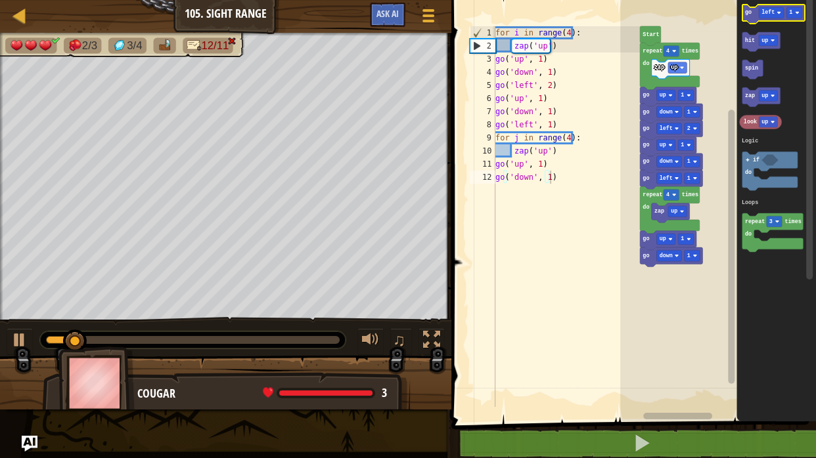
click at [746, 13] on text "go" at bounding box center [748, 12] width 7 height 7
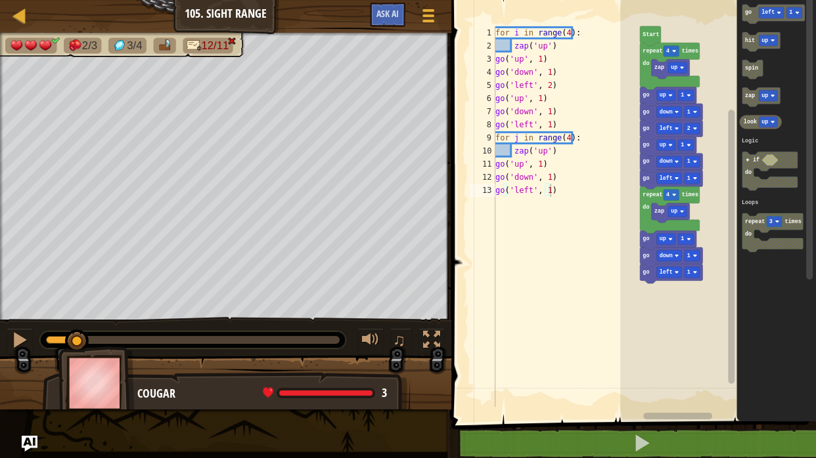
click at [749, 79] on icon "go left 1 hit up spin zap up look up repeat 3 times do if do Logic Loops" at bounding box center [776, 207] width 79 height 428
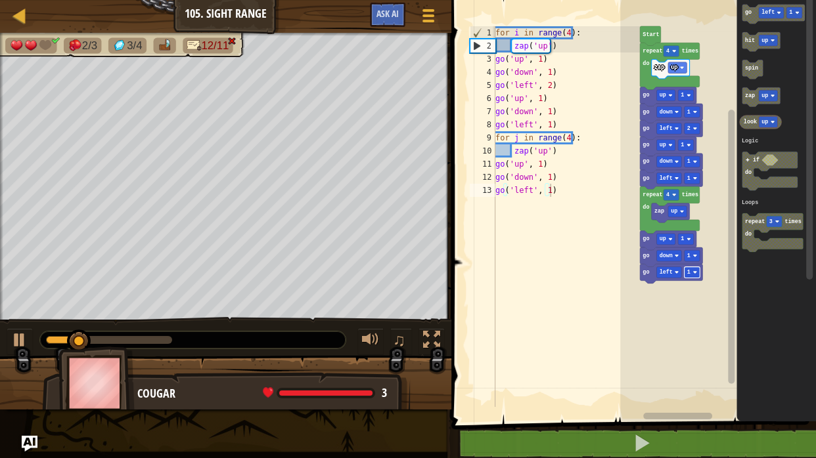
click at [696, 271] on image "Blockly Workspace" at bounding box center [695, 273] width 4 height 4
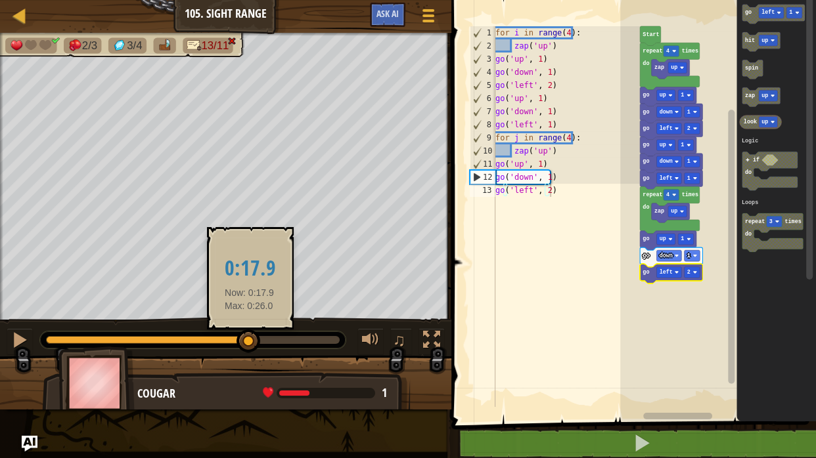
drag, startPoint x: 97, startPoint y: 330, endPoint x: 250, endPoint y: 329, distance: 152.4
click at [250, 330] on div at bounding box center [248, 342] width 24 height 24
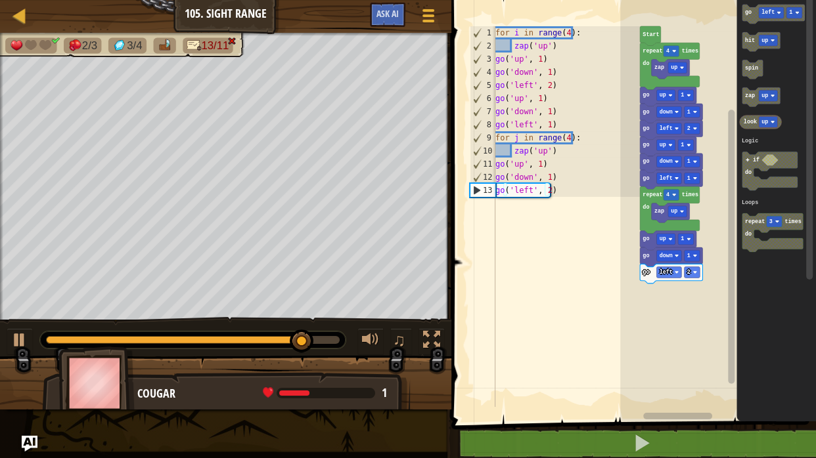
click at [661, 292] on div "Logic Loops Start repeat 4 times do zap up go up 1 go down 1 go left 2 go up 1 …" at bounding box center [718, 207] width 196 height 428
click at [661, 292] on rect "Blockly Workspace" at bounding box center [718, 207] width 196 height 428
click at [676, 330] on rect "Blockly Workspace" at bounding box center [718, 207] width 196 height 428
click at [648, 238] on text "go" at bounding box center [646, 239] width 7 height 7
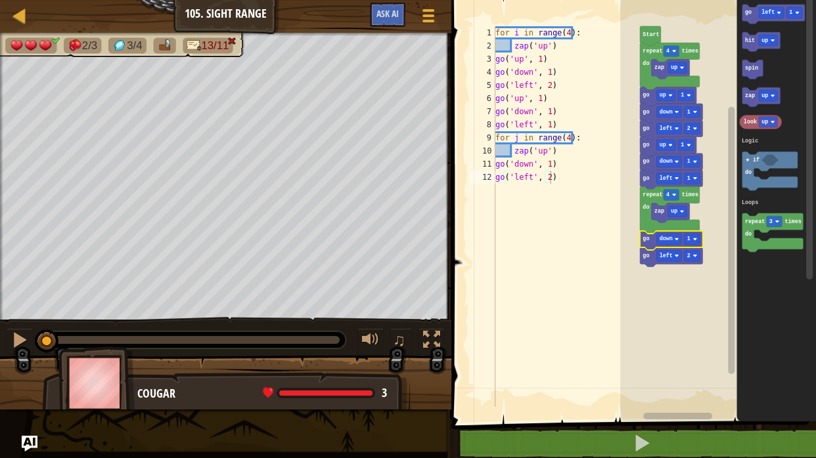
click at [654, 243] on icon "Blockly Workspace" at bounding box center [671, 240] width 62 height 19
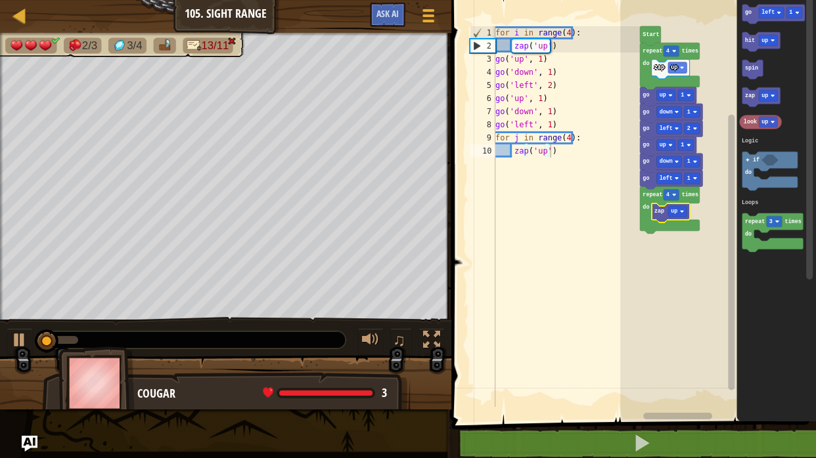
click at [667, 214] on icon "Blockly Workspace" at bounding box center [670, 213] width 38 height 19
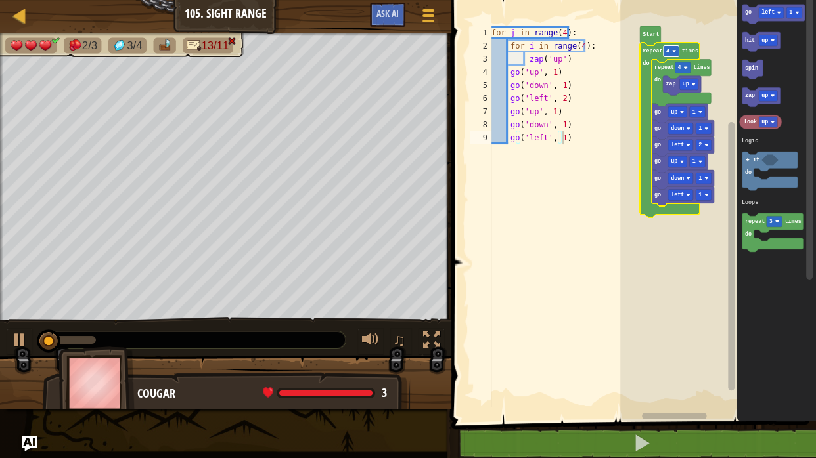
click at [676, 49] on rect "Blockly Workspace" at bounding box center [671, 50] width 16 height 11
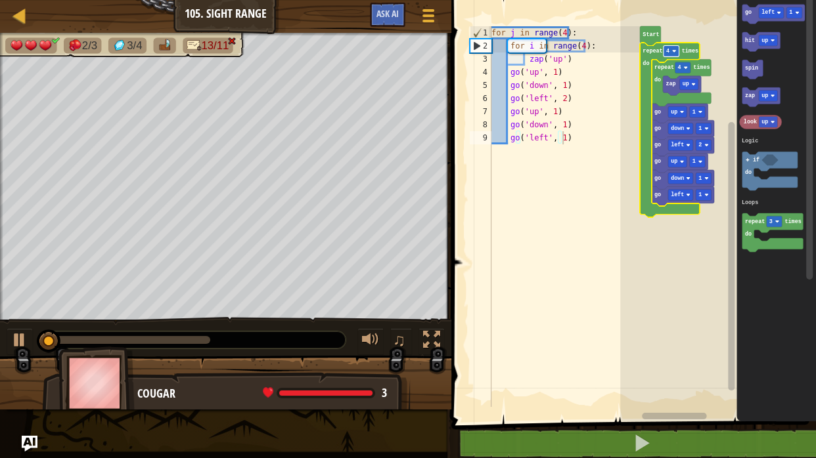
click at [676, 49] on rect "Blockly Workspace" at bounding box center [671, 50] width 16 height 11
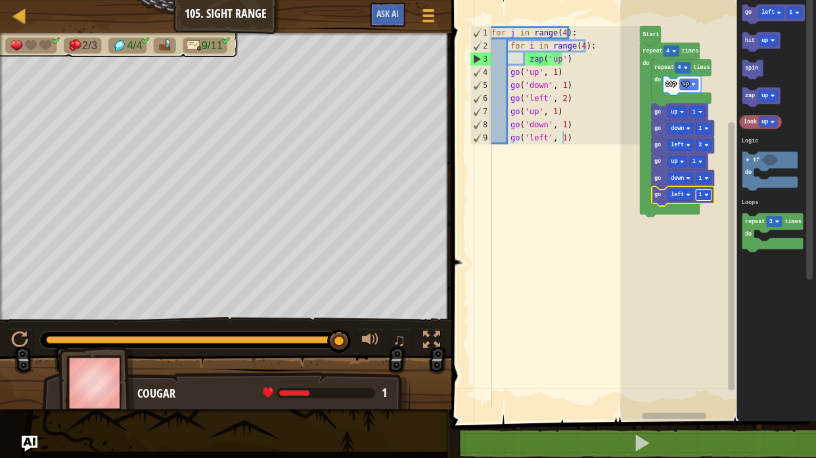
click at [709, 197] on rect "Blockly Workspace" at bounding box center [703, 195] width 16 height 11
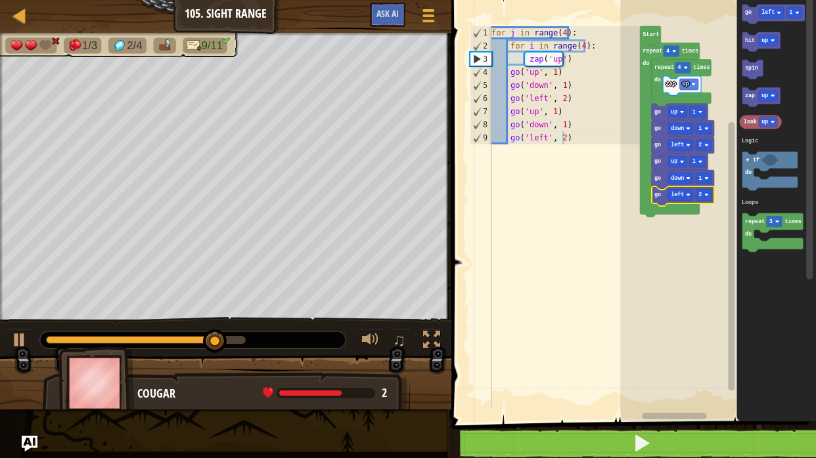
drag, startPoint x: 608, startPoint y: 425, endPoint x: 625, endPoint y: 435, distance: 19.7
click at [625, 435] on div "1 2 3 4 5 6 7 8 9 for j in range ( 4 ) : for i in range ( 4 ) : zap ( 'up' ) go…" at bounding box center [631, 238] width 368 height 463
click at [625, 435] on button at bounding box center [641, 444] width 368 height 30
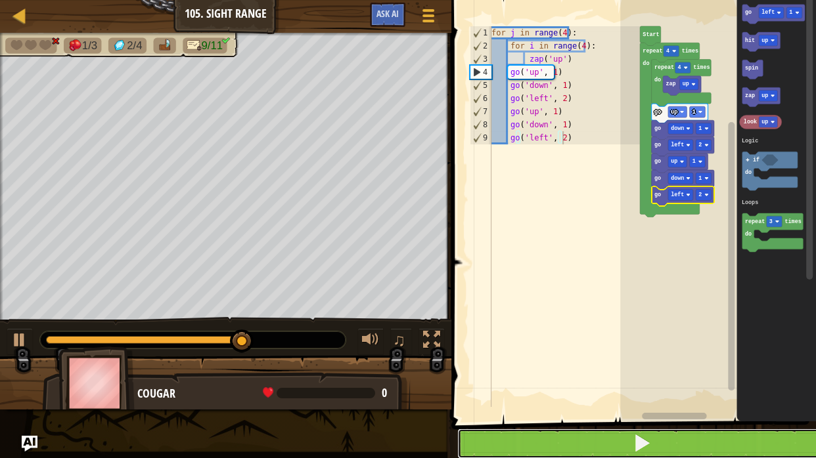
click at [597, 441] on button at bounding box center [641, 444] width 368 height 30
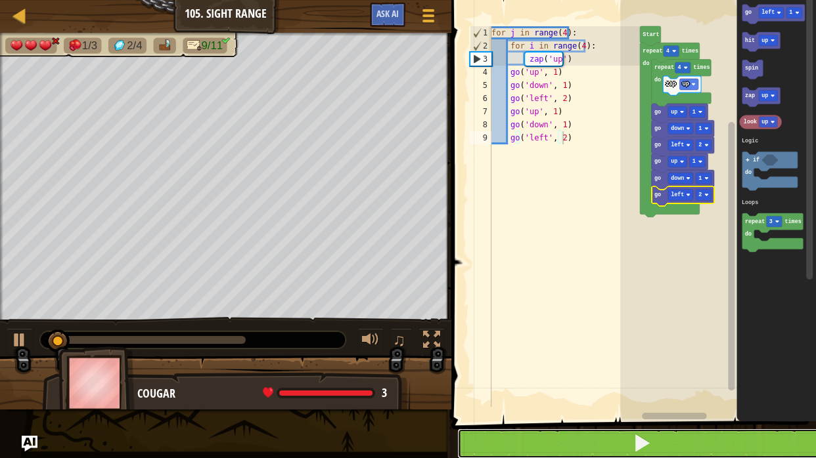
click at [621, 435] on button at bounding box center [641, 444] width 368 height 30
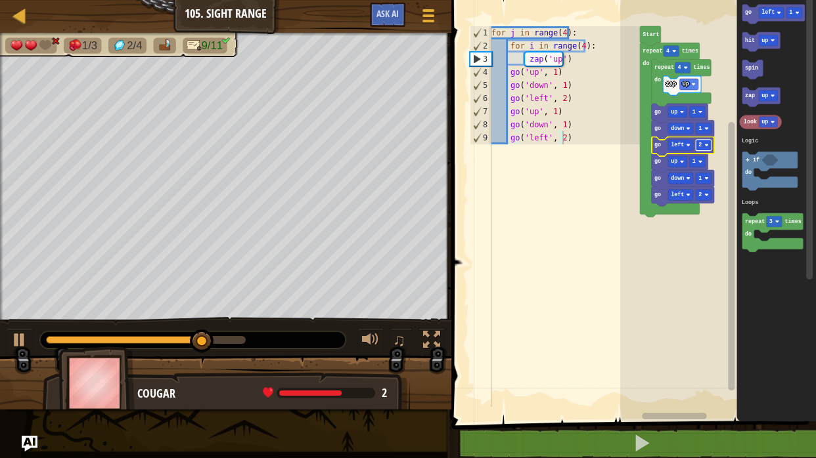
click at [700, 143] on text "2" at bounding box center [699, 145] width 3 height 7
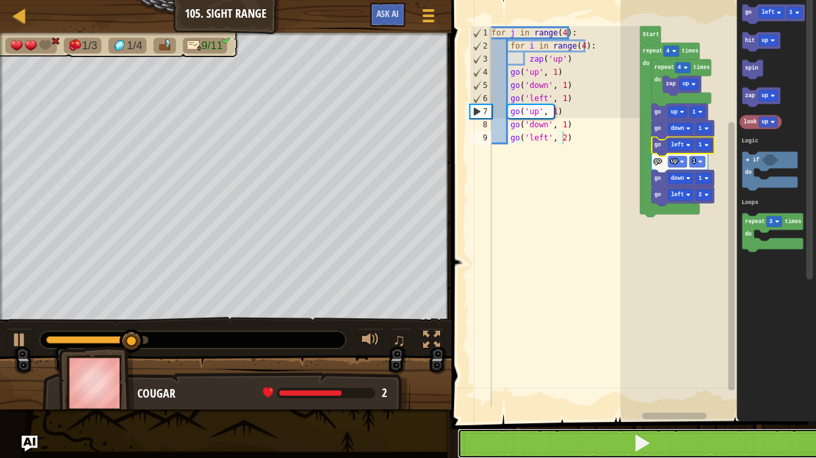
click at [679, 430] on button at bounding box center [641, 444] width 368 height 30
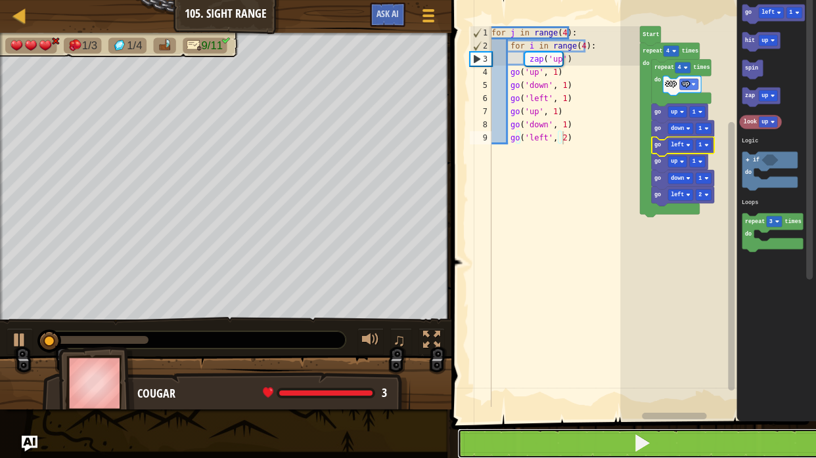
click at [683, 432] on button at bounding box center [641, 444] width 368 height 30
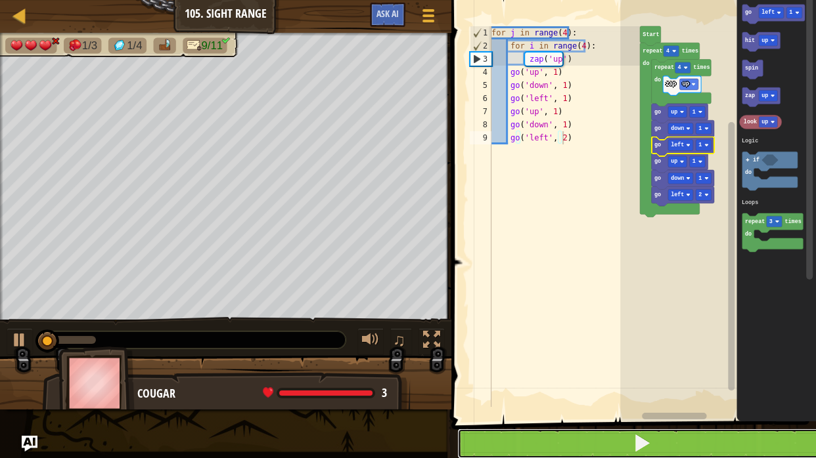
click at [644, 445] on span at bounding box center [641, 443] width 18 height 18
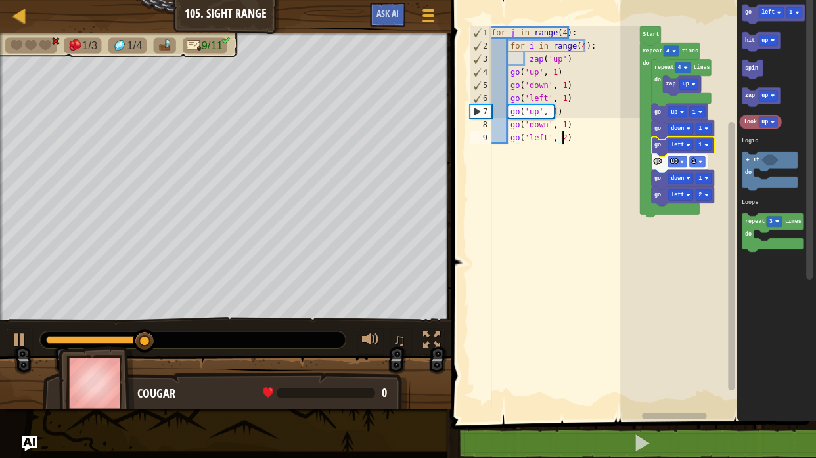
click at [535, 191] on div "for j in range ( 4 ) : for i in range ( 4 ) : zap ( 'up' ) go ( 'up' , 1 ) go (…" at bounding box center [564, 229] width 151 height 407
click at [707, 146] on image "Blockly Workspace" at bounding box center [706, 145] width 4 height 4
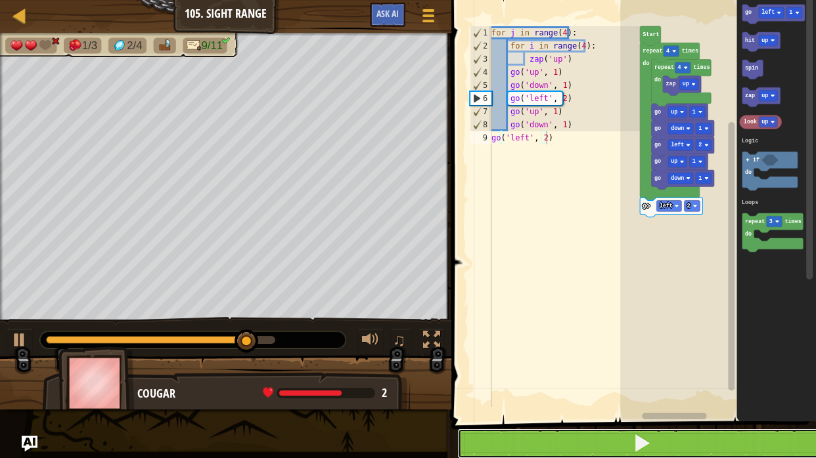
click at [628, 439] on button at bounding box center [641, 444] width 368 height 30
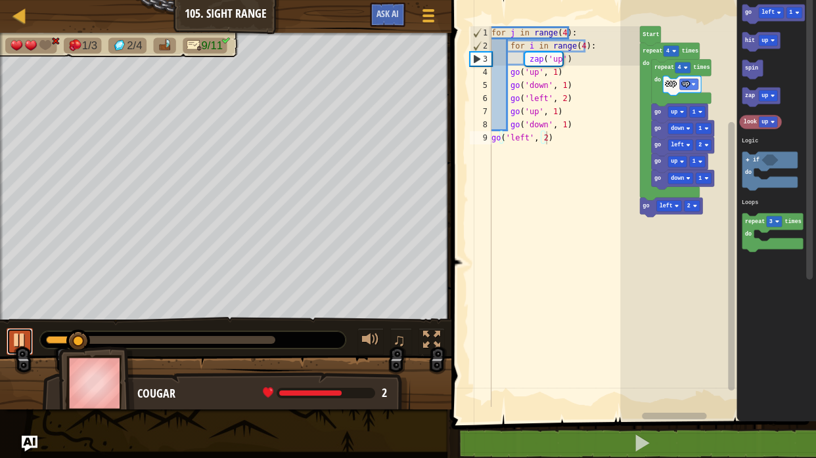
click at [16, 333] on div at bounding box center [19, 340] width 17 height 17
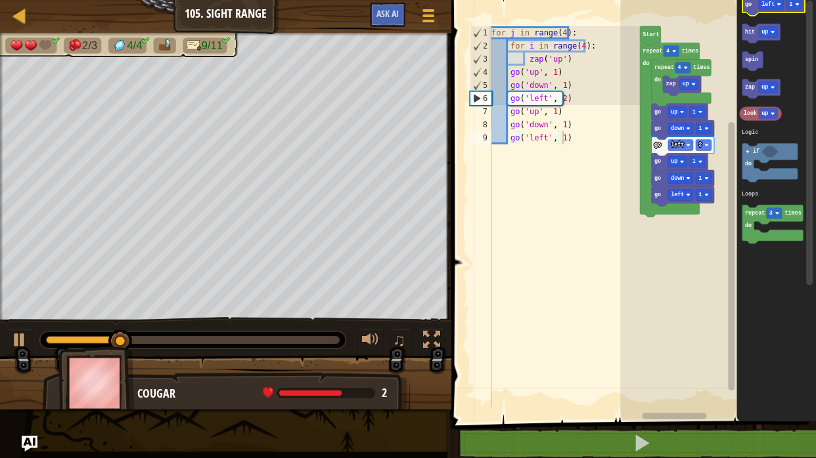
click at [751, 4] on icon "Blockly Workspace" at bounding box center [773, 5] width 62 height 19
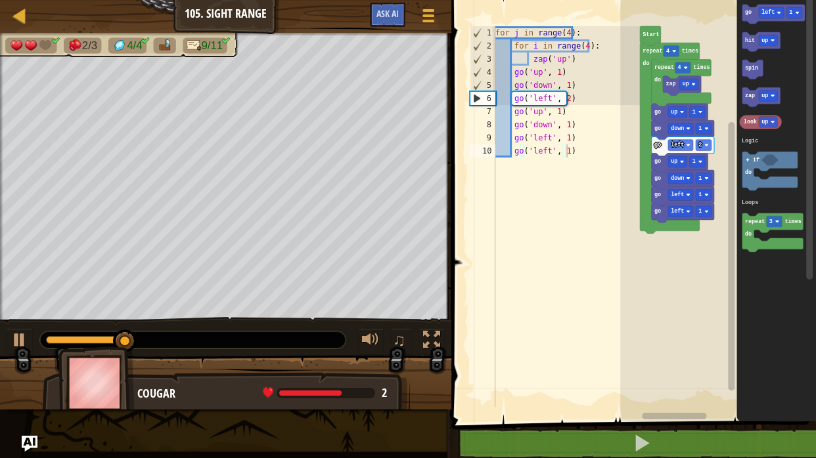
click at [685, 217] on div "Logic Loops Start zap up go down 1 go left 1 go left 1 go up 1 go left 2 go dow…" at bounding box center [718, 207] width 196 height 428
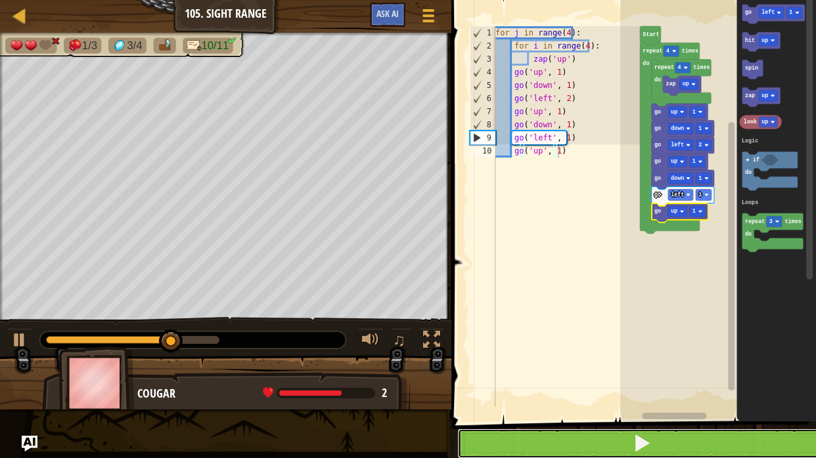
click at [628, 441] on button at bounding box center [641, 444] width 368 height 30
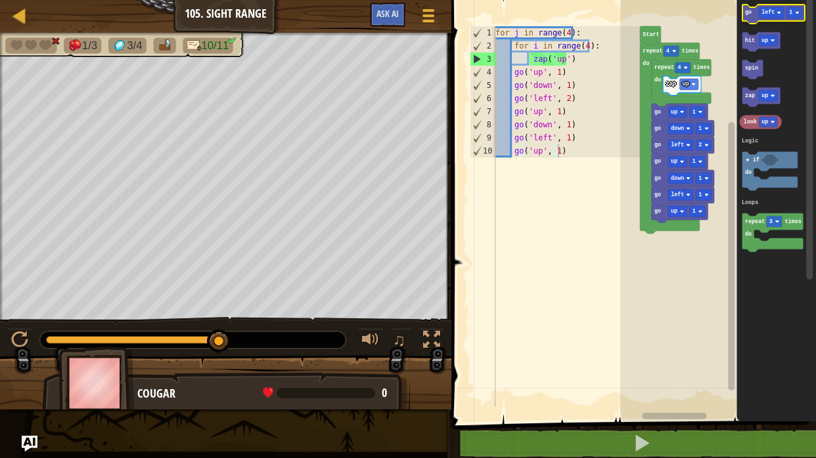
click at [747, 19] on icon "Blockly Workspace" at bounding box center [773, 14] width 62 height 19
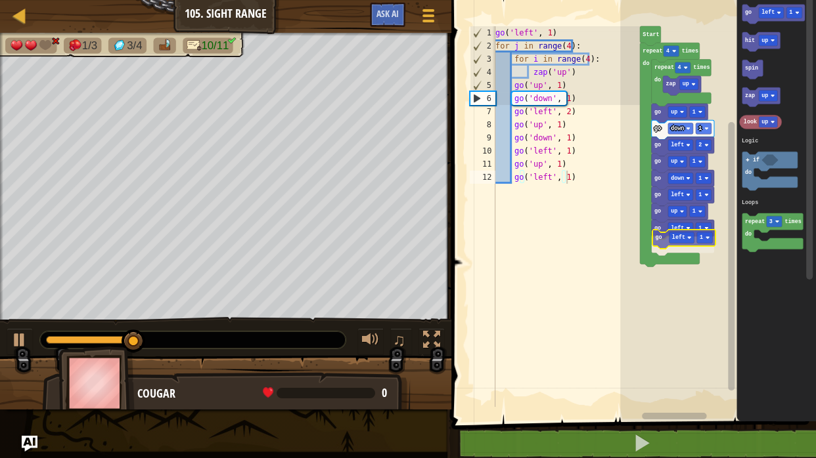
click at [657, 244] on div "Logic Loops Start repeat 4 times do zap up repeat 4 times do go up 1 go down 1 …" at bounding box center [718, 207] width 196 height 428
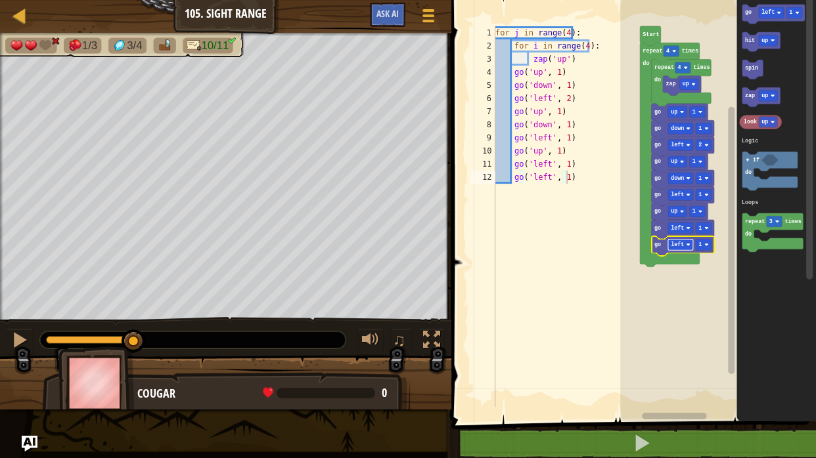
click at [683, 243] on rect "Blockly Workspace" at bounding box center [680, 244] width 25 height 11
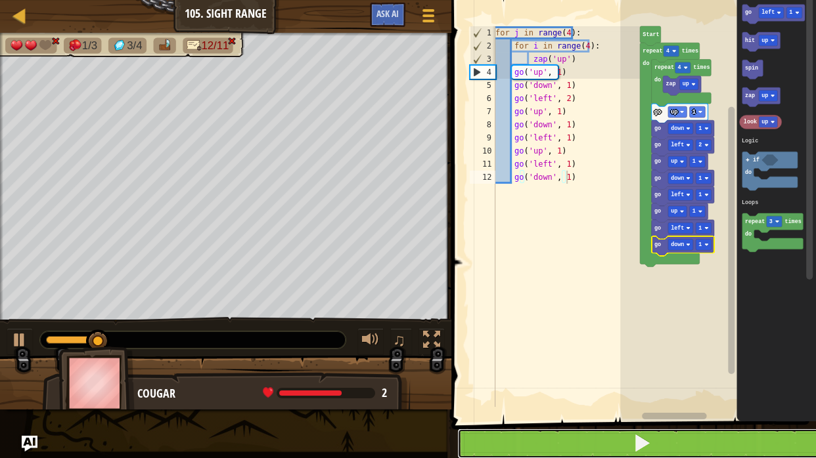
click at [678, 441] on button at bounding box center [641, 444] width 368 height 30
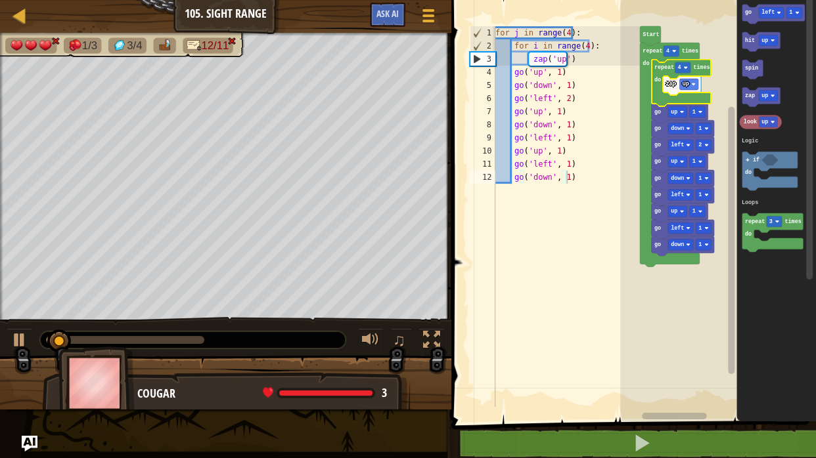
click at [663, 67] on text "repeat" at bounding box center [664, 67] width 20 height 7
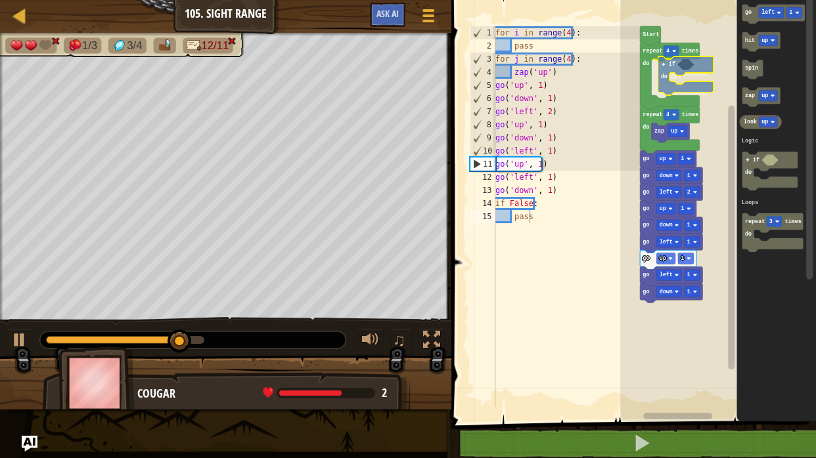
click at [672, 66] on div "Logic Loops Start repeat 4 times do zap up repeat 4 times do go up 1 go down 1 …" at bounding box center [718, 207] width 196 height 428
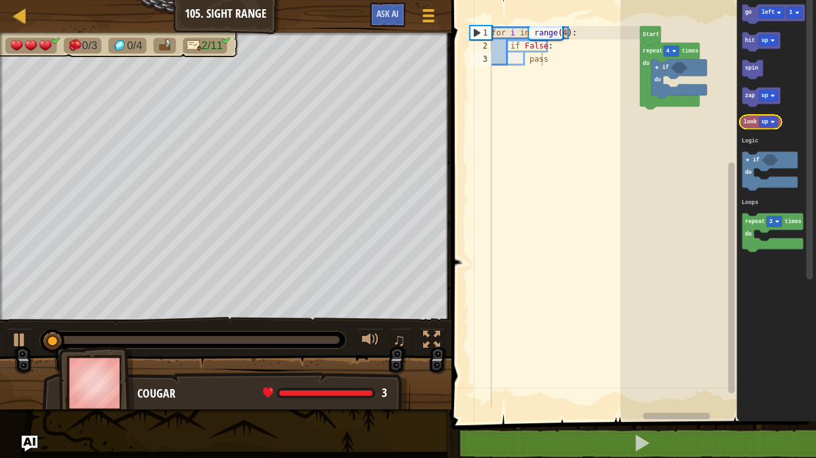
click at [748, 123] on text "look" at bounding box center [749, 122] width 13 height 7
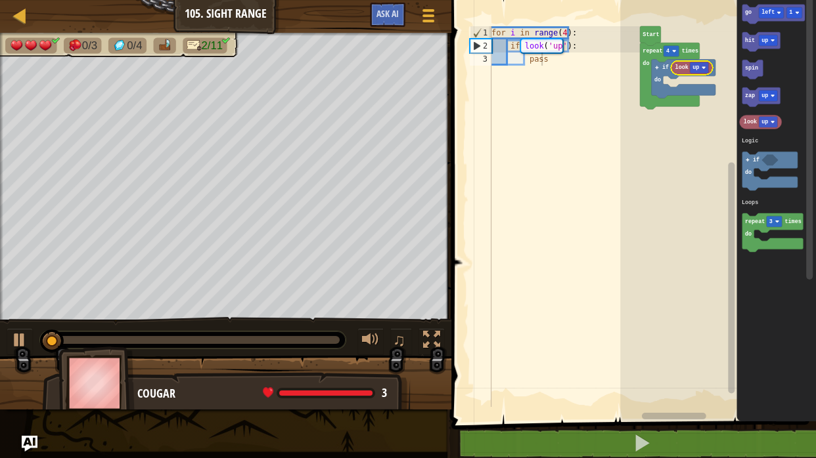
click at [747, 114] on icon "Blockly Workspace" at bounding box center [776, 207] width 79 height 428
click at [745, 106] on icon "Blockly Workspace" at bounding box center [776, 207] width 79 height 428
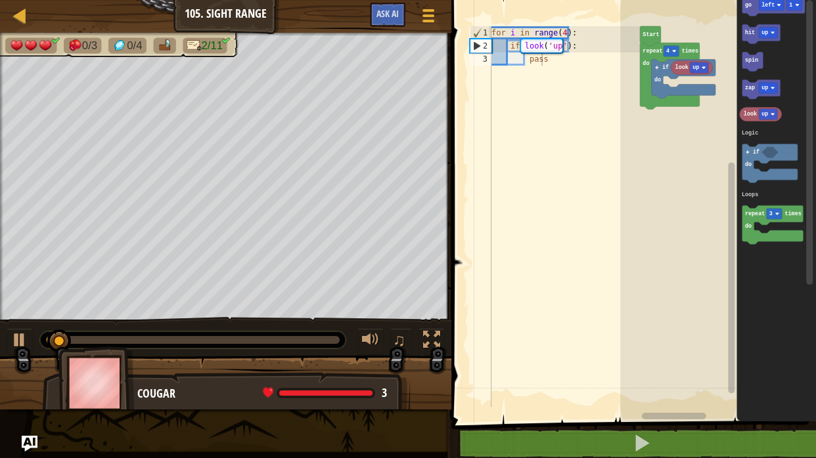
click at [745, 105] on icon "Blockly Workspace" at bounding box center [776, 207] width 79 height 428
click at [697, 67] on text "up" at bounding box center [695, 67] width 7 height 7
click at [706, 66] on text "down" at bounding box center [701, 67] width 13 height 7
click at [753, 133] on text "Logic" at bounding box center [749, 133] width 16 height 7
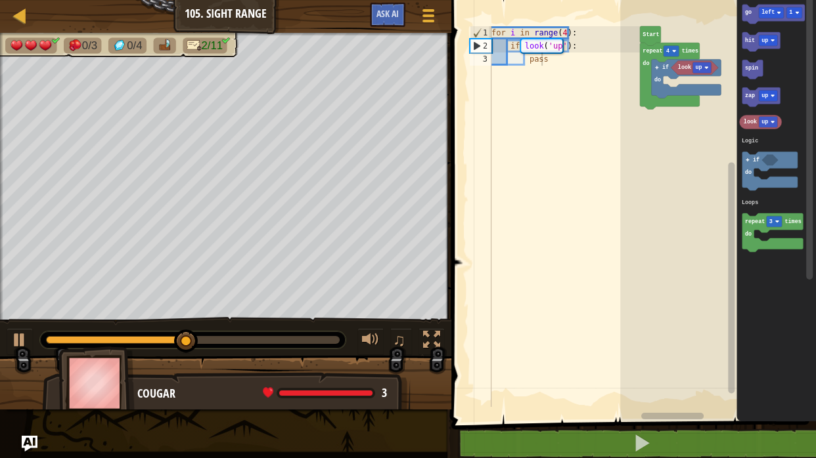
click at [689, 336] on div "Logic Loops Start repeat 4 times do if do look up go left 1 hit up spin zap up …" at bounding box center [718, 207] width 196 height 428
click at [747, 95] on text "zap" at bounding box center [750, 96] width 10 height 7
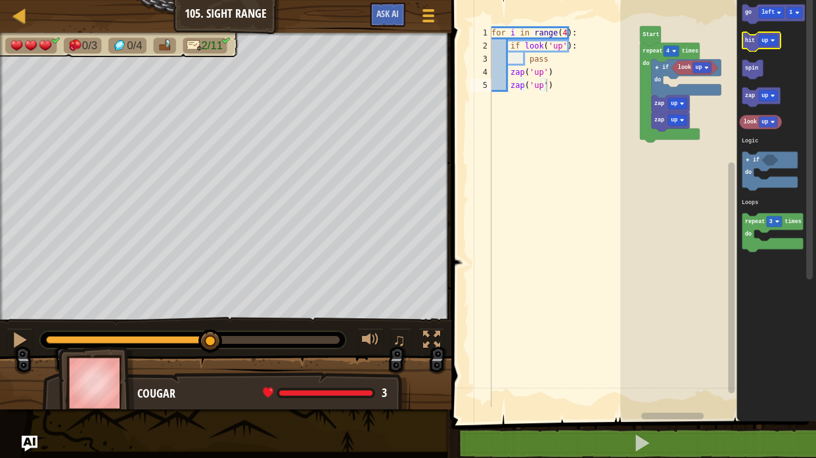
click at [747, 45] on icon "Blockly Workspace" at bounding box center [761, 41] width 38 height 19
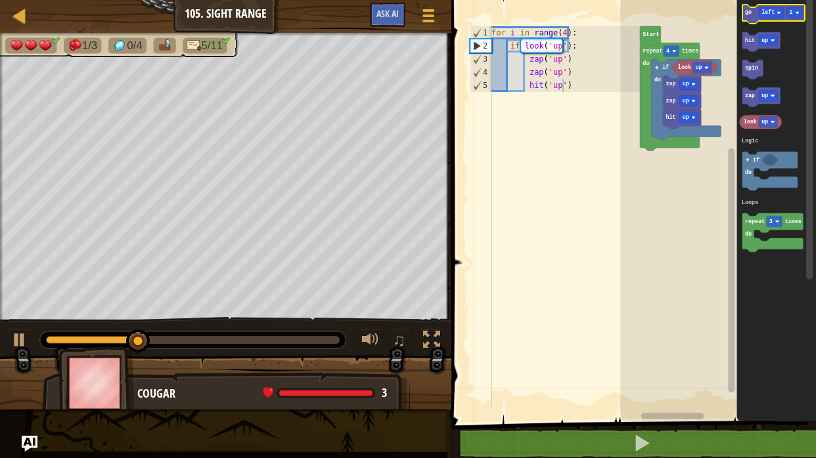
click at [749, 13] on text "go" at bounding box center [748, 12] width 7 height 7
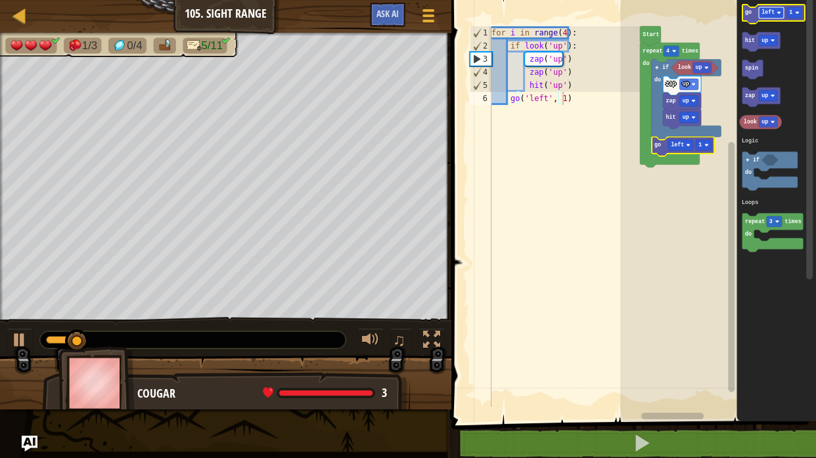
click at [769, 10] on text "left" at bounding box center [767, 12] width 13 height 7
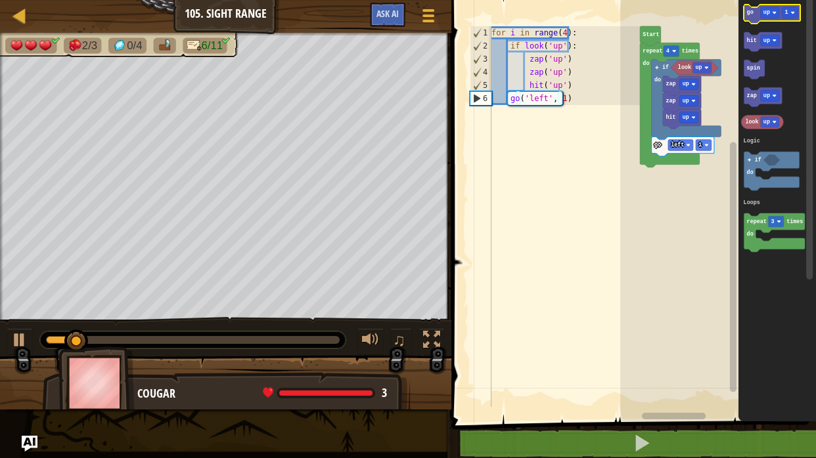
click at [752, 16] on icon "Blockly Workspace" at bounding box center [772, 14] width 56 height 19
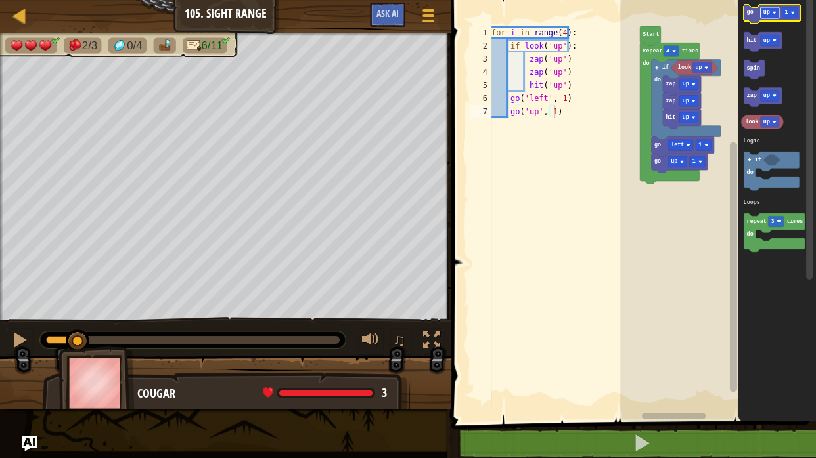
click at [764, 12] on text "up" at bounding box center [766, 12] width 7 height 7
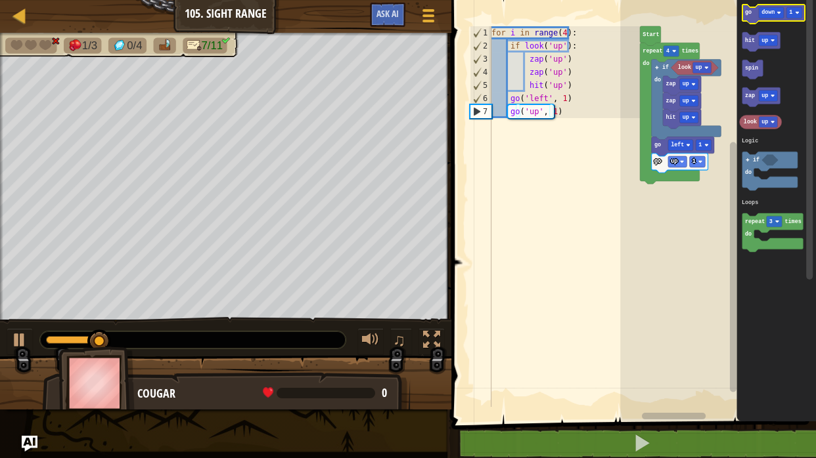
click at [749, 18] on icon "Blockly Workspace" at bounding box center [773, 14] width 62 height 19
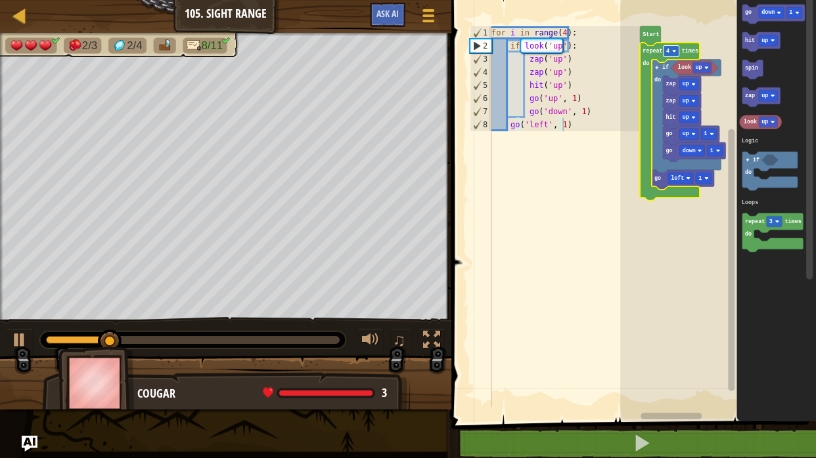
click at [670, 53] on rect "Blockly Workspace" at bounding box center [671, 50] width 16 height 11
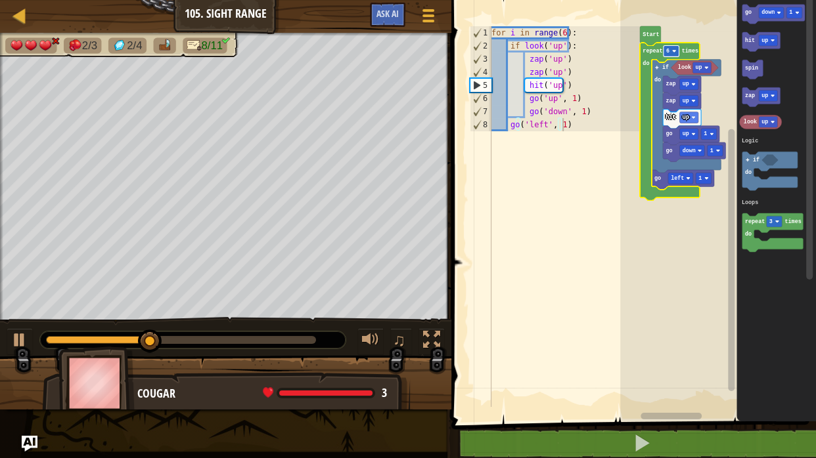
click at [672, 52] on image "Blockly Workspace" at bounding box center [674, 51] width 4 height 4
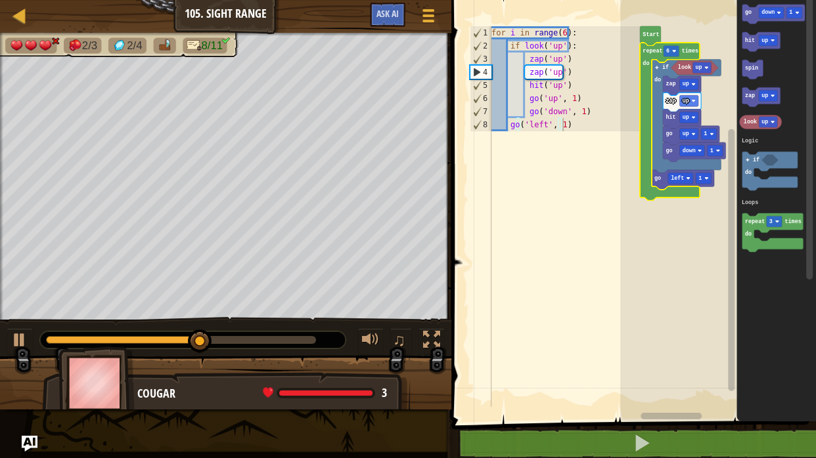
click at [720, 38] on rect "Blockly Workspace" at bounding box center [718, 207] width 196 height 428
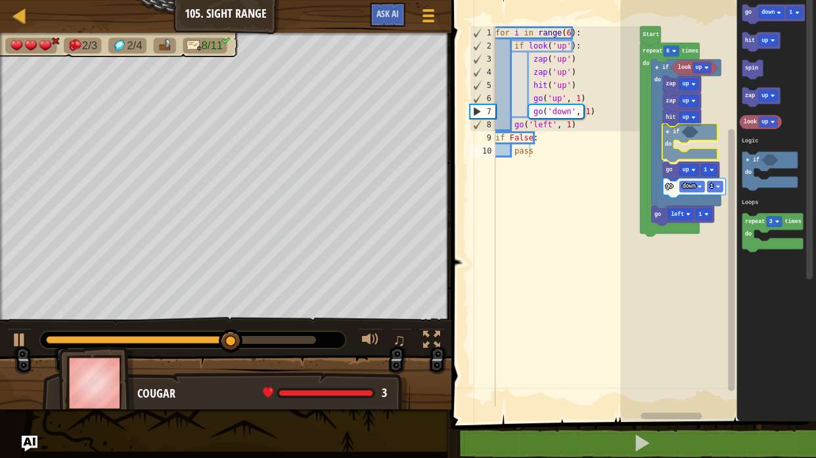
click at [672, 135] on div "Logic Loops Start repeat 6 times do if do look up zap up zap up hit up if do go…" at bounding box center [718, 207] width 196 height 428
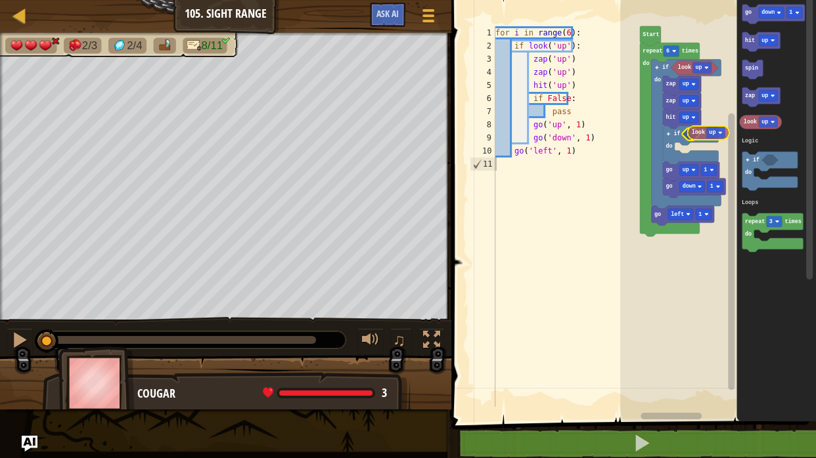
click at [694, 133] on div "Logic Loops Start repeat 6 times do if do look up zap up zap up hit up if do go…" at bounding box center [718, 207] width 196 height 428
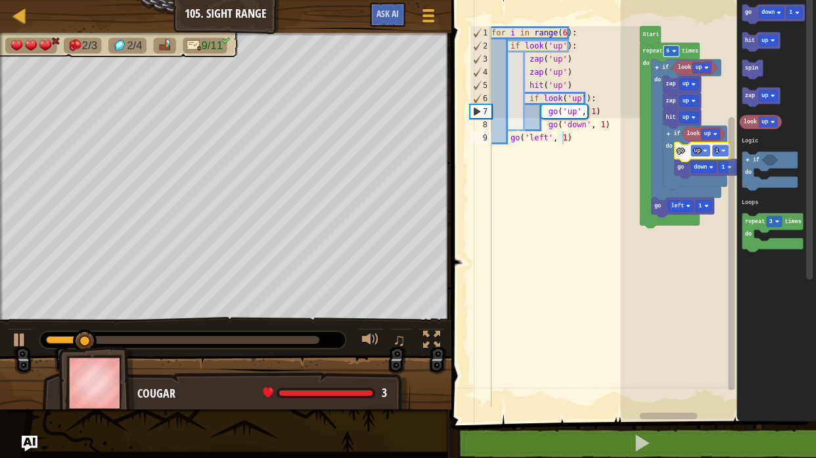
click at [668, 48] on text "6" at bounding box center [667, 51] width 3 height 7
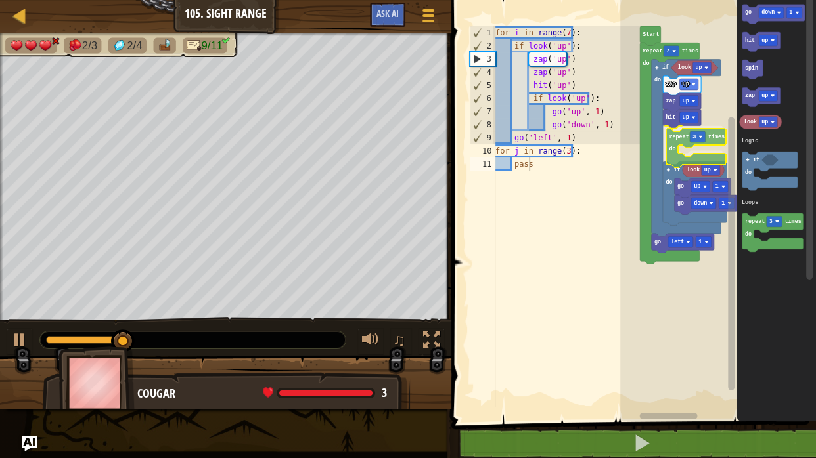
click at [676, 137] on div "Logic Loops Start repeat 7 times do if do look up zap up zap up hit up repeat 3…" at bounding box center [718, 207] width 196 height 428
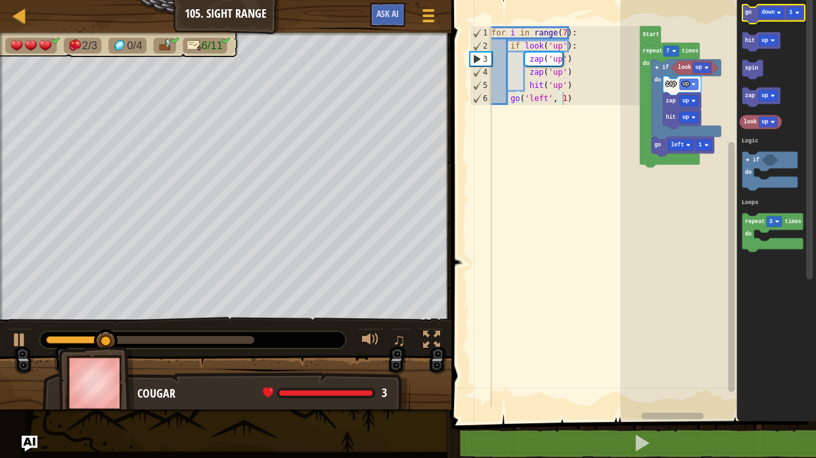
click at [750, 15] on text "go" at bounding box center [748, 12] width 7 height 7
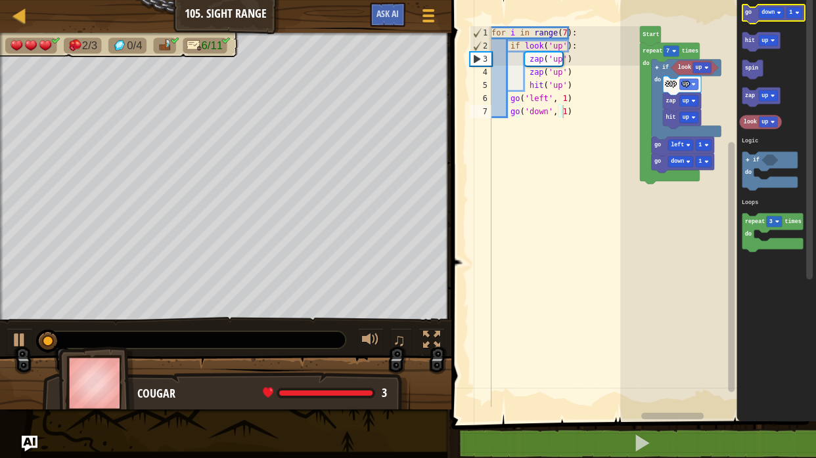
click at [751, 14] on icon "Blockly Workspace" at bounding box center [773, 14] width 62 height 19
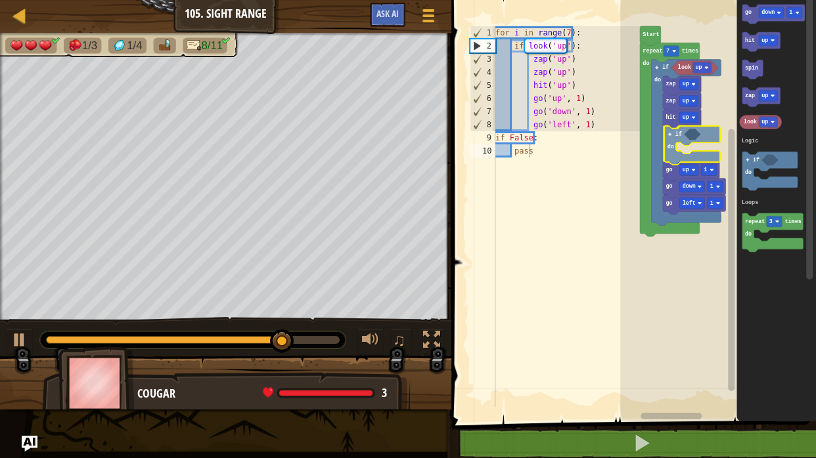
click at [671, 137] on div "Logic Loops Start repeat 7 times do if do look up zap up zap up hit up if do go…" at bounding box center [718, 207] width 196 height 428
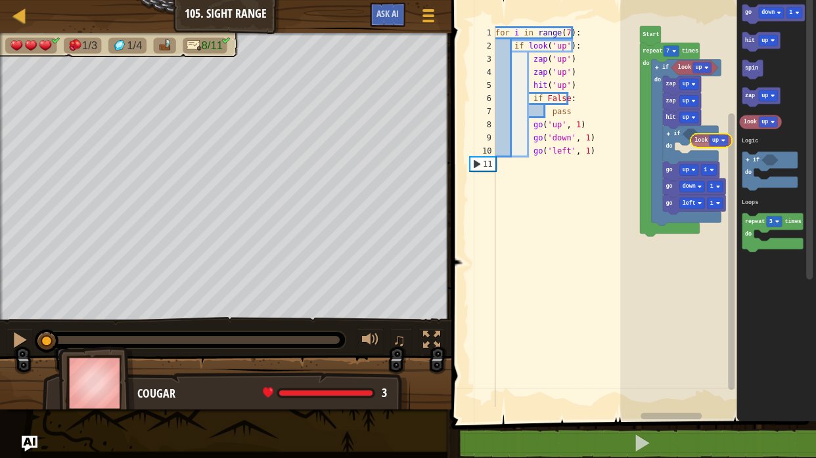
click at [699, 135] on div "Logic Loops Start repeat 7 times do if do look up zap up zap up hit up if do go…" at bounding box center [718, 207] width 196 height 428
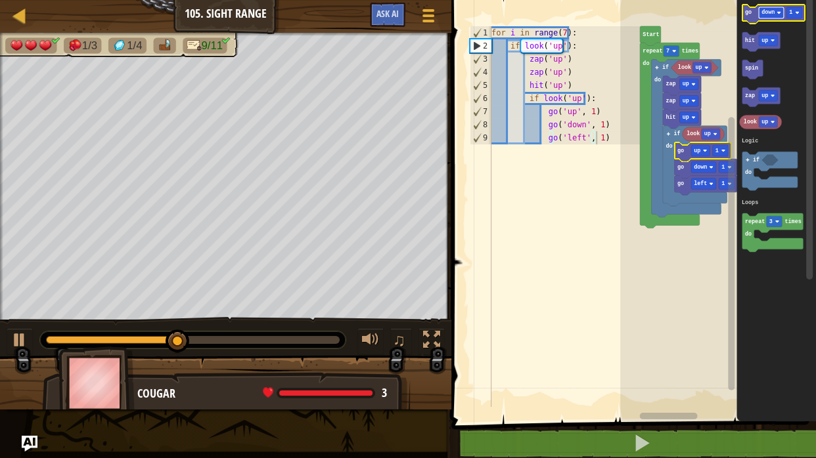
click at [763, 15] on text "down" at bounding box center [767, 12] width 13 height 7
click at [748, 21] on icon "Blockly Workspace" at bounding box center [773, 14] width 62 height 19
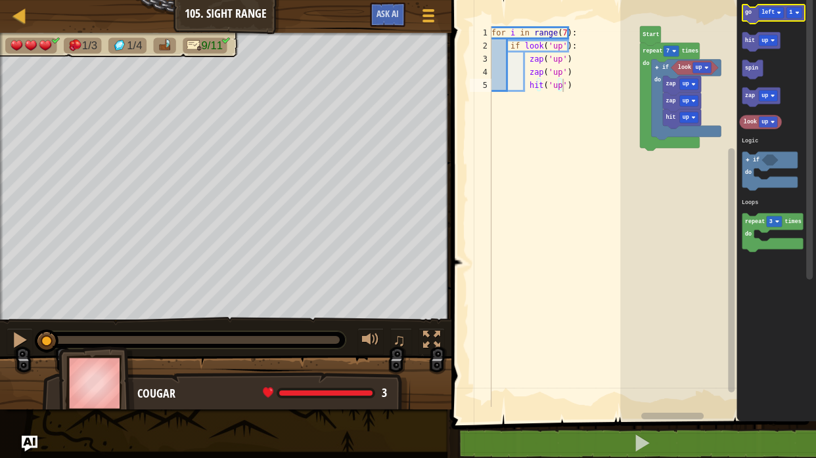
click at [747, 14] on text "go" at bounding box center [748, 12] width 7 height 7
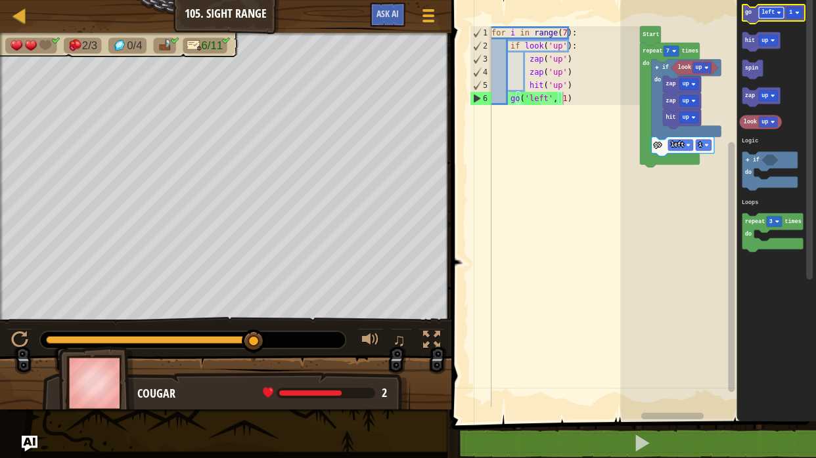
click at [767, 15] on text "left" at bounding box center [767, 12] width 13 height 7
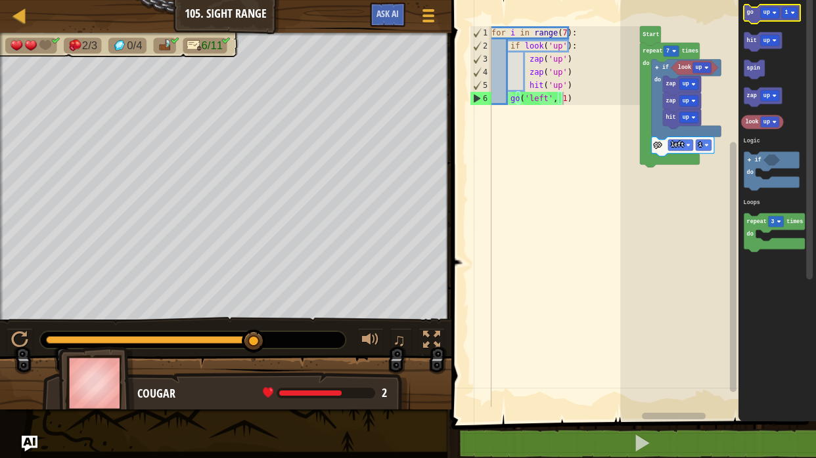
click at [749, 16] on icon "Blockly Workspace" at bounding box center [772, 14] width 56 height 19
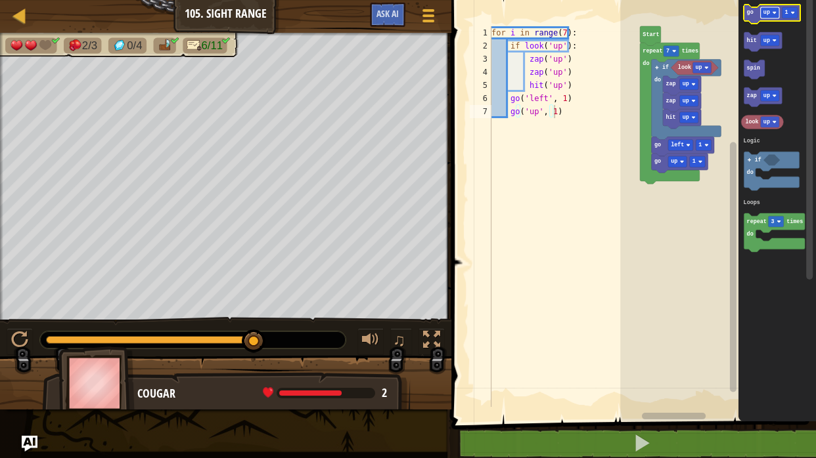
click at [766, 17] on rect "Blockly Workspace" at bounding box center [769, 12] width 18 height 11
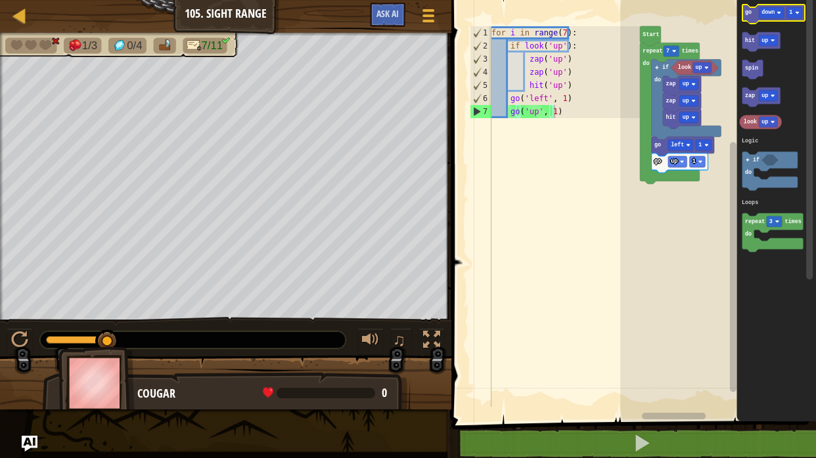
click at [749, 12] on text "go" at bounding box center [748, 12] width 7 height 7
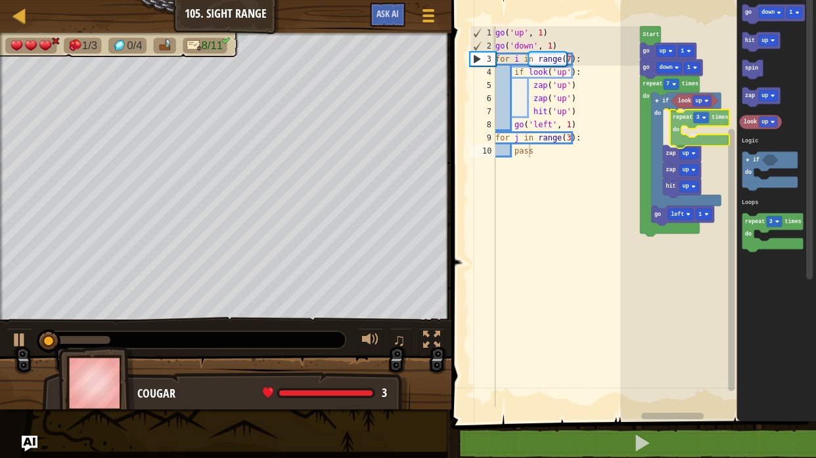
click at [662, 96] on div "Logic Loops Start go up 1 go down 1 repeat 7 times do look up if do go left 1 r…" at bounding box center [718, 207] width 196 height 428
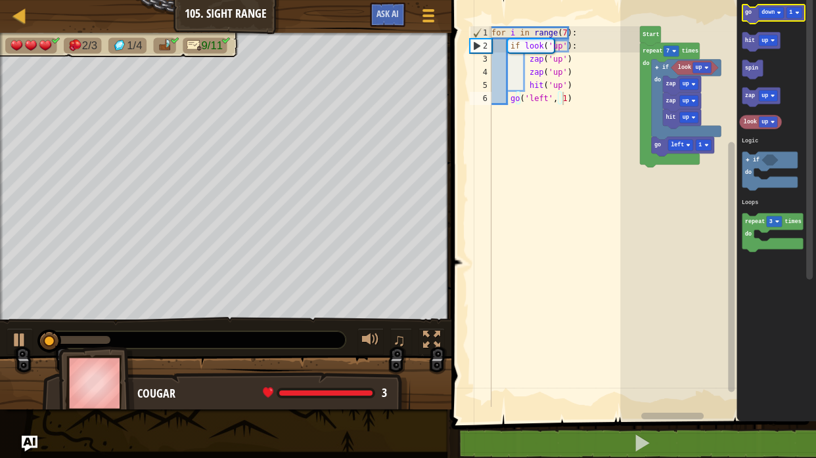
click at [746, 16] on icon "Blockly Workspace" at bounding box center [773, 14] width 62 height 19
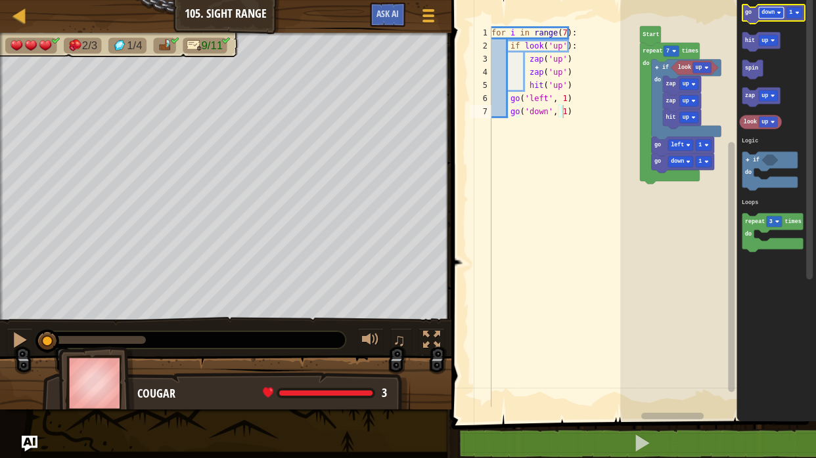
click at [768, 8] on rect "Blockly Workspace" at bounding box center [770, 12] width 25 height 11
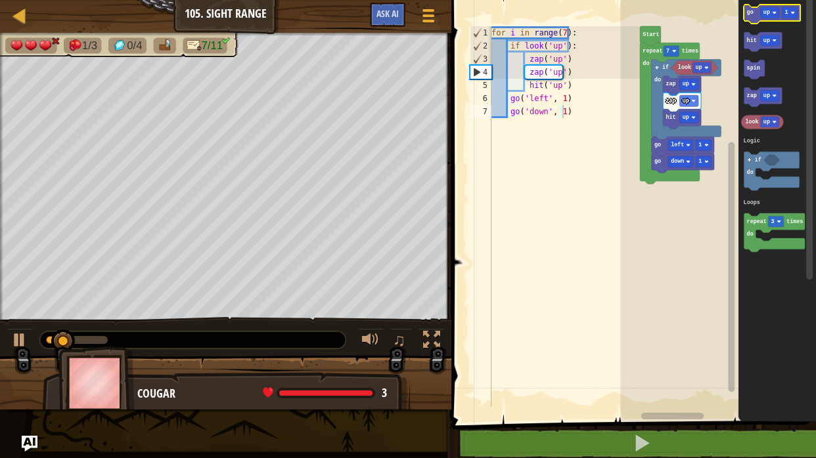
click at [751, 18] on icon "Blockly Workspace" at bounding box center [772, 14] width 56 height 19
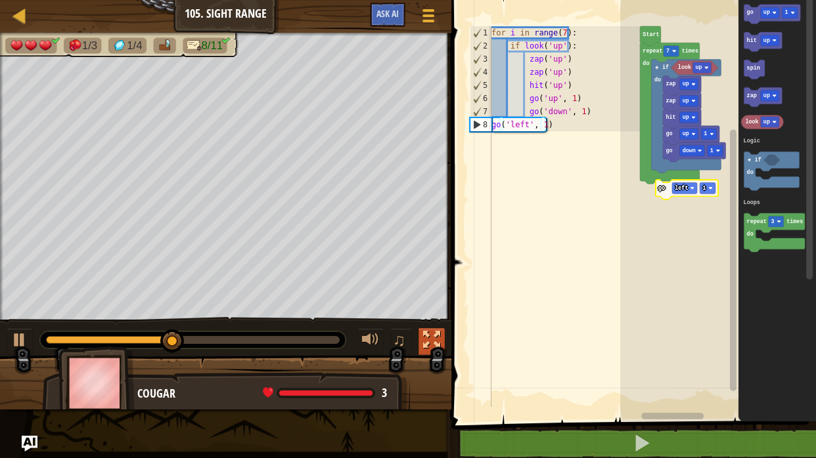
click at [430, 341] on div at bounding box center [431, 340] width 17 height 17
type textarea "go('left', 1)"
drag, startPoint x: 430, startPoint y: 341, endPoint x: 542, endPoint y: 366, distance: 115.2
click at [542, 366] on div "for i in range ( 7 ) : if look ( 'up' ) : zap ( 'up' ) zap ( 'up' ) hit ( 'up' …" at bounding box center [564, 229] width 151 height 407
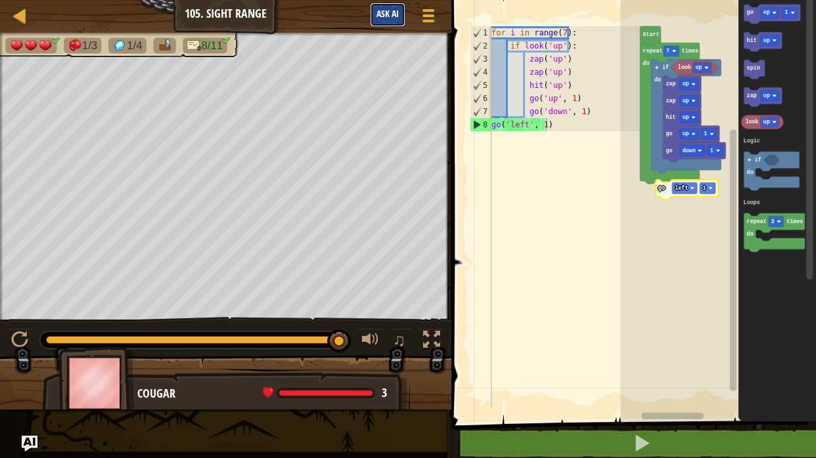
click at [389, 12] on span "Ask AI" at bounding box center [387, 13] width 22 height 12
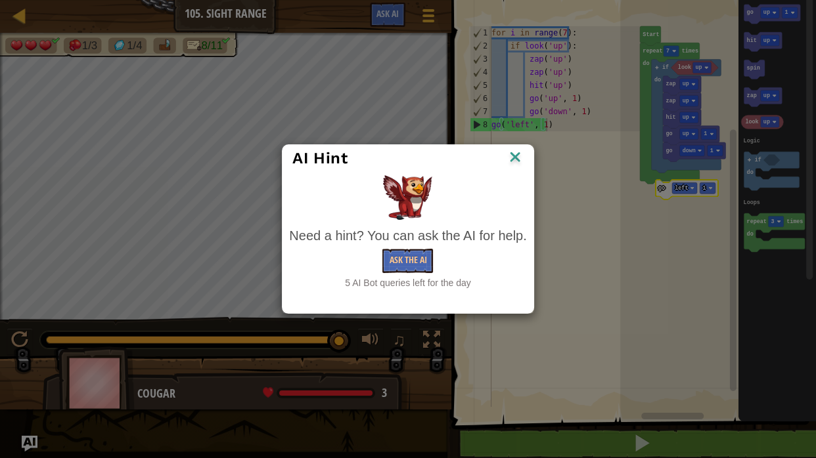
click at [510, 154] on img at bounding box center [514, 158] width 17 height 20
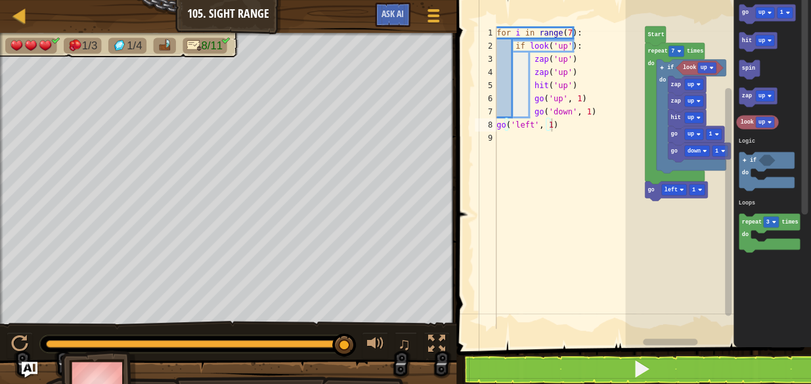
scroll to position [6, 0]
type textarea "zap('up')"
click at [528, 78] on div "for i in range ( 7 ) : if look ( 'up' ) : zap ( 'up' ) zap ( 'up' ) hit ( 'up' …" at bounding box center [569, 190] width 151 height 328
click at [546, 167] on div "for i in range ( 7 ) : if look ( 'up' ) : zap ( 'up' ) zap ( 'up' ) hit ( 'up' …" at bounding box center [569, 190] width 151 height 328
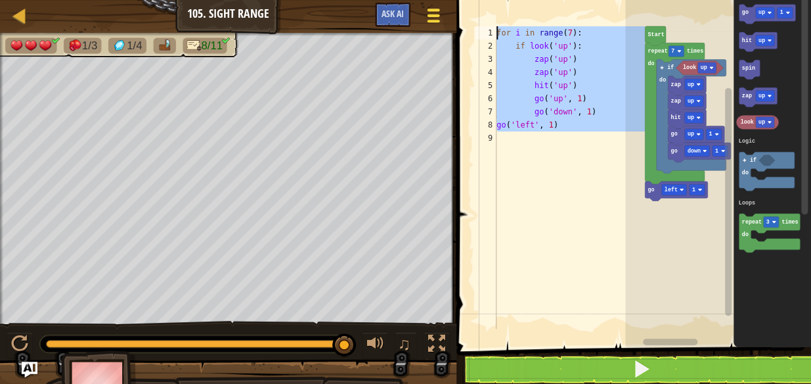
drag, startPoint x: 552, startPoint y: 135, endPoint x: 426, endPoint y: 13, distance: 175.6
click at [426, 13] on div "Map Junior 105. Sight Range Game Menu Ask AI 1 הההההההההההההההההההההההההההההההה…" at bounding box center [405, 192] width 811 height 384
type textarea "for i in range(7): if look('up'):"
click at [265, 18] on div "Map Junior 105. Sight Range Game Menu Ask AI" at bounding box center [228, 16] width 456 height 33
click at [116, 361] on img at bounding box center [99, 386] width 76 height 73
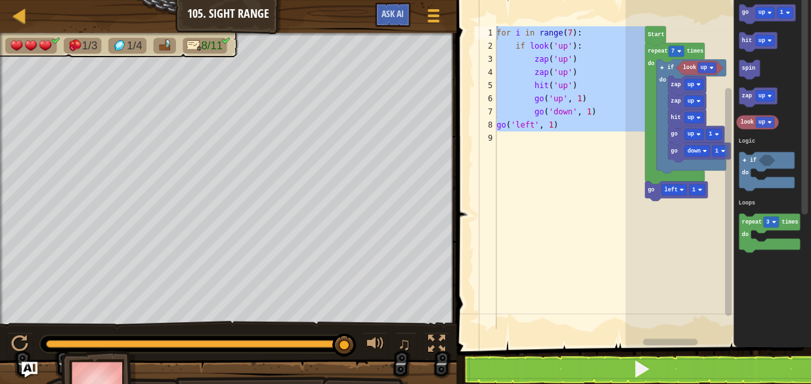
click at [578, 148] on div "for i in range ( 7 ) : if look ( 'up' ) : zap ( 'up' ) zap ( 'up' ) hit ( 'up' …" at bounding box center [569, 177] width 151 height 302
paste textarea "pet.chase(enemy)"
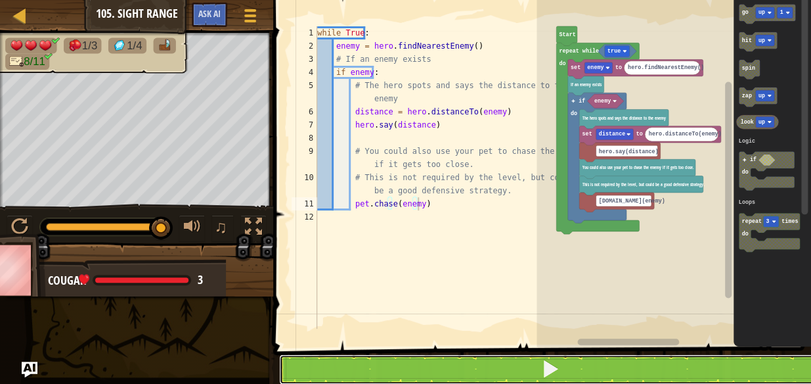
click at [492, 363] on button at bounding box center [550, 369] width 542 height 30
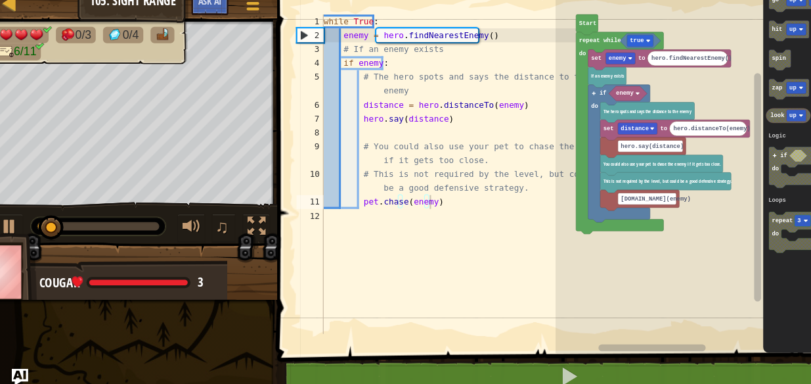
type textarea "# The hero spots and says the distance to the enemy"
click at [401, 90] on div "while True : enemy = hero . findNearestEnemy ( ) # If an enemy exists if enemy …" at bounding box center [436, 190] width 242 height 328
click at [351, 211] on div "while True : enemy = hero . findNearestEnemy ( ) # If an enemy exists if enemy …" at bounding box center [436, 190] width 242 height 328
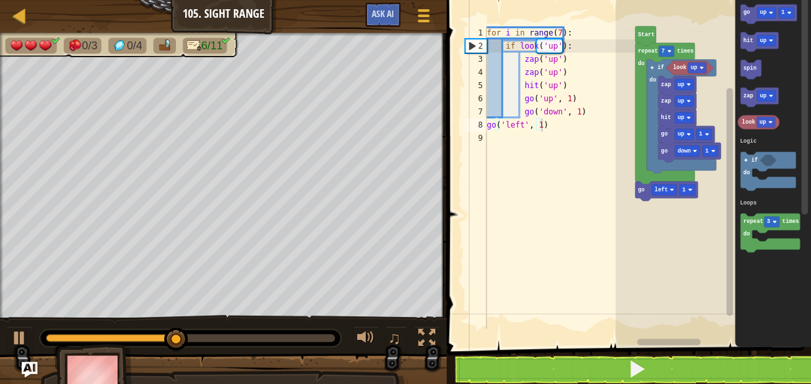
drag, startPoint x: 183, startPoint y: 14, endPoint x: 330, endPoint y: -3, distance: 148.8
click at [330, 0] on html "Map Junior 105. Sight Range Game Menu Ask AI 1 הההההההההההההההההההההההההההההההה…" at bounding box center [405, 0] width 811 height 0
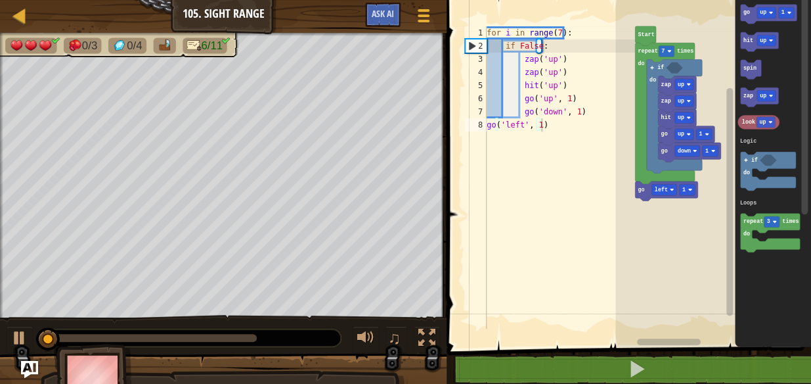
click at [30, 363] on img "Ask AI" at bounding box center [29, 369] width 17 height 17
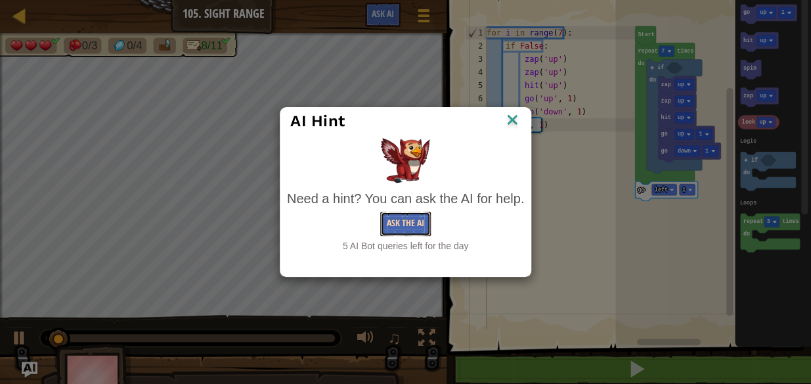
click at [407, 219] on button "Ask the AI" at bounding box center [405, 223] width 51 height 24
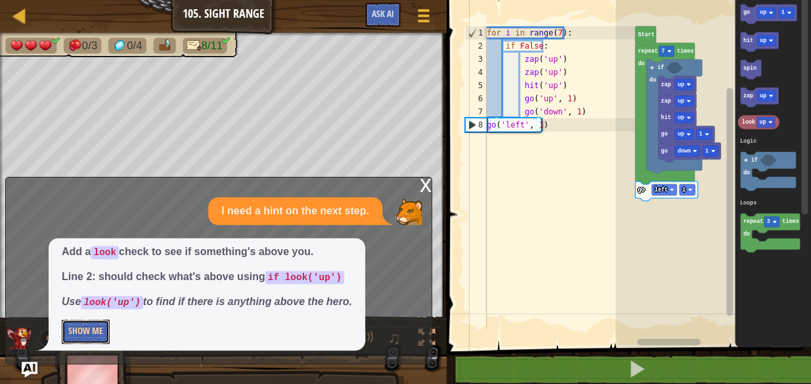
click at [89, 331] on button "Show Me" at bounding box center [86, 331] width 48 height 24
click at [645, 206] on div "Logic Loops go down 1 go up 1 hit up zap up zap up if do go left 1 repeat 7 tim…" at bounding box center [713, 169] width 196 height 353
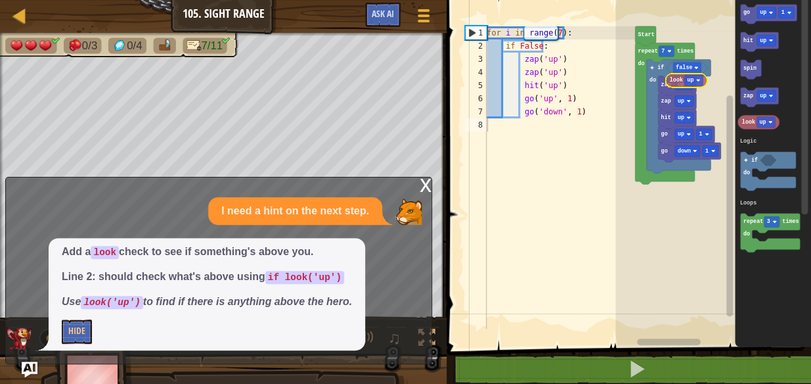
click at [676, 80] on div "Logic Loops false go down 1 go up 1 hit up zap up zap up if do repeat 7 times d…" at bounding box center [713, 169] width 196 height 353
click at [76, 326] on button "Hide" at bounding box center [77, 331] width 30 height 24
click at [91, 326] on button "Show Me" at bounding box center [86, 331] width 48 height 24
click at [91, 326] on button "Hide" at bounding box center [77, 331] width 30 height 24
click at [91, 326] on button "Show Me" at bounding box center [86, 331] width 48 height 24
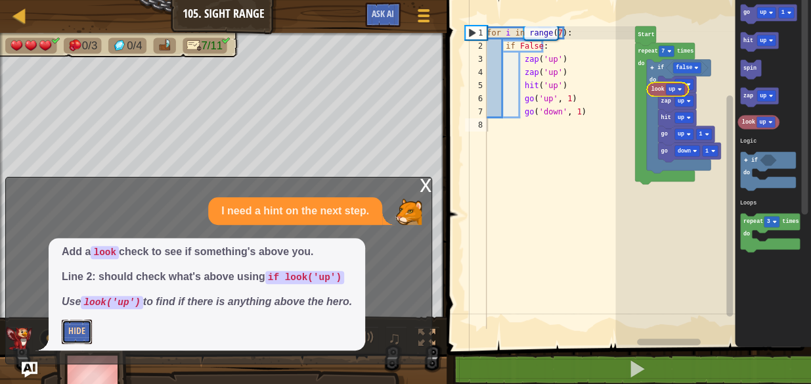
click at [85, 326] on button "Hide" at bounding box center [77, 331] width 30 height 24
click at [415, 183] on div "x I need a hint on the next step. Add a look check to see if something's above …" at bounding box center [218, 270] width 427 height 187
click at [420, 183] on div "x" at bounding box center [426, 183] width 12 height 13
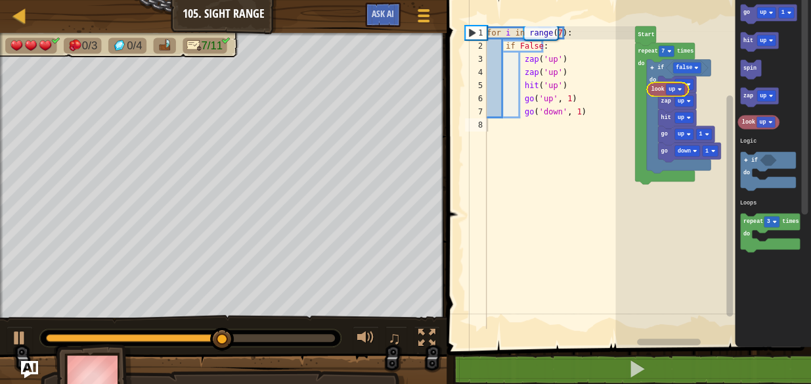
click at [26, 361] on img "Ask AI" at bounding box center [29, 369] width 17 height 17
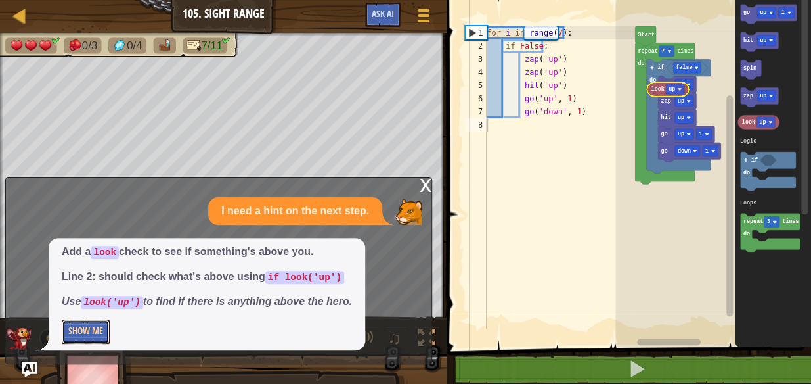
click at [90, 326] on button "Show Me" at bounding box center [86, 331] width 48 height 24
click at [91, 328] on button "Hide" at bounding box center [77, 331] width 30 height 24
click at [425, 183] on div "x" at bounding box center [426, 183] width 12 height 13
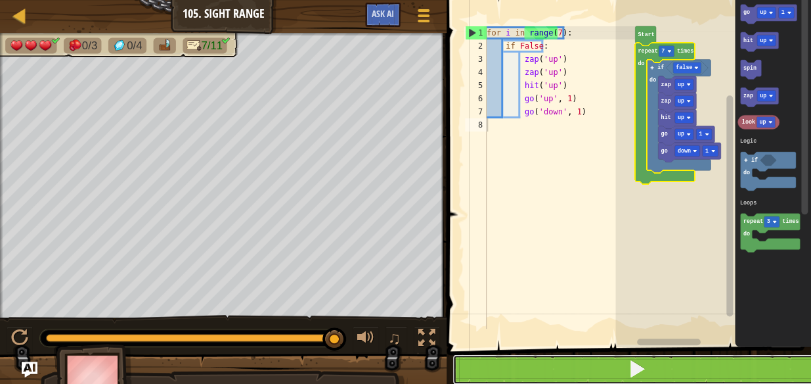
click at [643, 370] on span at bounding box center [637, 368] width 18 height 18
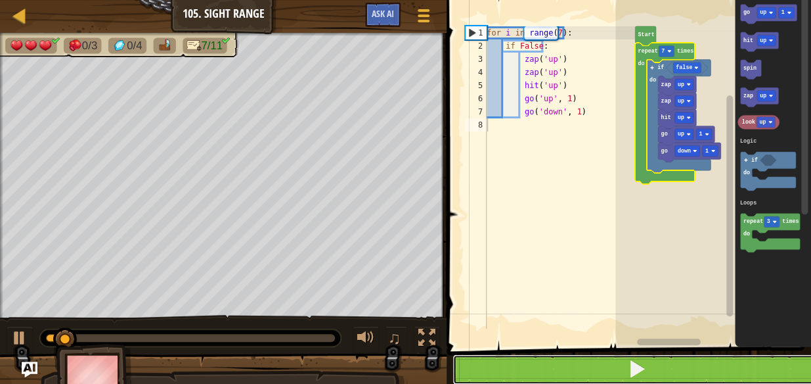
click at [613, 369] on button at bounding box center [636, 369] width 368 height 30
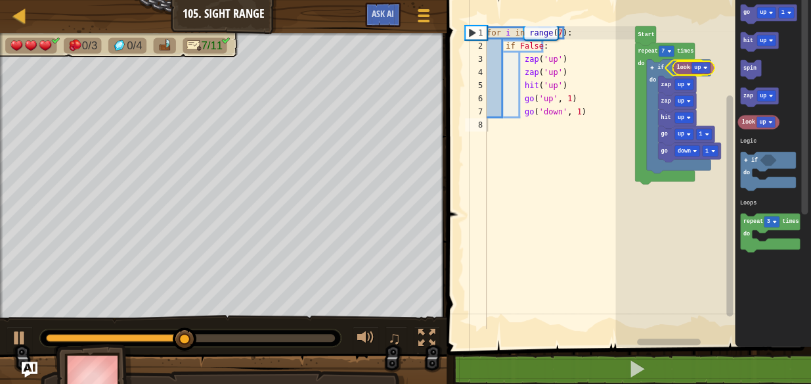
click at [678, 62] on div "Logic Loops look up Start repeat 7 times do false go down 1 go up 1 hit up zap …" at bounding box center [713, 169] width 196 height 353
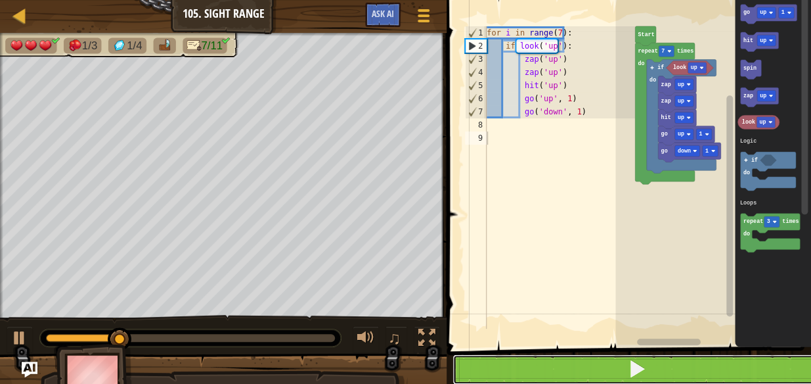
click at [612, 359] on button at bounding box center [636, 369] width 368 height 30
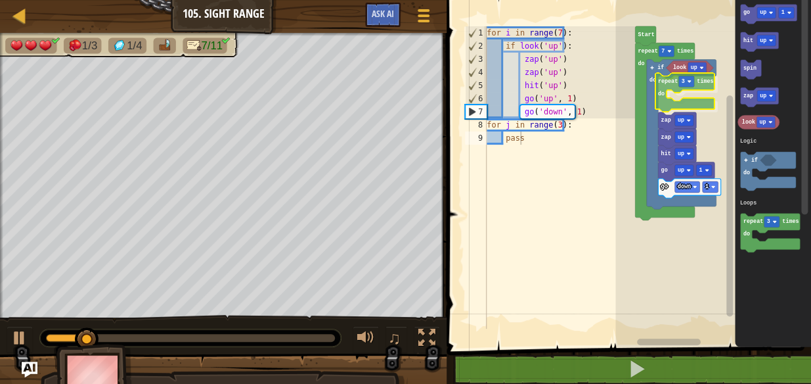
click at [667, 78] on div "Logic Loops look up if do repeat 3 times do go down 1 go up 1 hit up zap up zap…" at bounding box center [713, 169] width 196 height 353
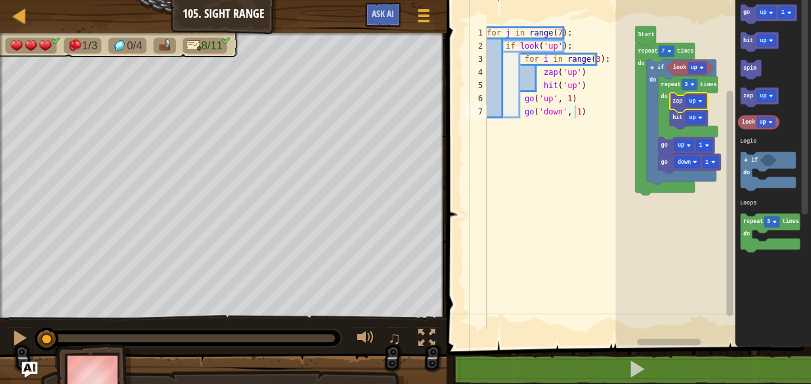
click at [681, 104] on text "zap" at bounding box center [677, 101] width 10 height 7
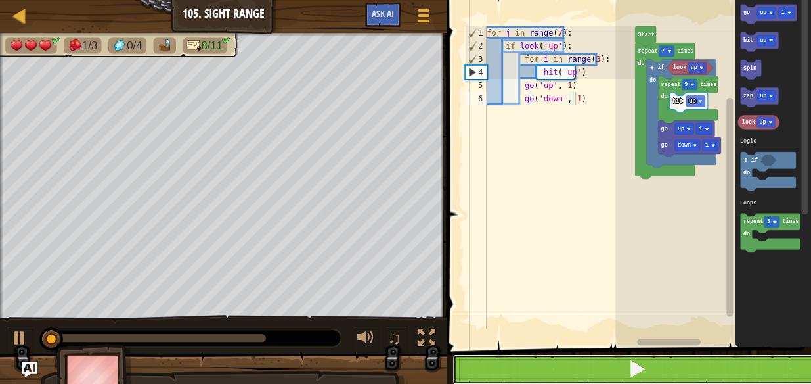
click at [600, 360] on button at bounding box center [636, 369] width 368 height 30
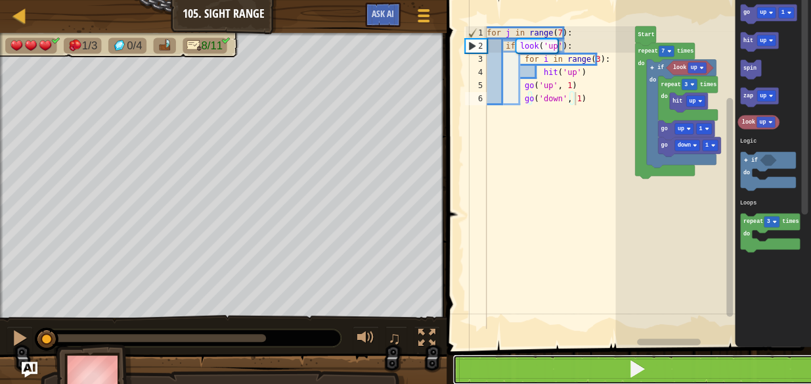
click at [600, 360] on button at bounding box center [636, 369] width 368 height 30
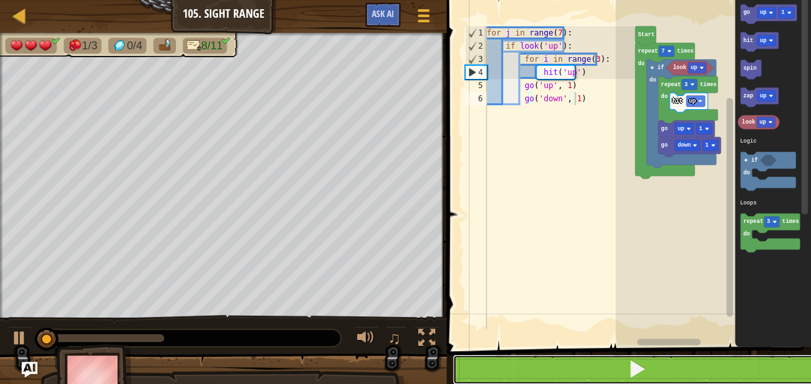
click at [600, 360] on button at bounding box center [636, 369] width 368 height 30
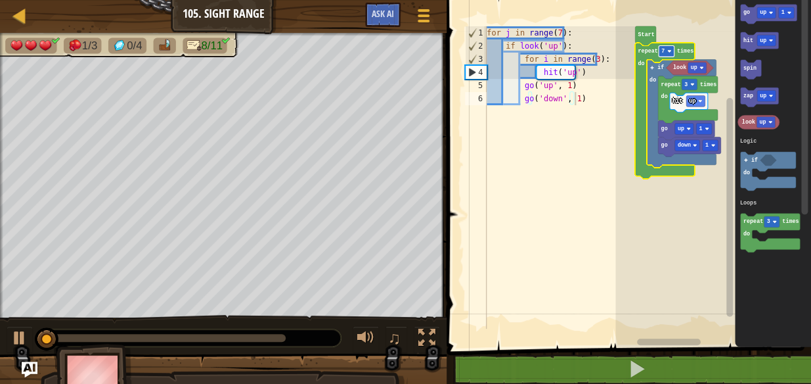
click at [669, 50] on image "Blockly Workspace" at bounding box center [669, 51] width 4 height 4
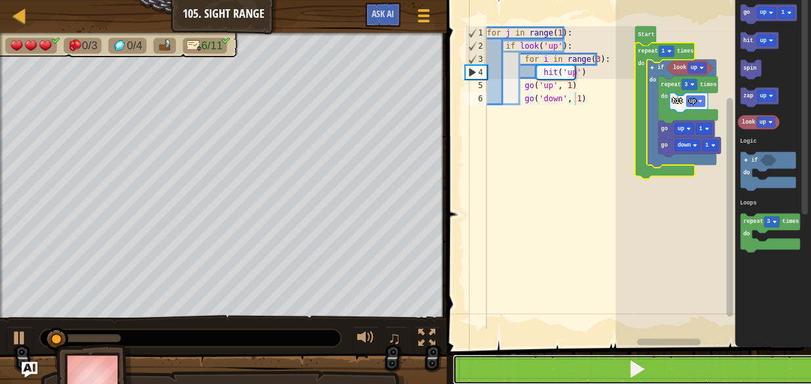
click at [619, 365] on button at bounding box center [636, 369] width 368 height 30
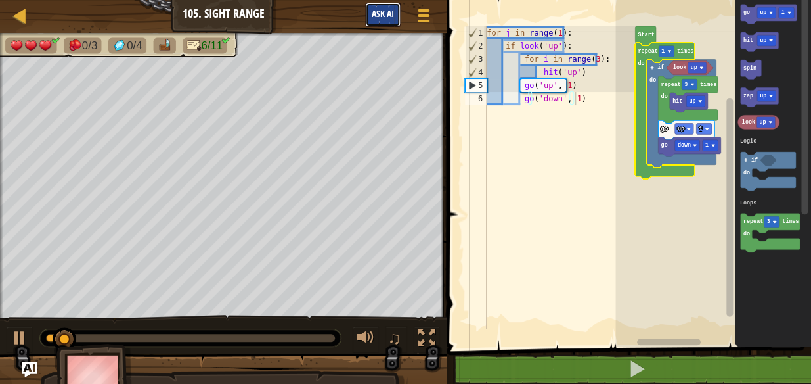
click at [378, 20] on button "Ask AI" at bounding box center [382, 15] width 35 height 24
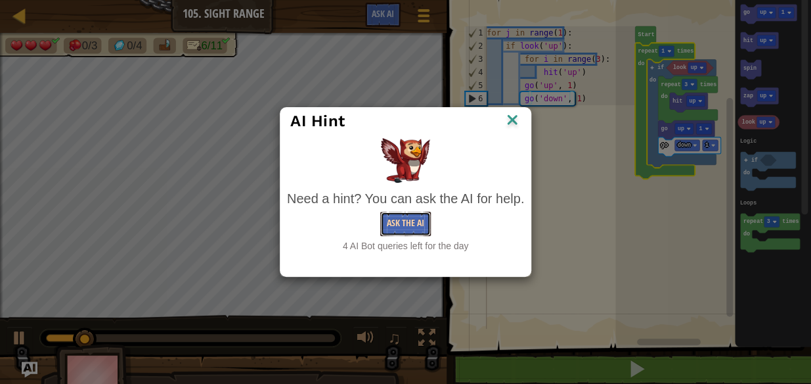
click at [400, 217] on button "Ask the AI" at bounding box center [405, 223] width 51 height 24
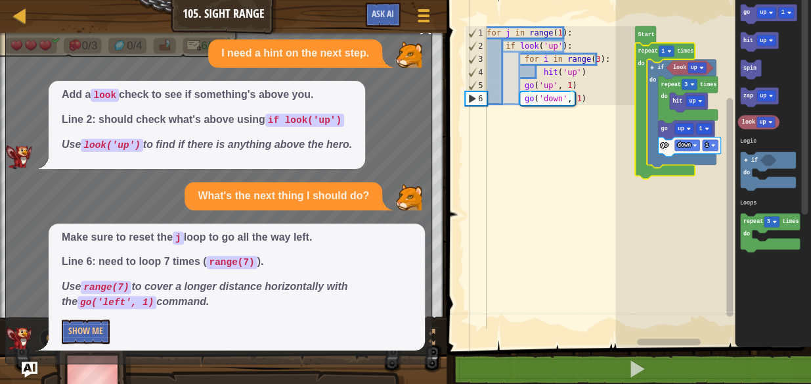
drag, startPoint x: 230, startPoint y: 271, endPoint x: 216, endPoint y: 263, distance: 16.2
click at [216, 263] on span "Make sure to reset the j loop to go all the way left. Line 6: need to loop 7 ti…" at bounding box center [237, 269] width 350 height 79
click at [648, 50] on text "repeat" at bounding box center [648, 51] width 20 height 7
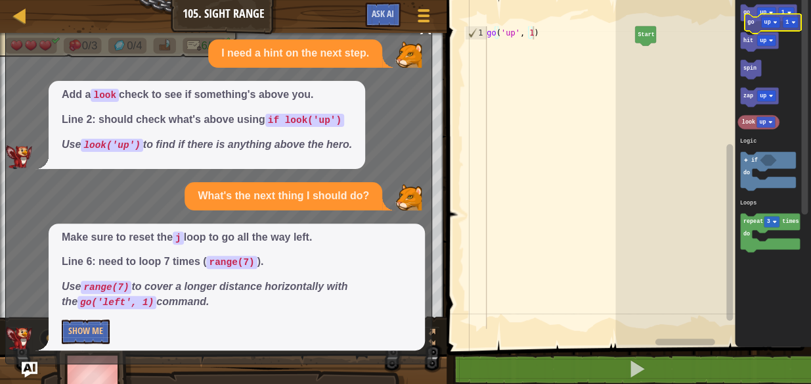
click at [750, 28] on icon "go up 1 hit up spin zap up look up repeat 3 times do if do Logic Loops" at bounding box center [773, 169] width 76 height 353
click at [742, 119] on text "look" at bounding box center [748, 122] width 13 height 7
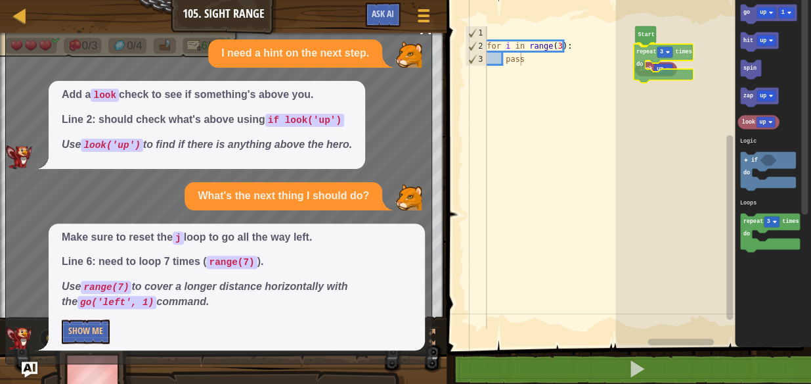
click at [640, 50] on div "Logic Loops Start repeat 3 times do look up go up 1 hit up spin zap up look up …" at bounding box center [713, 169] width 196 height 353
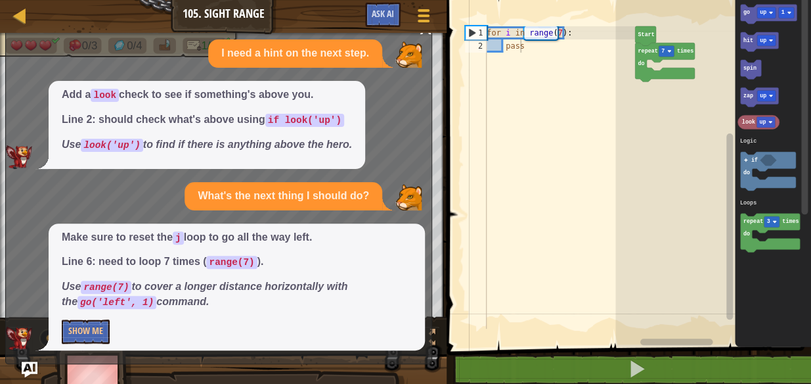
click at [752, 9] on icon "Blockly Workspace" at bounding box center [769, 14] width 56 height 19
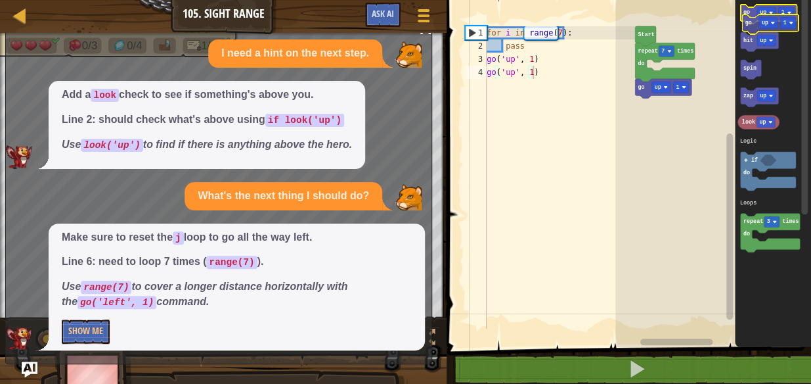
click at [753, 6] on g "go up 1 hit up spin zap up look up repeat 3 times do if do Logic Loops" at bounding box center [768, 129] width 62 height 248
click at [664, 85] on image "Blockly Workspace" at bounding box center [666, 87] width 4 height 4
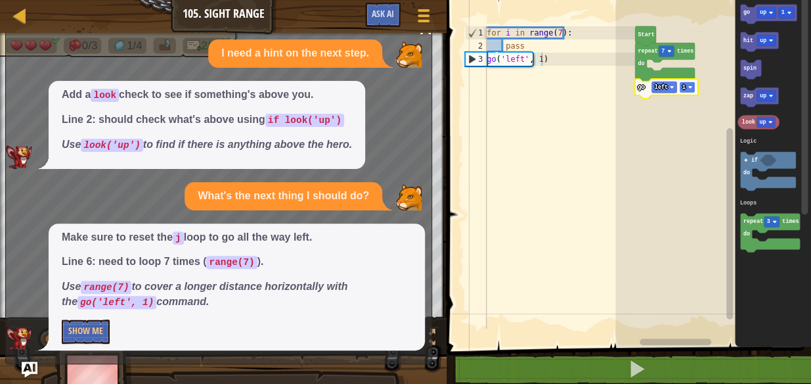
click at [686, 81] on rect "Blockly Workspace" at bounding box center [688, 86] width 16 height 11
click at [639, 58] on icon "Blockly Workspace" at bounding box center [665, 62] width 60 height 39
click at [665, 85] on text "left" at bounding box center [661, 87] width 13 height 7
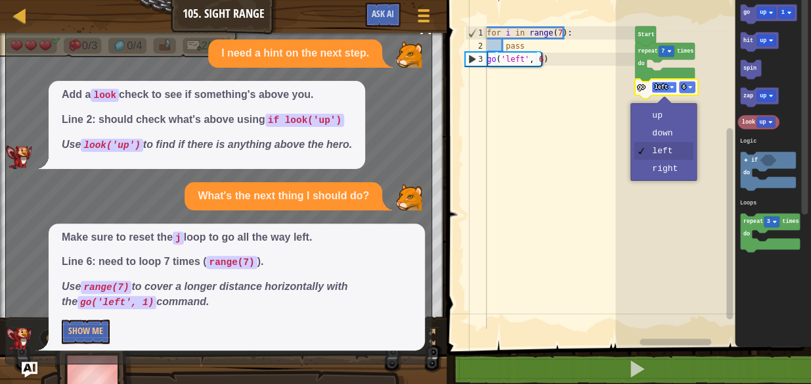
click at [665, 85] on text "left" at bounding box center [661, 87] width 13 height 7
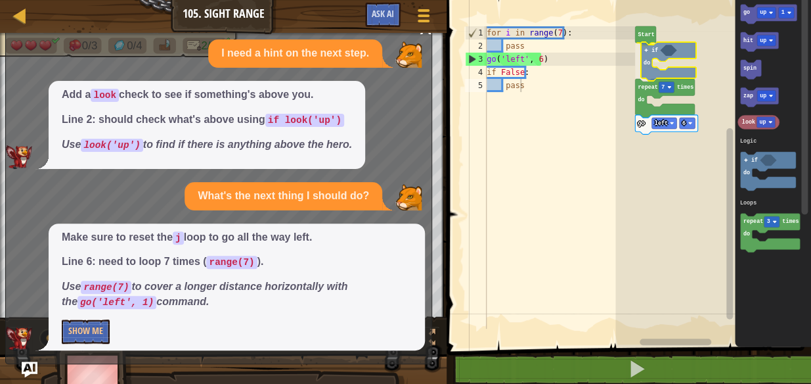
click at [642, 46] on div "Logic Loops Start if do repeat 7 times do go left 6 go up 1 hit up spin zap up …" at bounding box center [713, 169] width 196 height 353
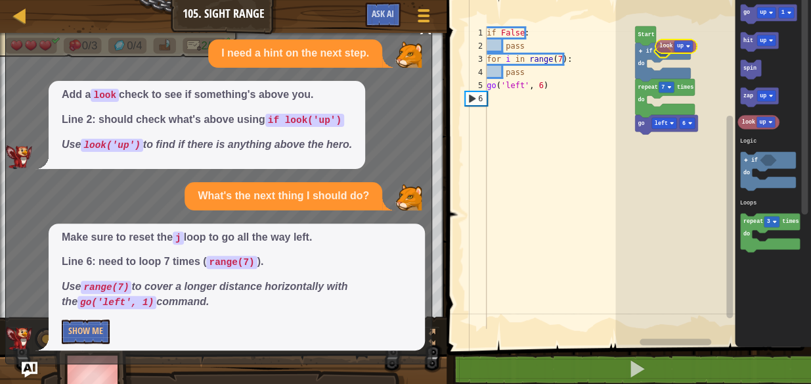
click at [665, 49] on div "Logic Loops Start if do repeat 7 times do go left 6 go up 1 hit up spin zap up …" at bounding box center [713, 169] width 196 height 353
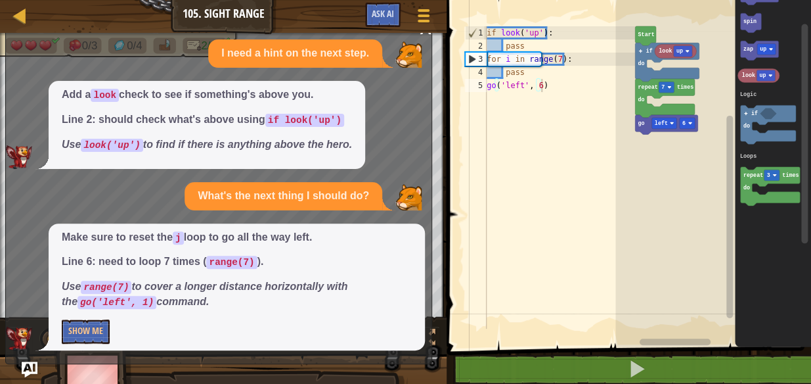
click at [722, 172] on div "Logic Loops Start if do repeat 7 times do go left 6 look up go up 1 hit up spin…" at bounding box center [713, 169] width 196 height 353
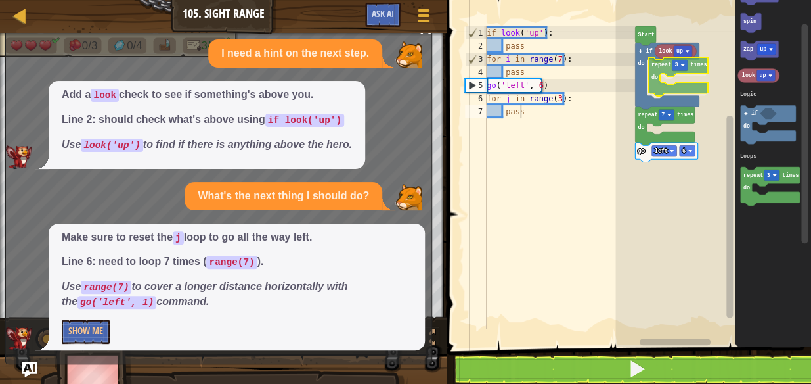
click at [656, 62] on div "Logic Loops Start if do repeat 7 times do go left 6 look up repeat 3 times do g…" at bounding box center [713, 169] width 196 height 353
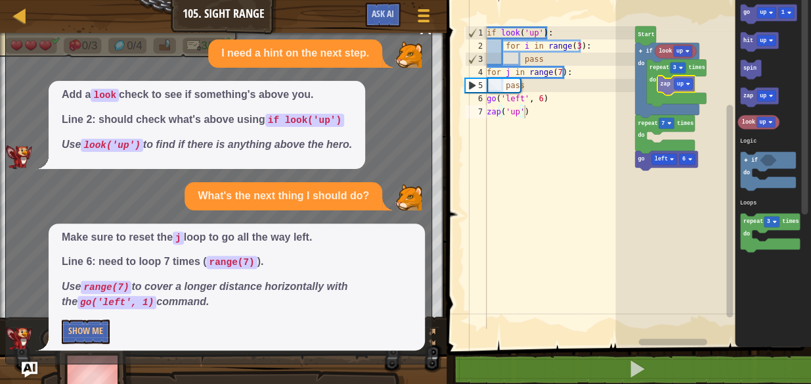
click at [663, 81] on div "Logic Loops Start if do repeat 7 times do go left 6 look up repeat 3 times do z…" at bounding box center [713, 169] width 196 height 353
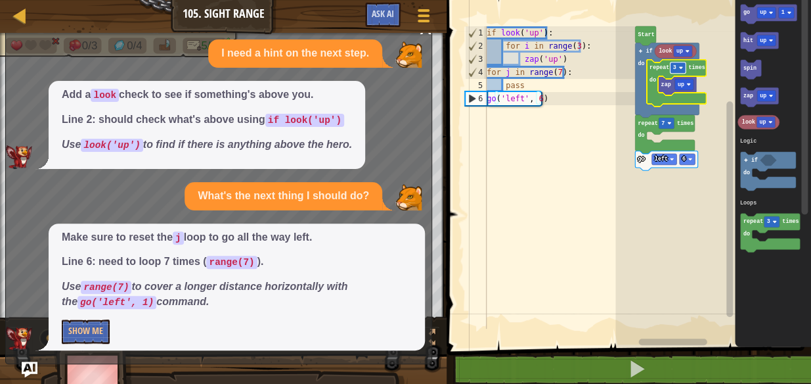
click at [677, 71] on rect "Blockly Workspace" at bounding box center [678, 67] width 16 height 11
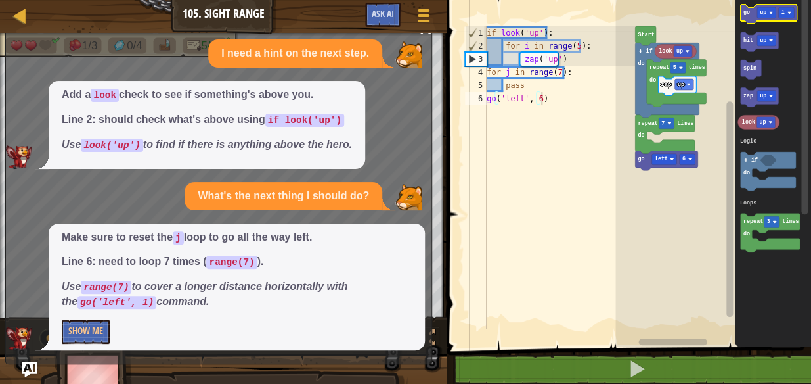
click at [750, 22] on icon "Blockly Workspace" at bounding box center [769, 14] width 56 height 19
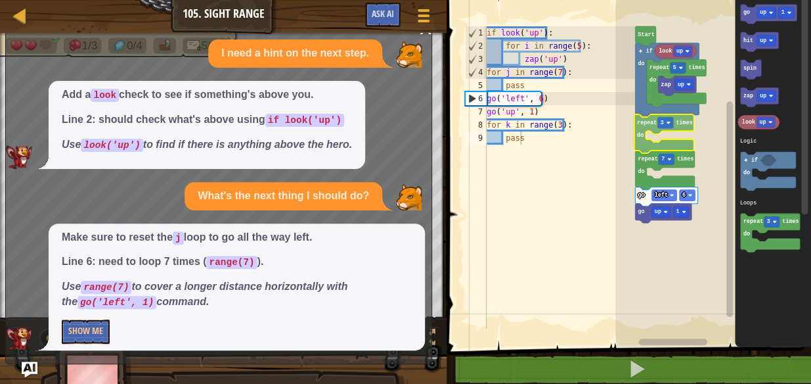
click at [644, 121] on div "Logic Loops Start if do look up repeat 5 times do zap up repeat 3 times do repe…" at bounding box center [713, 169] width 196 height 353
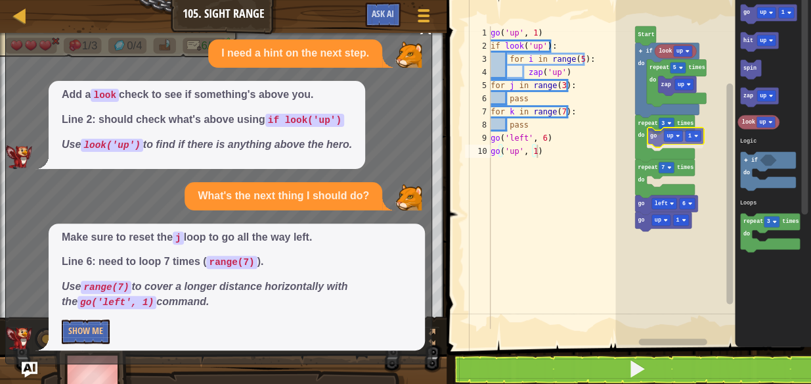
click at [653, 139] on div "Logic Loops Start if do look up repeat 5 times do zap up repeat 3 times do repe…" at bounding box center [713, 169] width 196 height 353
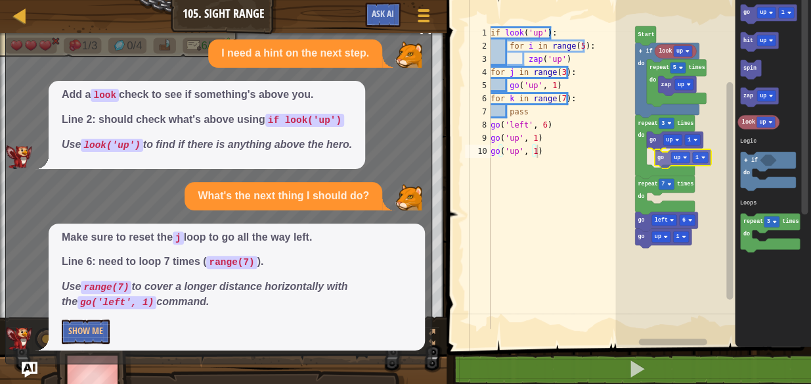
click at [657, 156] on div "Logic Loops Start if do look up repeat 5 times do zap up repeat 3 times do repe…" at bounding box center [713, 169] width 196 height 353
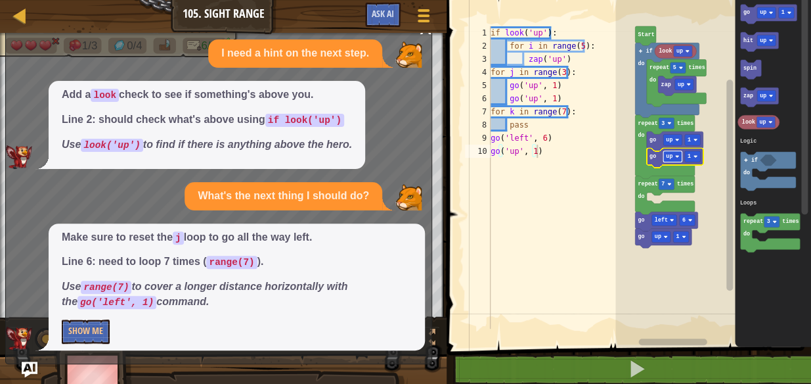
click at [667, 156] on text "up" at bounding box center [669, 156] width 7 height 7
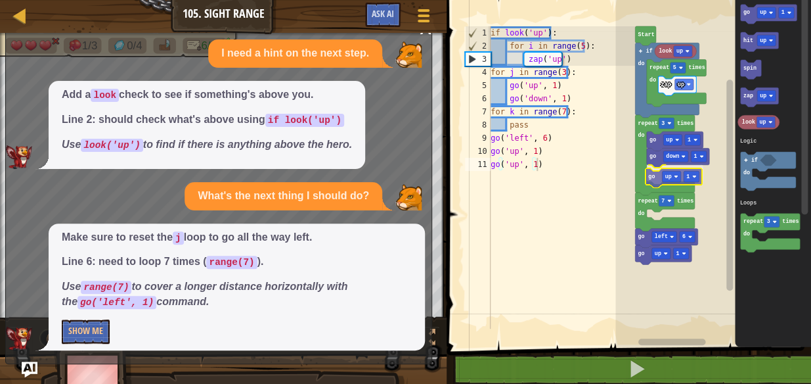
click at [653, 176] on div "Logic Loops Start if do look up repeat 5 times do zap up repeat 3 times do repe…" at bounding box center [713, 169] width 196 height 353
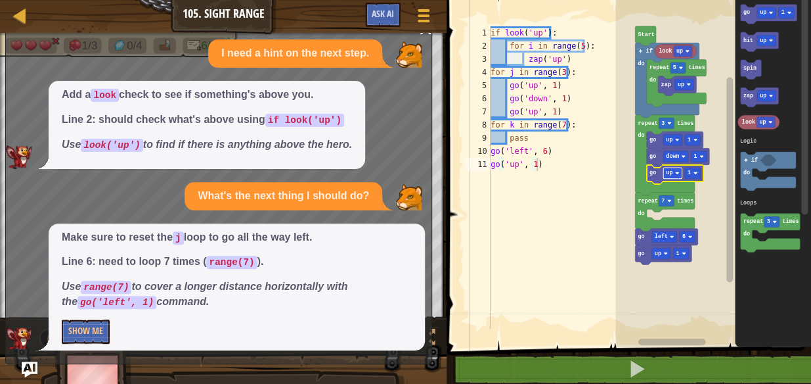
click at [670, 171] on text "up" at bounding box center [669, 172] width 7 height 7
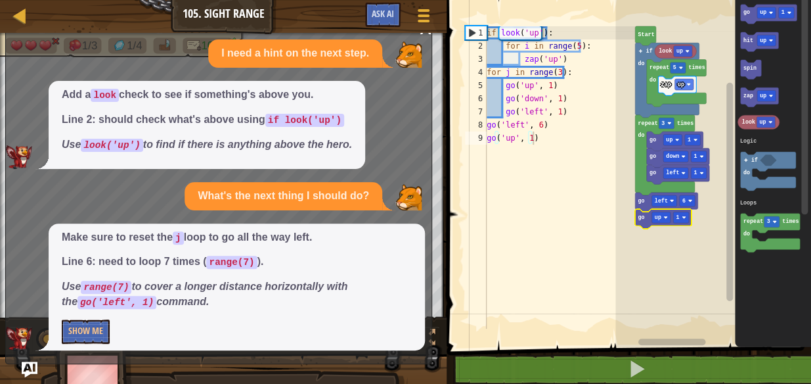
click at [643, 217] on text "go" at bounding box center [641, 217] width 7 height 7
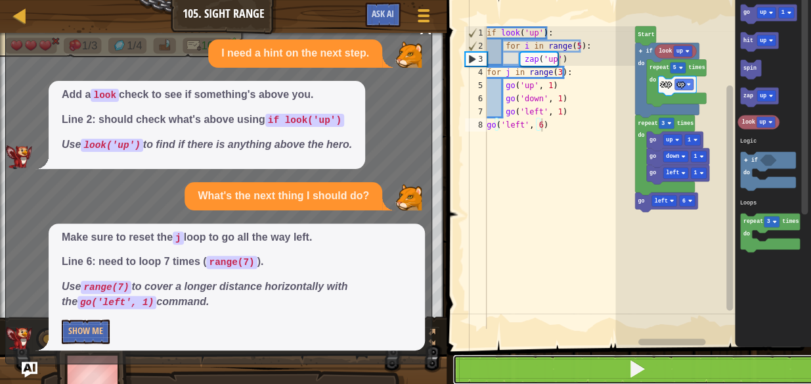
click at [655, 378] on button at bounding box center [636, 369] width 368 height 30
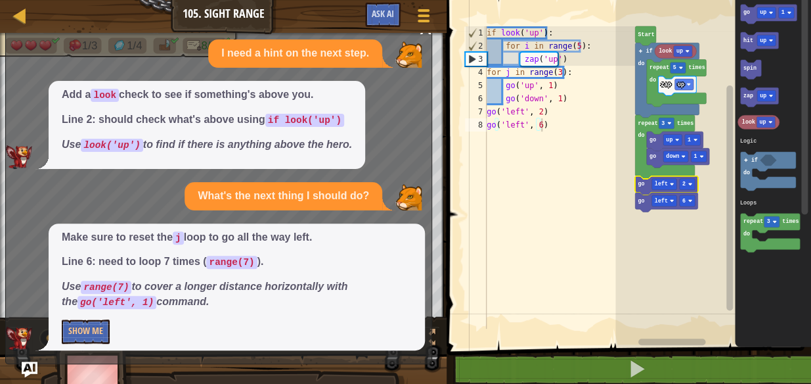
click at [286, 359] on div "x I need a hint on the next step. Add a look check to see if something's above …" at bounding box center [218, 191] width 427 height 345
click at [385, 18] on span "Ask AI" at bounding box center [383, 13] width 22 height 12
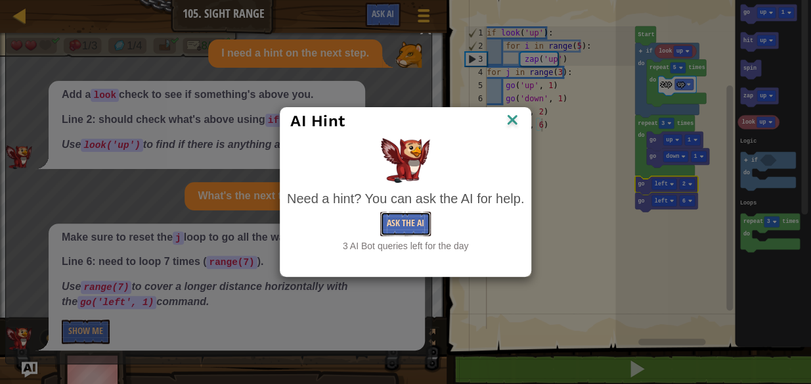
click at [418, 225] on button "Ask the AI" at bounding box center [405, 223] width 51 height 24
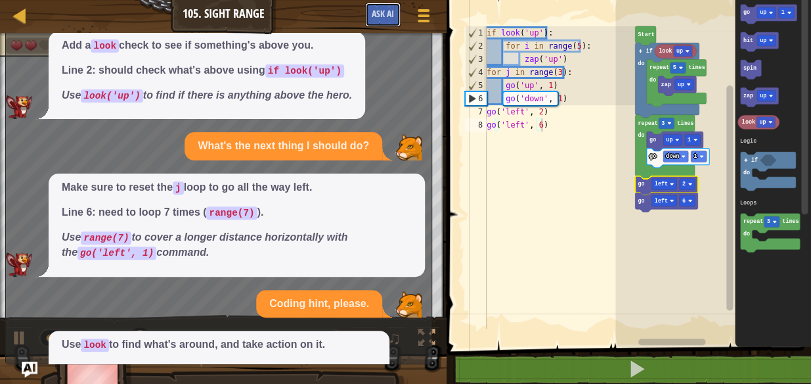
scroll to position [95, 0]
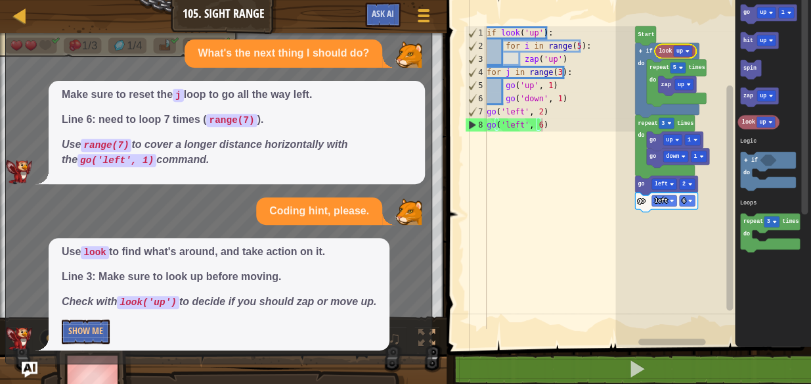
click at [681, 51] on text "up" at bounding box center [679, 51] width 7 height 7
click at [389, 11] on span "Ask AI" at bounding box center [383, 13] width 22 height 12
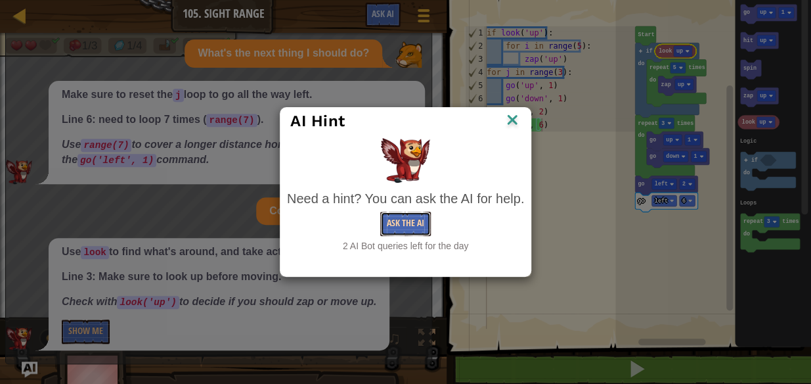
click at [408, 223] on button "Ask the AI" at bounding box center [405, 223] width 51 height 24
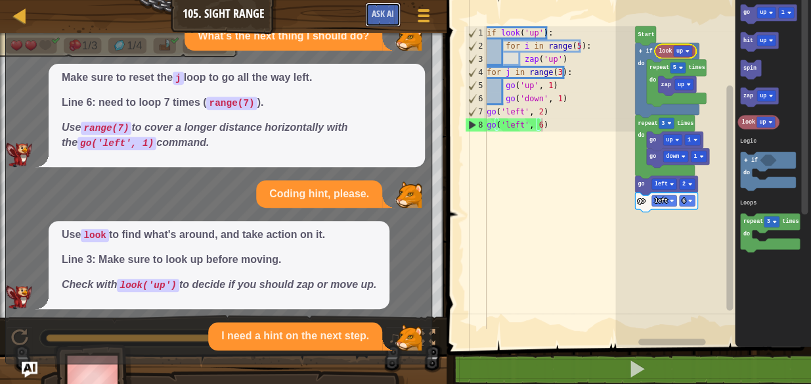
scroll to position [227, 0]
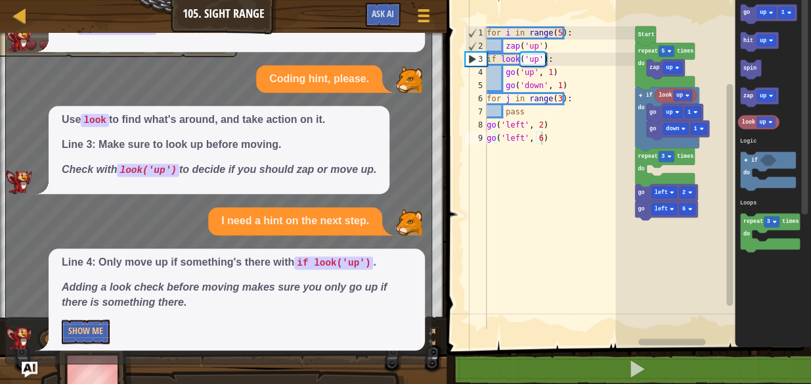
click at [742, 19] on icon "Blockly Workspace" at bounding box center [769, 14] width 56 height 19
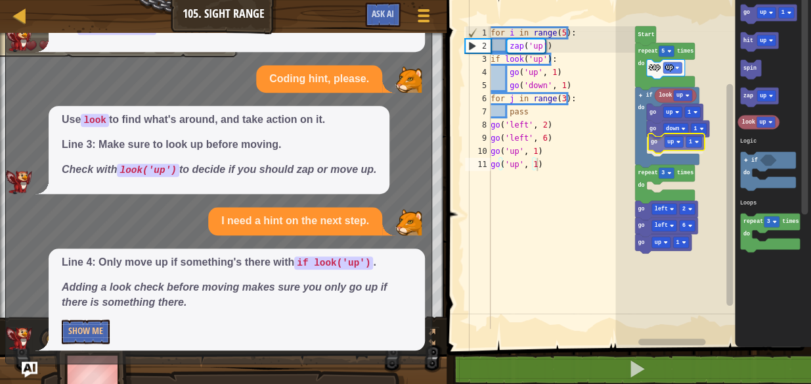
click at [653, 144] on div "Logic Loops Start repeat 5 times do zap up if do repeat 3 times do go left 2 go…" at bounding box center [713, 169] width 196 height 353
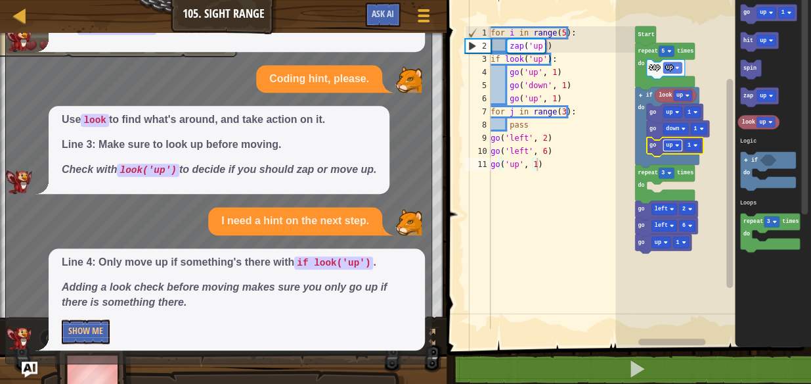
click at [670, 141] on rect "Blockly Workspace" at bounding box center [672, 145] width 18 height 11
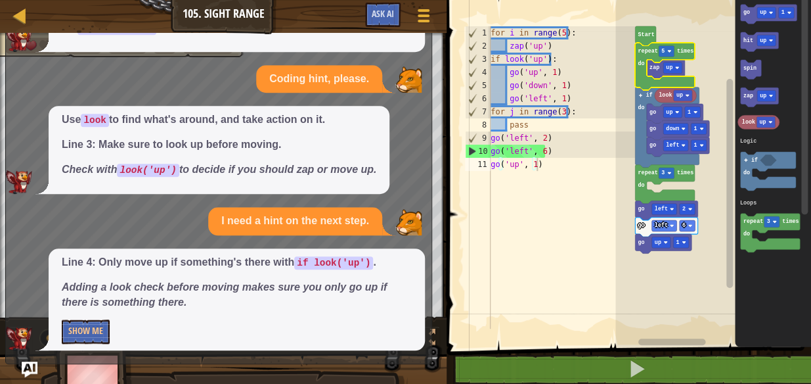
click at [646, 58] on icon "Blockly Workspace" at bounding box center [665, 66] width 60 height 47
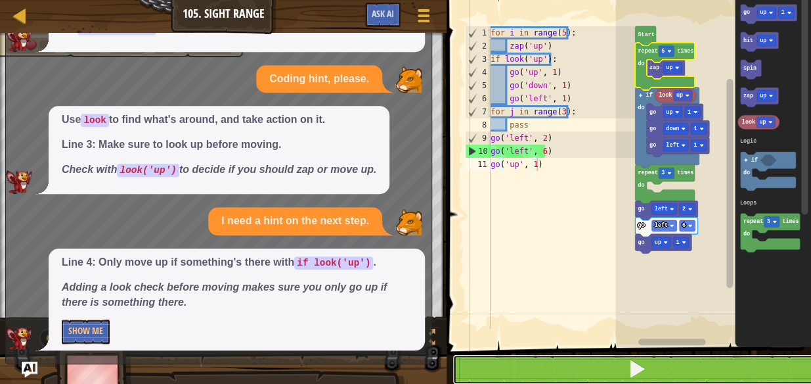
click at [680, 370] on button at bounding box center [636, 369] width 368 height 30
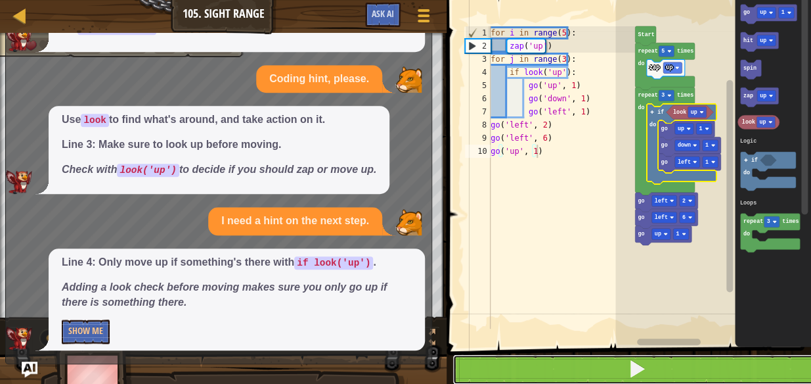
click at [649, 376] on button at bounding box center [636, 369] width 368 height 30
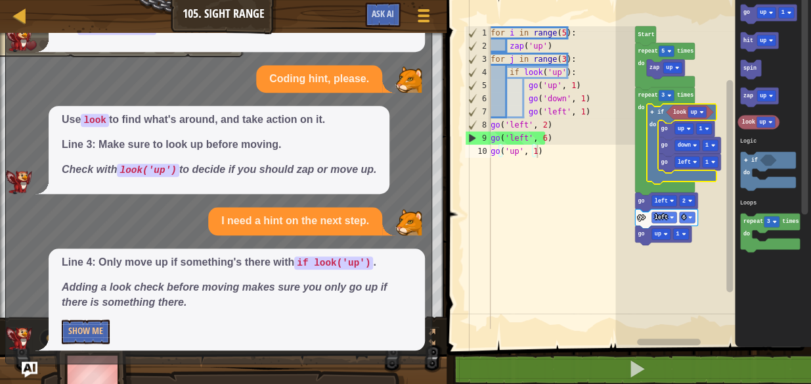
click at [295, 289] on em "Adding a look check before moving makes sure you only go up if there is somethi…" at bounding box center [224, 294] width 325 height 26
drag, startPoint x: 295, startPoint y: 289, endPoint x: 277, endPoint y: 287, distance: 17.8
click at [277, 287] on em "Adding a look check before moving makes sure you only go up if there is somethi…" at bounding box center [224, 294] width 325 height 26
click at [96, 325] on button "Show Me" at bounding box center [86, 331] width 48 height 24
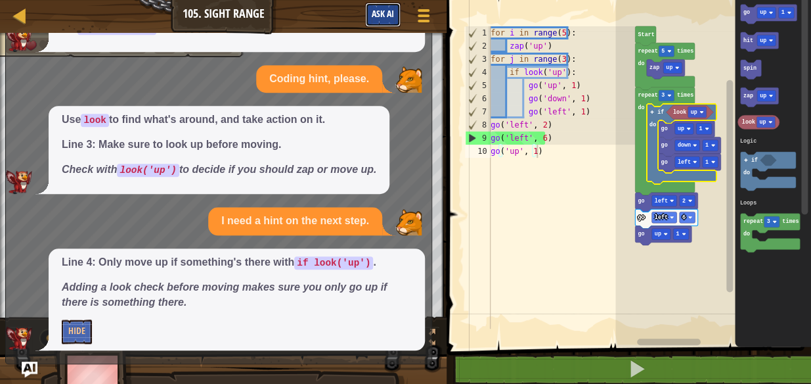
click at [380, 3] on button "Ask AI" at bounding box center [382, 15] width 35 height 24
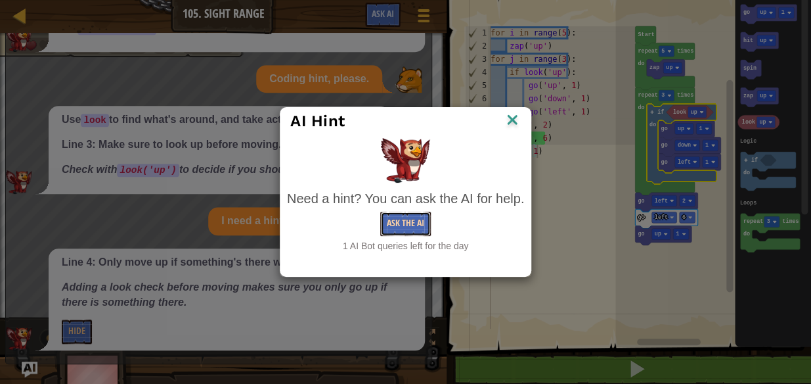
click at [414, 230] on button "Ask the AI" at bounding box center [405, 223] width 51 height 24
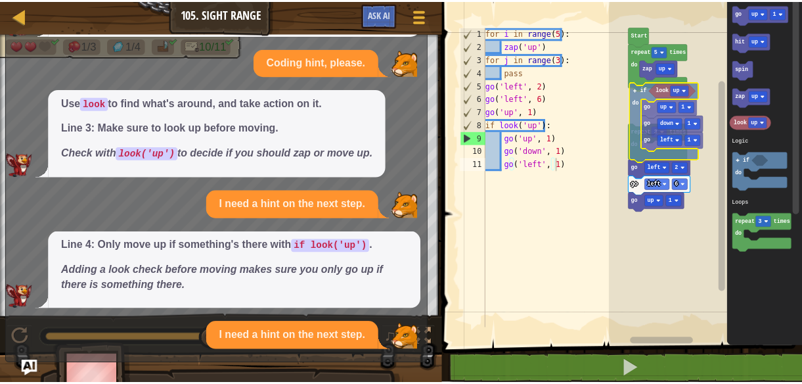
scroll to position [400, 0]
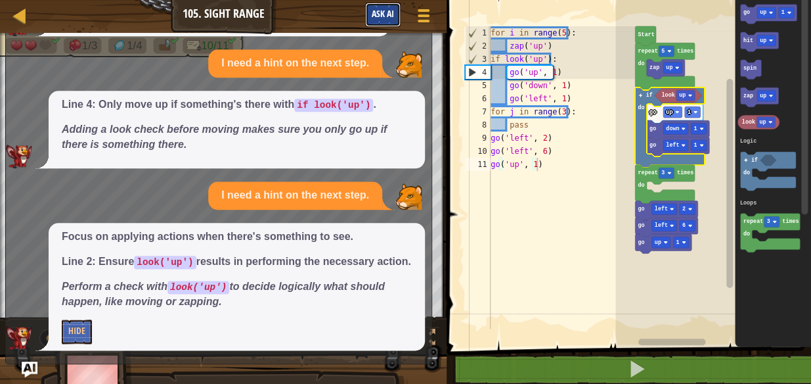
click at [380, 18] on span "Ask AI" at bounding box center [383, 13] width 22 height 12
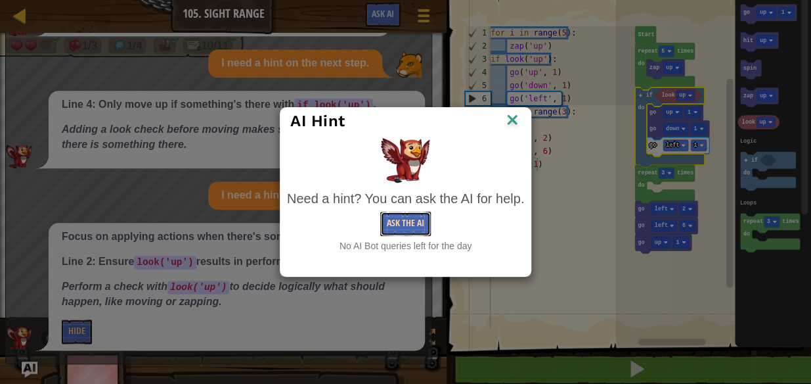
click at [416, 221] on button "Ask the AI" at bounding box center [405, 223] width 51 height 24
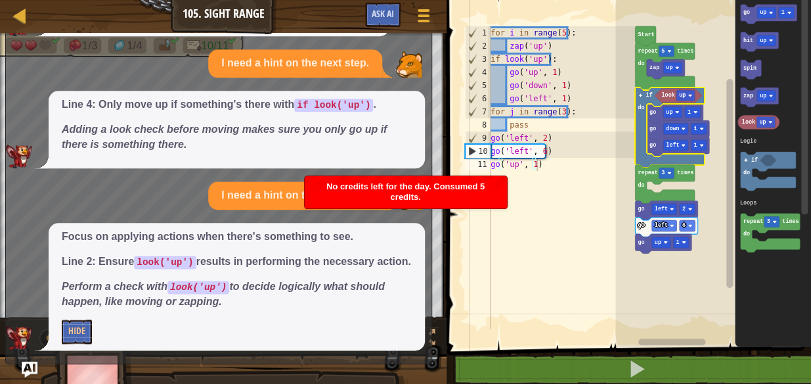
click at [32, 359] on div "x I need a hint on the next step. Add a look check to see if something's above …" at bounding box center [218, 167] width 427 height 394
click at [35, 366] on img "Ask AI" at bounding box center [29, 369] width 17 height 17
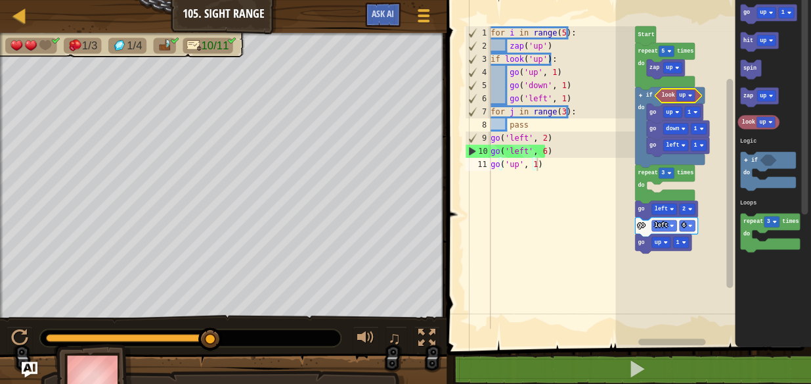
click at [688, 95] on rect "Blockly Workspace" at bounding box center [685, 95] width 18 height 11
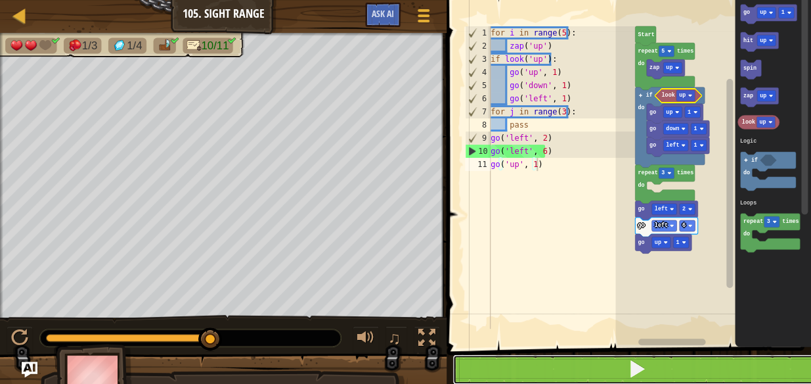
click at [660, 359] on button at bounding box center [636, 369] width 368 height 30
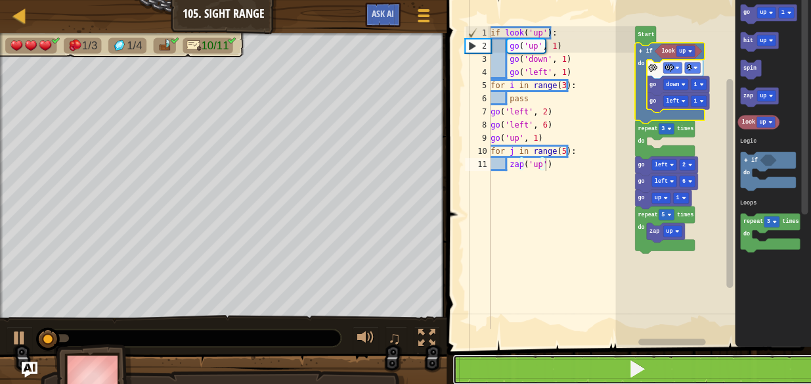
click at [628, 368] on span at bounding box center [637, 368] width 18 height 18
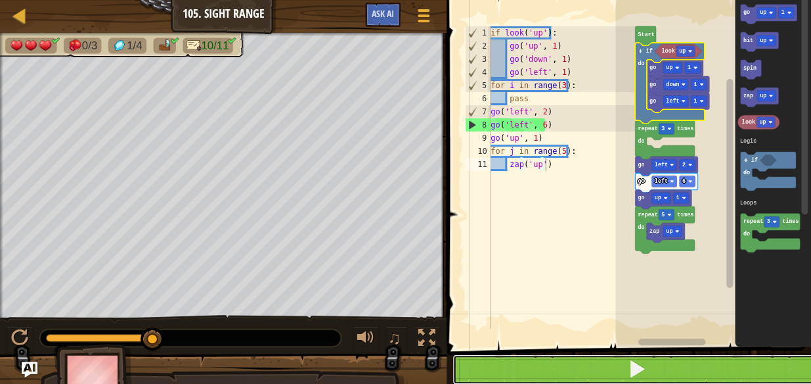
click at [628, 368] on span at bounding box center [637, 368] width 18 height 18
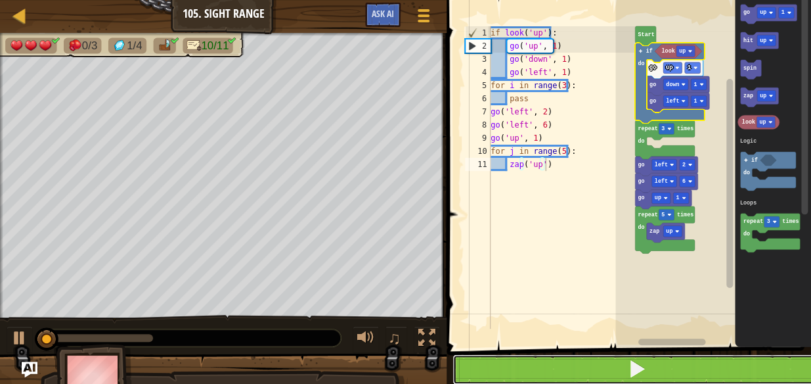
click at [633, 365] on span at bounding box center [637, 368] width 18 height 18
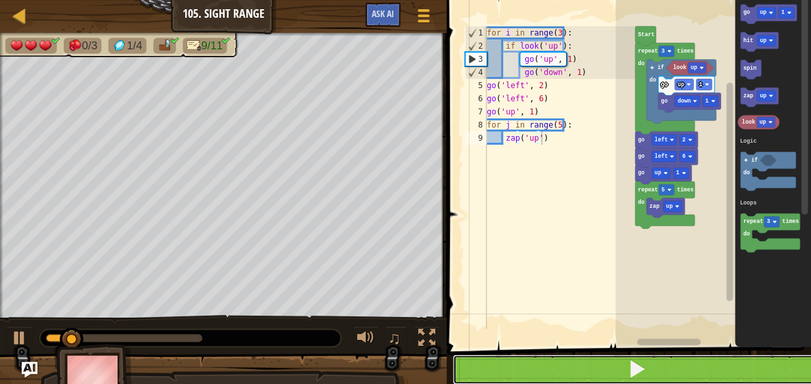
click at [669, 374] on button at bounding box center [636, 369] width 368 height 30
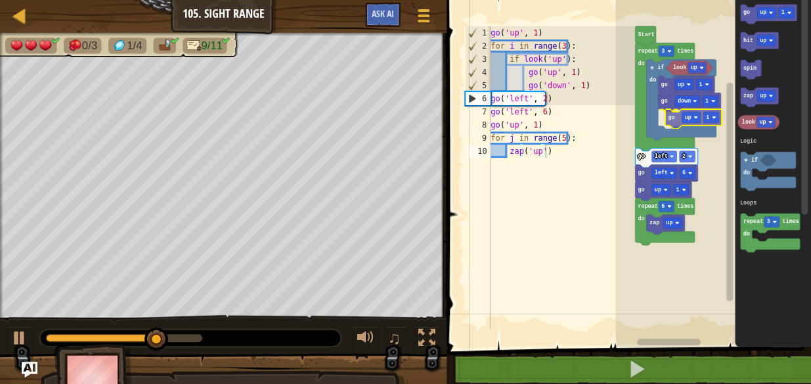
click at [676, 113] on div "Logic Loops Start repeat 5 times do zap up go up 1 go left 6 go left 2 repeat 3…" at bounding box center [713, 169] width 196 height 353
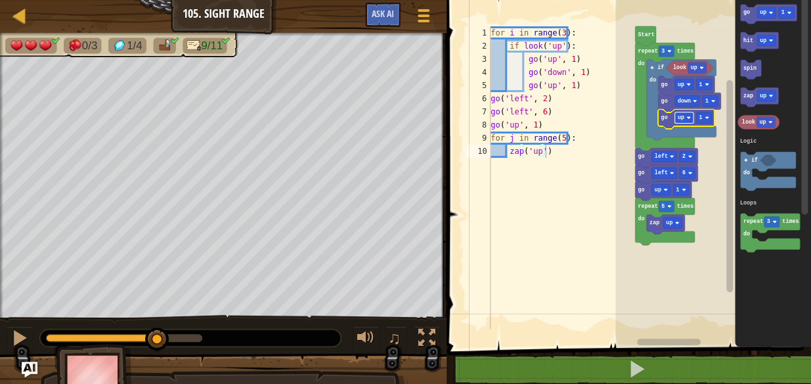
click at [689, 116] on image "Blockly Workspace" at bounding box center [689, 118] width 4 height 4
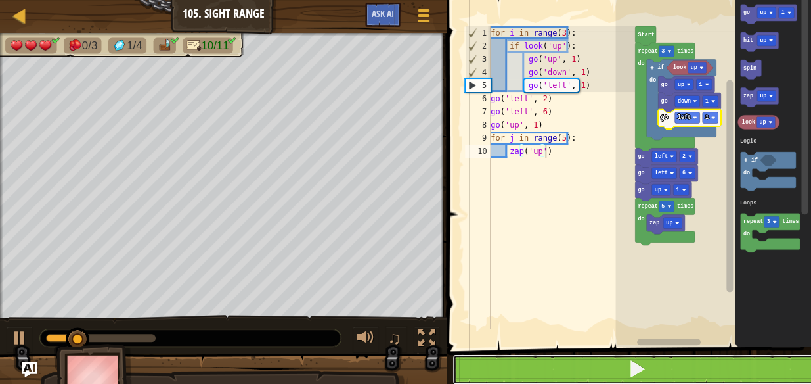
click at [669, 362] on button at bounding box center [636, 369] width 368 height 30
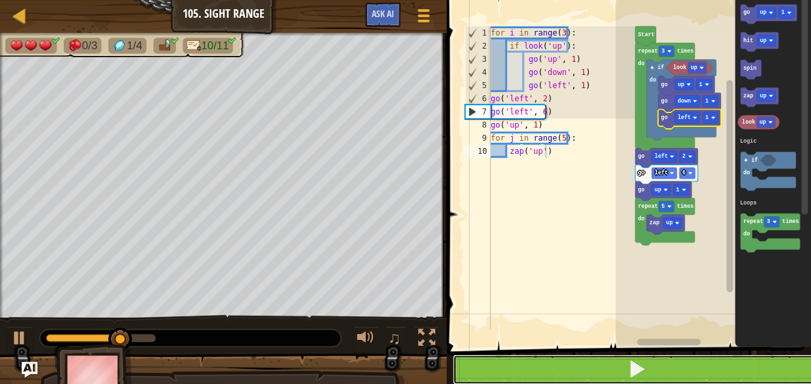
click at [641, 365] on span at bounding box center [637, 368] width 18 height 18
click at [657, 376] on button at bounding box center [636, 369] width 368 height 30
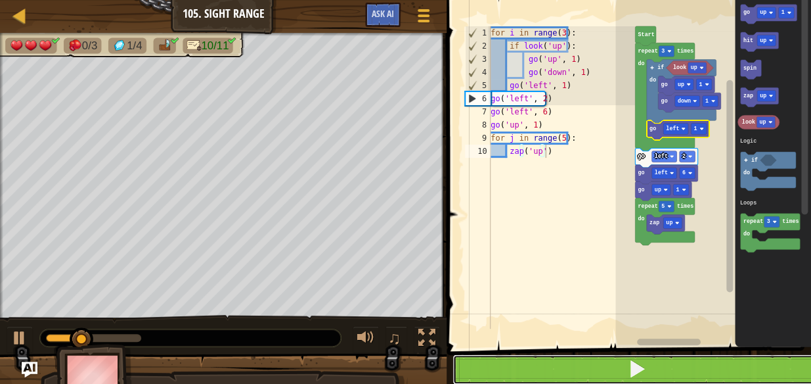
click at [681, 361] on button at bounding box center [636, 369] width 368 height 30
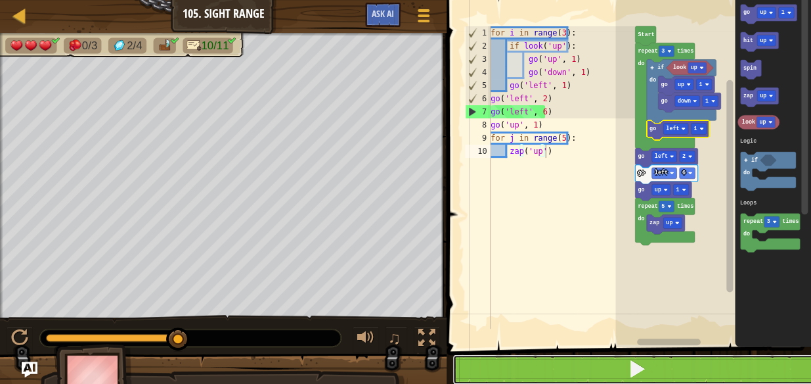
click at [642, 359] on span at bounding box center [637, 368] width 18 height 18
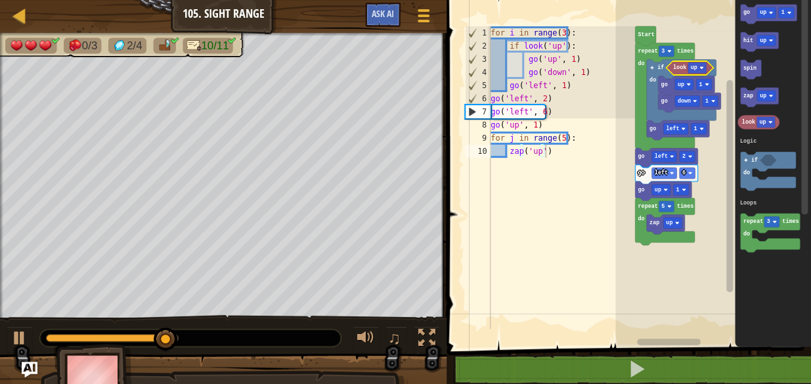
click at [680, 68] on text "look" at bounding box center [679, 67] width 13 height 7
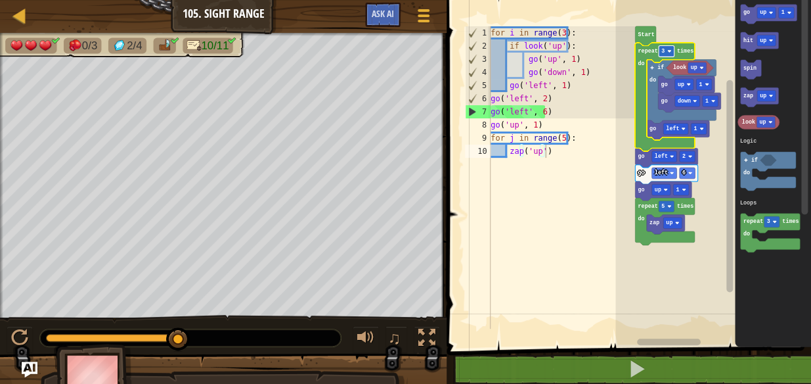
click at [672, 51] on rect "Blockly Workspace" at bounding box center [667, 50] width 16 height 11
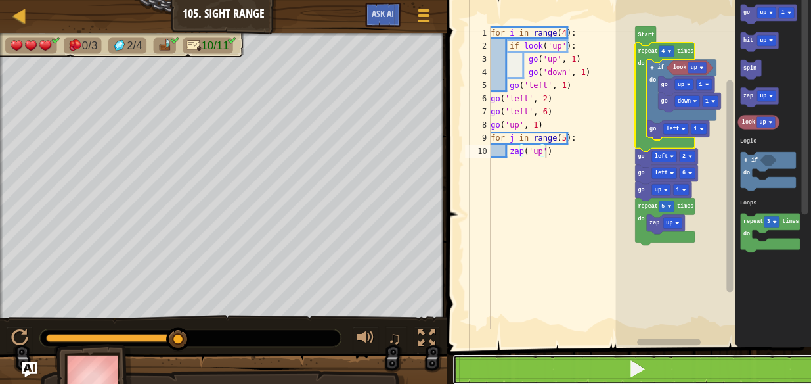
click at [665, 368] on button at bounding box center [636, 369] width 368 height 30
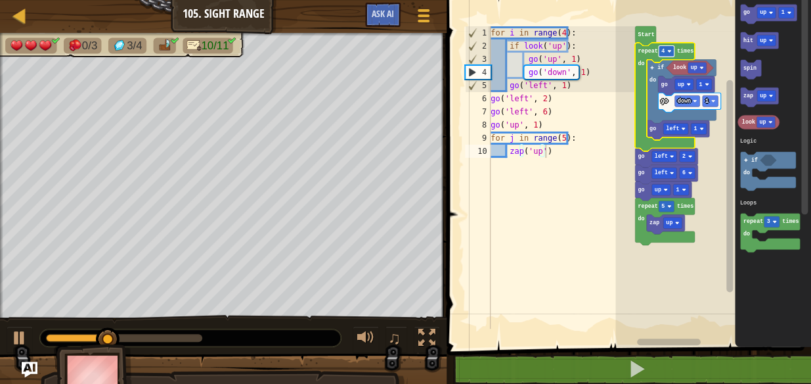
click at [665, 49] on rect "Blockly Workspace" at bounding box center [667, 50] width 16 height 11
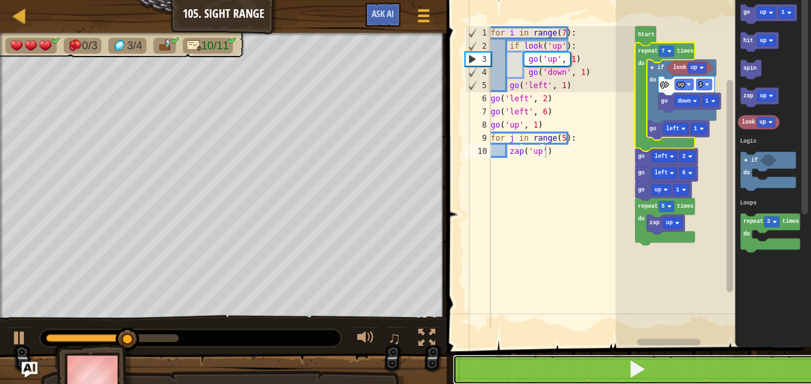
click at [657, 373] on button at bounding box center [636, 369] width 368 height 30
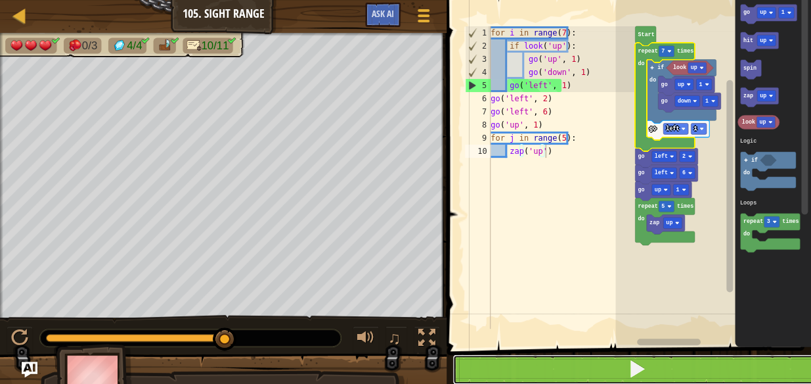
click at [657, 373] on button at bounding box center [636, 369] width 368 height 30
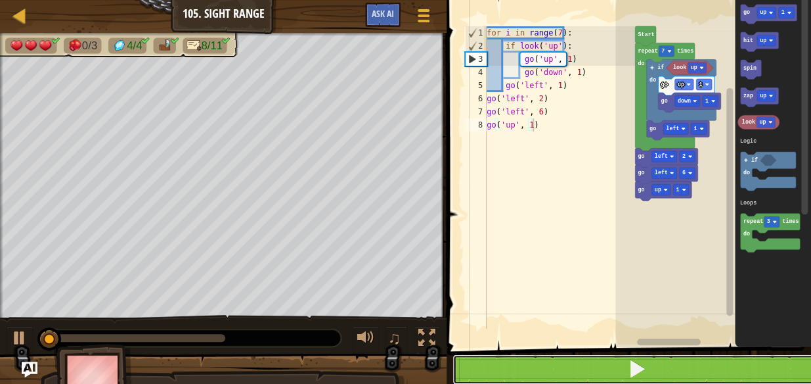
click at [683, 366] on button at bounding box center [636, 369] width 368 height 30
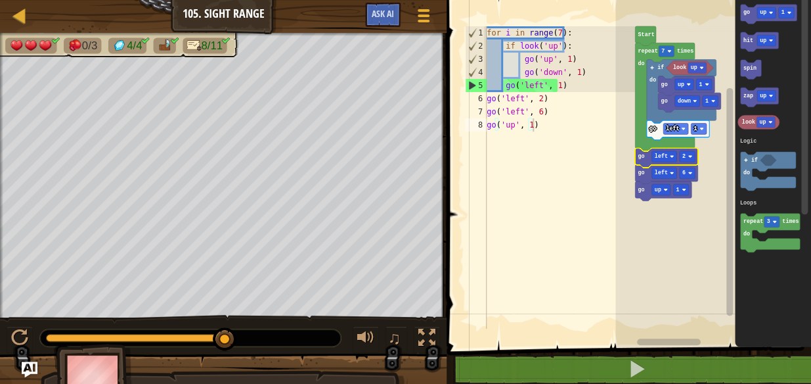
click at [642, 159] on text "go" at bounding box center [641, 156] width 7 height 7
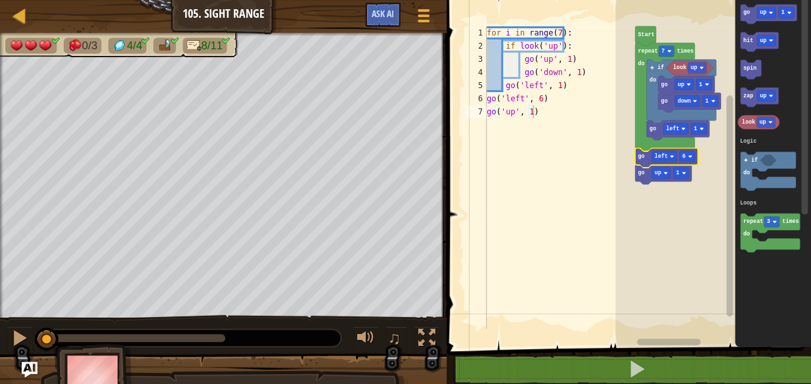
click at [642, 159] on text "go" at bounding box center [641, 156] width 7 height 7
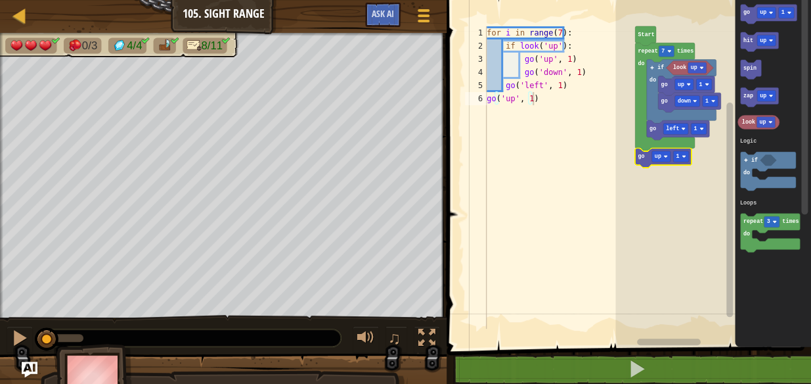
click at [642, 159] on text "go" at bounding box center [641, 156] width 7 height 7
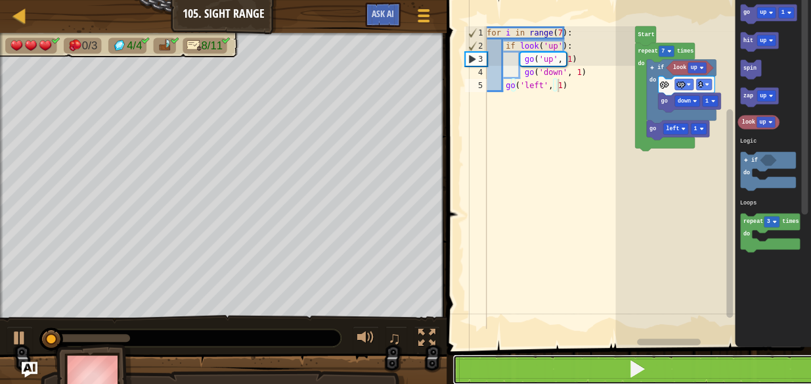
click at [640, 373] on span at bounding box center [637, 368] width 18 height 18
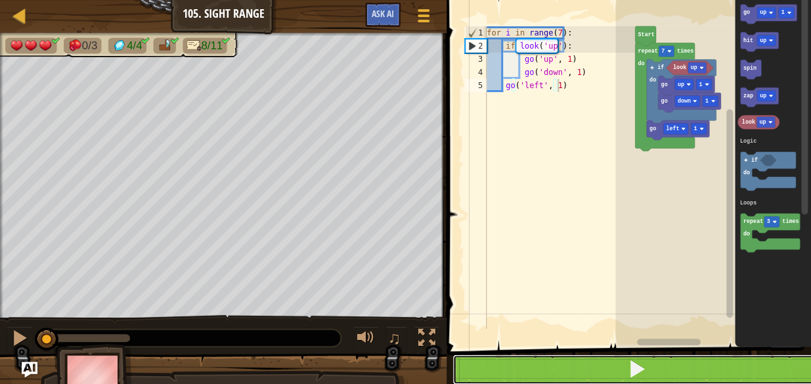
click at [640, 373] on span at bounding box center [637, 368] width 18 height 18
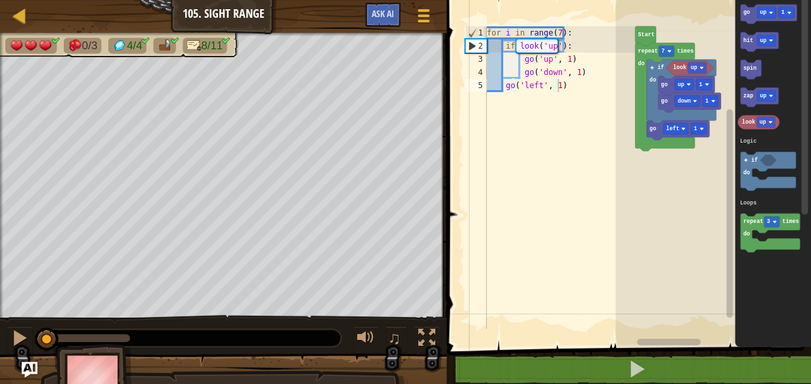
click at [648, 211] on rect "Blockly Workspace" at bounding box center [713, 169] width 196 height 353
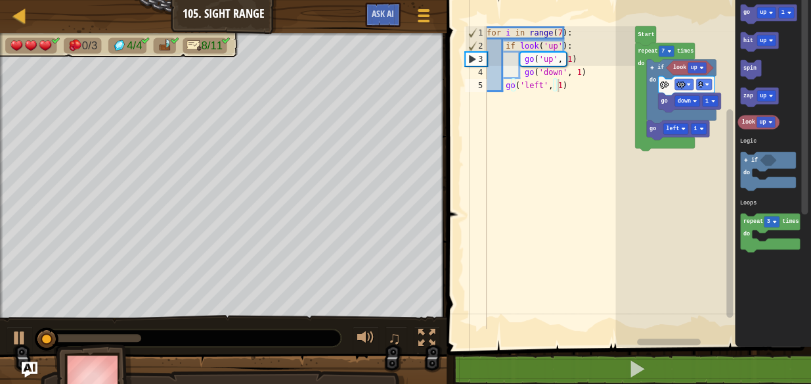
click at [648, 211] on rect "Blockly Workspace" at bounding box center [713, 169] width 196 height 353
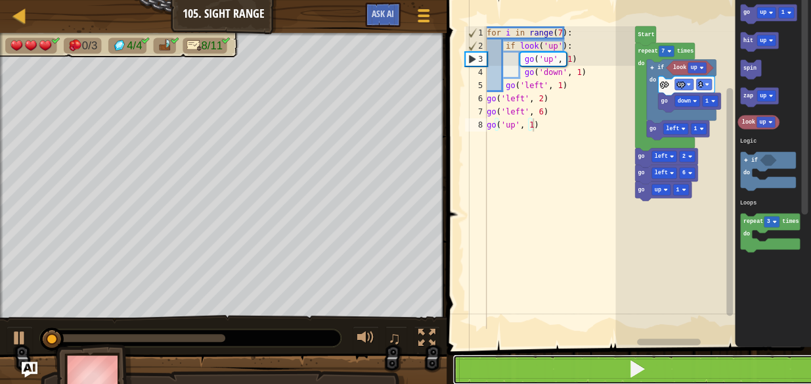
click at [644, 361] on span at bounding box center [637, 368] width 18 height 18
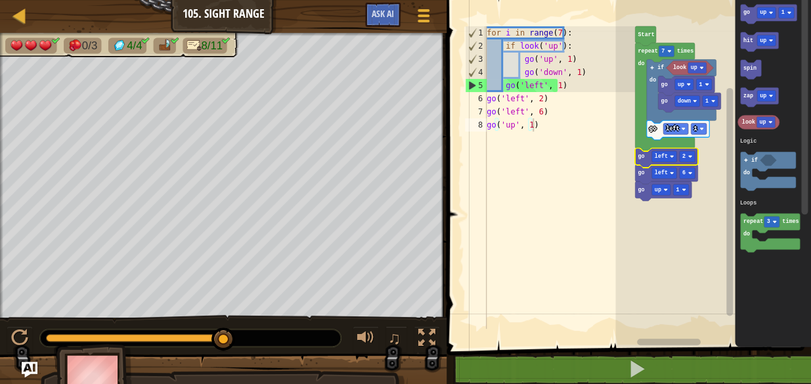
click at [641, 153] on text "go" at bounding box center [641, 156] width 7 height 7
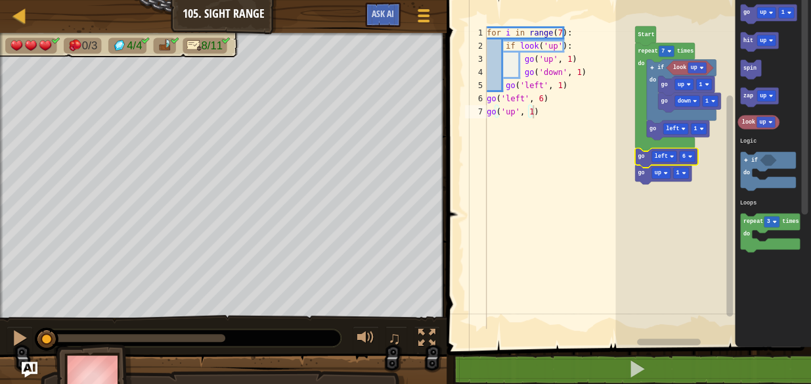
click at [642, 157] on text "go" at bounding box center [641, 156] width 7 height 7
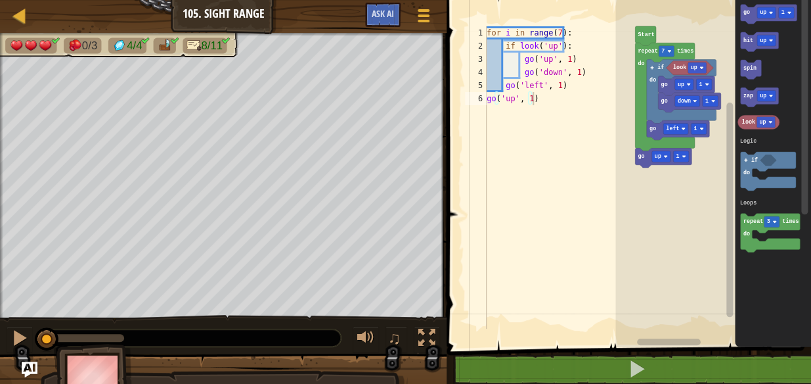
click at [642, 157] on text "go" at bounding box center [641, 156] width 7 height 7
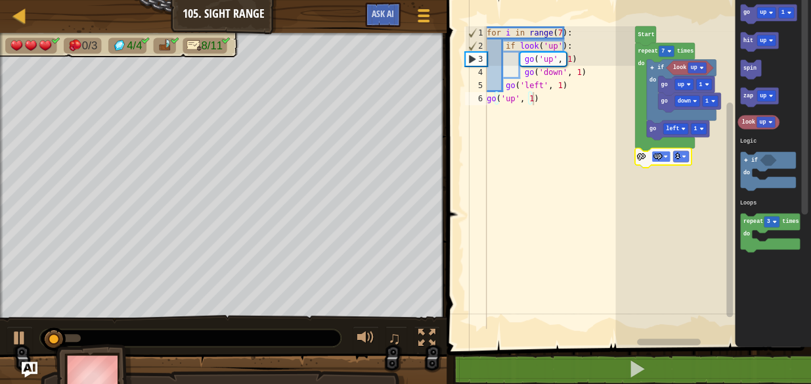
click at [657, 151] on rect "Blockly Workspace" at bounding box center [661, 156] width 18 height 11
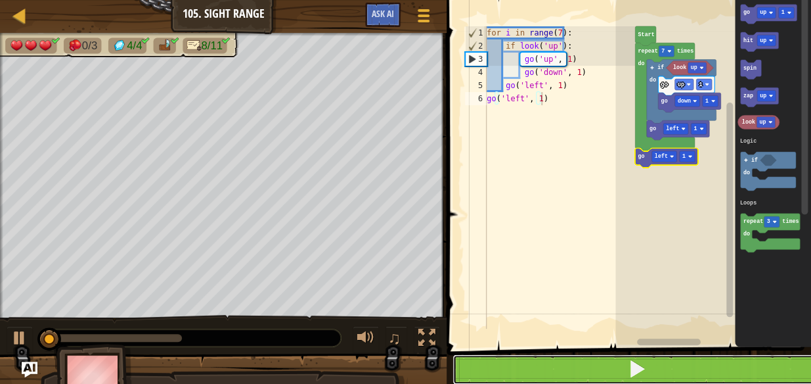
click at [713, 373] on button at bounding box center [636, 369] width 368 height 30
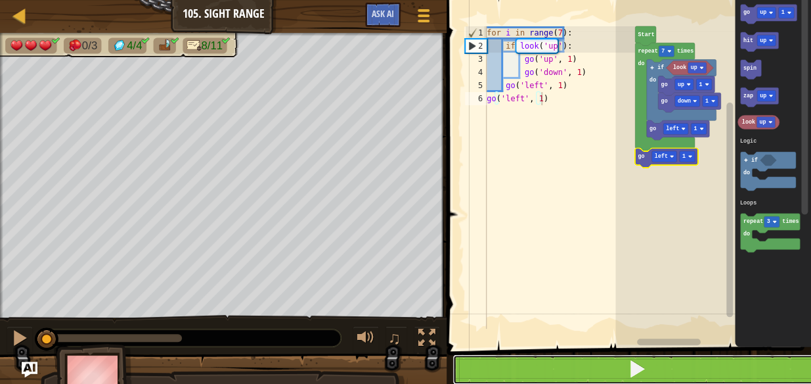
click at [713, 373] on button at bounding box center [636, 369] width 368 height 30
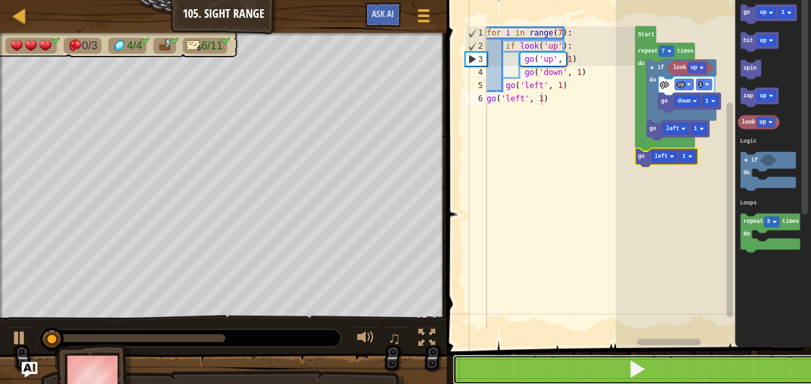
click at [643, 382] on button at bounding box center [636, 369] width 368 height 30
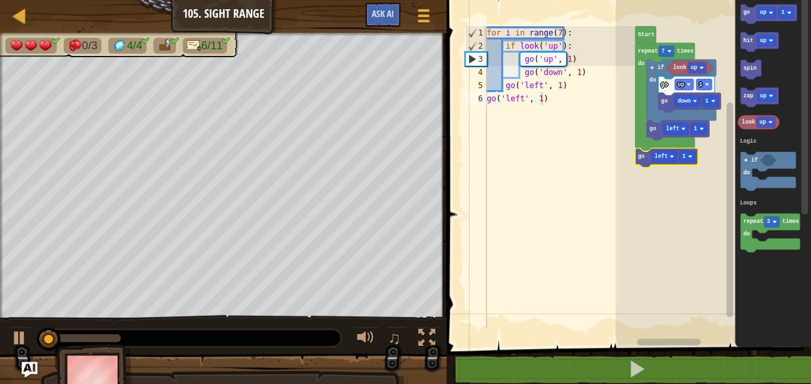
click at [639, 160] on icon "Blockly Workspace" at bounding box center [666, 157] width 62 height 19
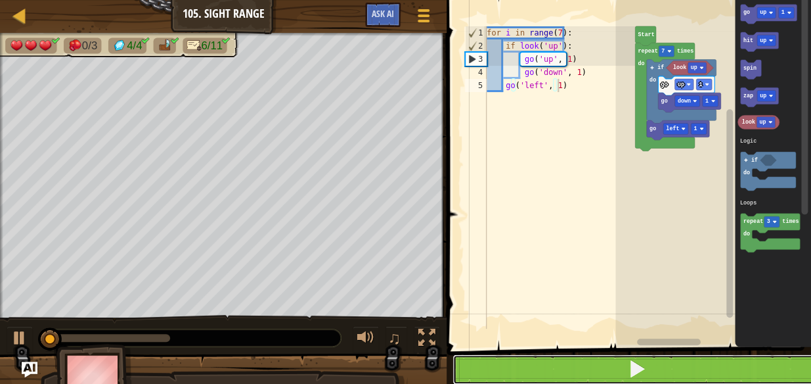
click at [610, 371] on button at bounding box center [636, 369] width 368 height 30
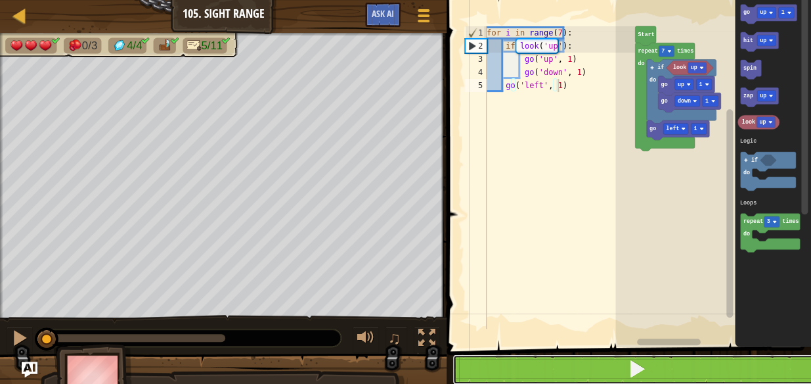
click at [610, 371] on button at bounding box center [636, 369] width 368 height 30
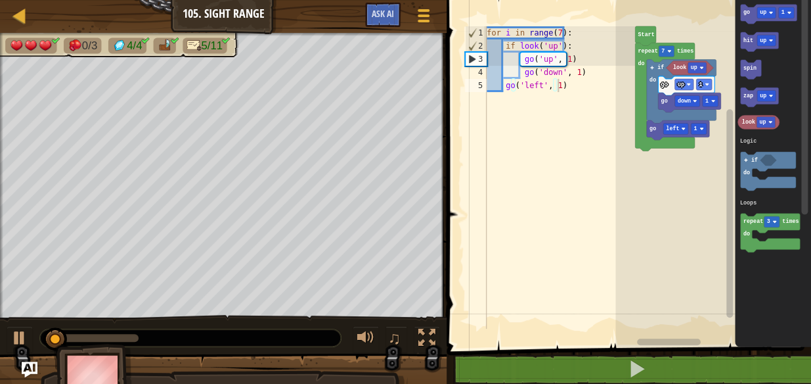
type textarea "go('left', 1)"
drag, startPoint x: 610, startPoint y: 371, endPoint x: 530, endPoint y: 296, distance: 110.1
click at [530, 296] on div "for i in range ( 7 ) : if look ( 'up' ) : go ( 'up' , 1 ) go ( 'down' , 1 ) go …" at bounding box center [559, 190] width 151 height 328
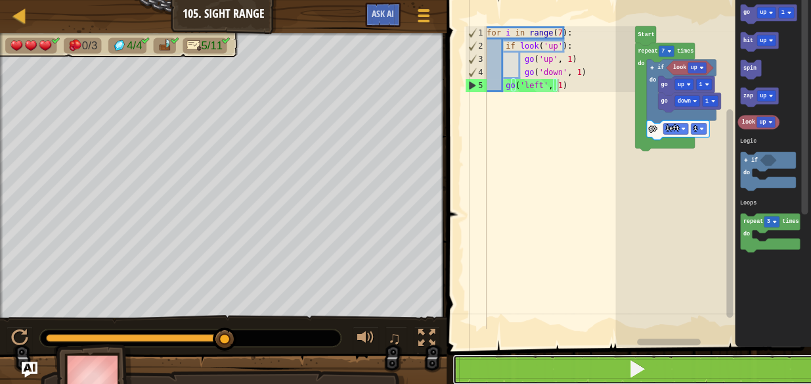
click at [578, 366] on button at bounding box center [636, 369] width 368 height 30
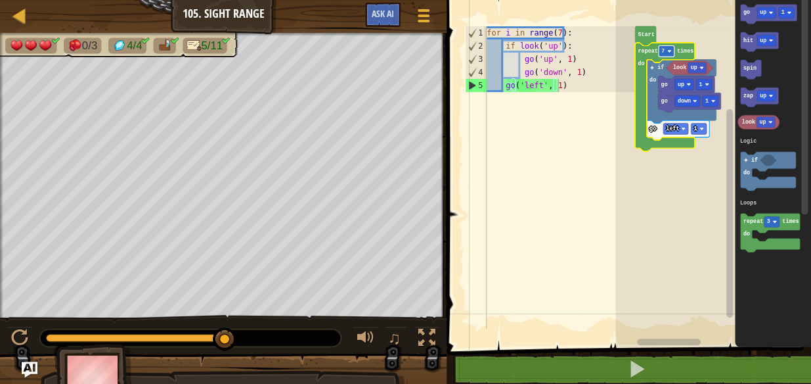
click at [669, 47] on rect "Blockly Workspace" at bounding box center [667, 50] width 16 height 11
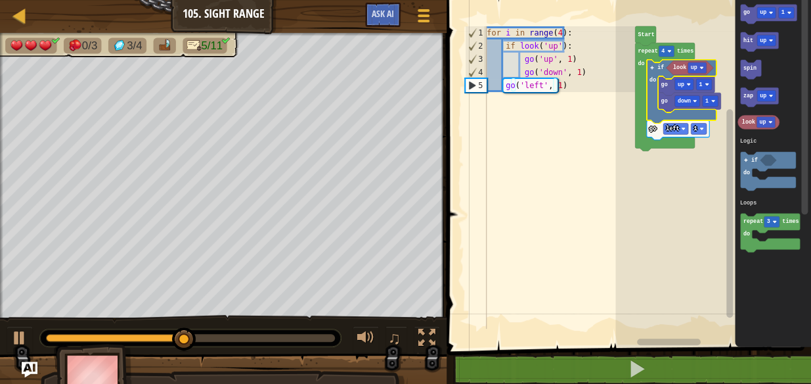
click at [677, 60] on icon "Blockly Workspace" at bounding box center [682, 92] width 70 height 64
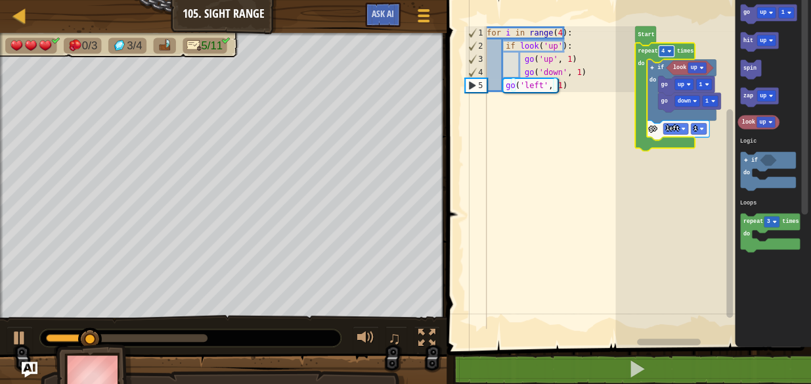
click at [668, 53] on image "Blockly Workspace" at bounding box center [669, 51] width 4 height 4
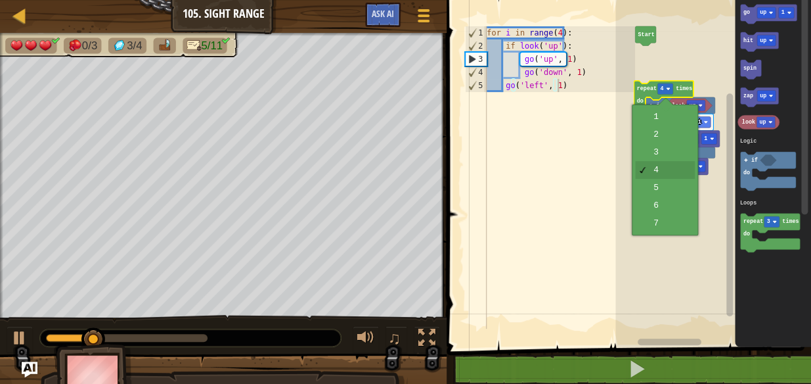
click at [668, 0] on body "Map Junior 105. Sight Range Game Menu Ask AI 1 2 3 4 5 6 7 8 9 10 for i in rang…" at bounding box center [405, 0] width 811 height 0
click at [668, 88] on image "Blockly Workspace" at bounding box center [668, 89] width 4 height 4
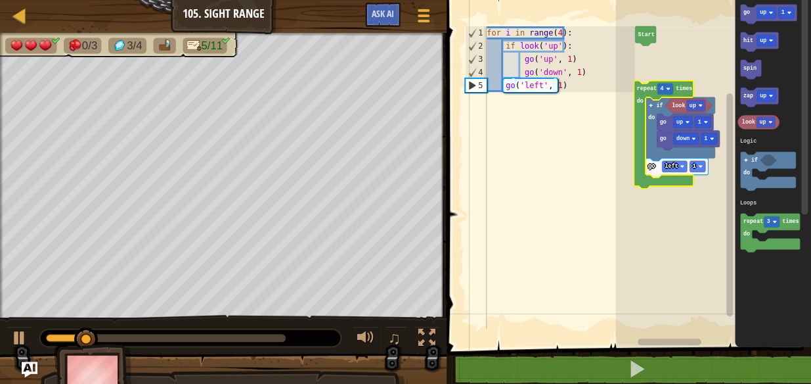
click at [668, 88] on image "Blockly Workspace" at bounding box center [668, 89] width 4 height 4
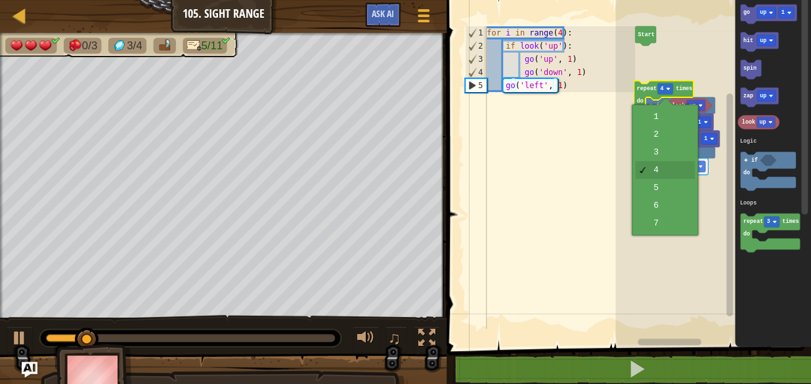
click at [668, 0] on body "Map Junior 105. Sight Range Game Menu Ask AI 1 2 3 4 5 6 7 8 9 10 for i in rang…" at bounding box center [405, 0] width 811 height 0
click at [668, 88] on image "Blockly Workspace" at bounding box center [668, 89] width 4 height 4
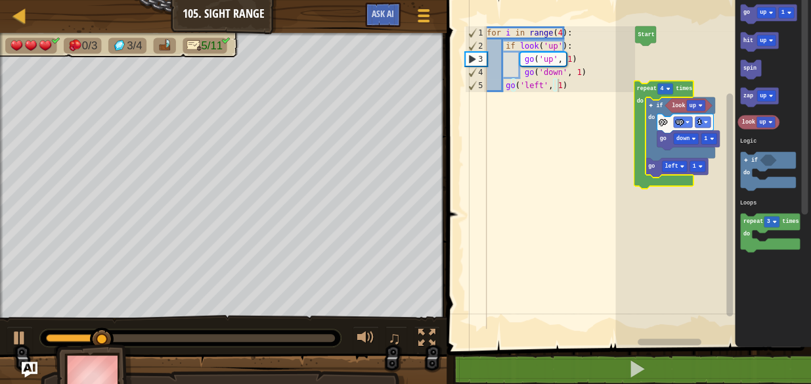
click at [668, 88] on image "Blockly Workspace" at bounding box center [668, 89] width 4 height 4
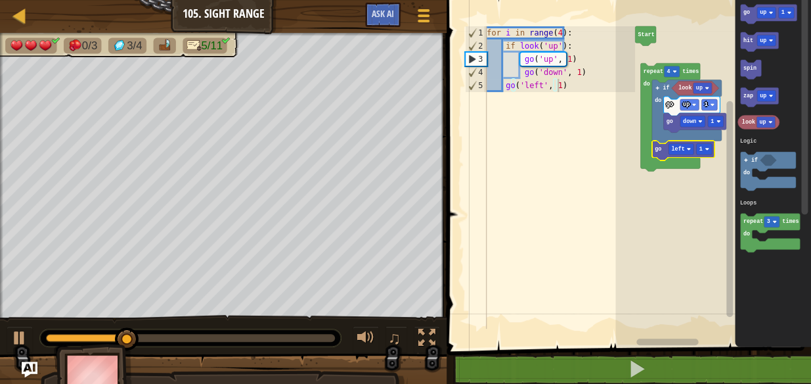
click at [659, 148] on text "go" at bounding box center [658, 149] width 7 height 7
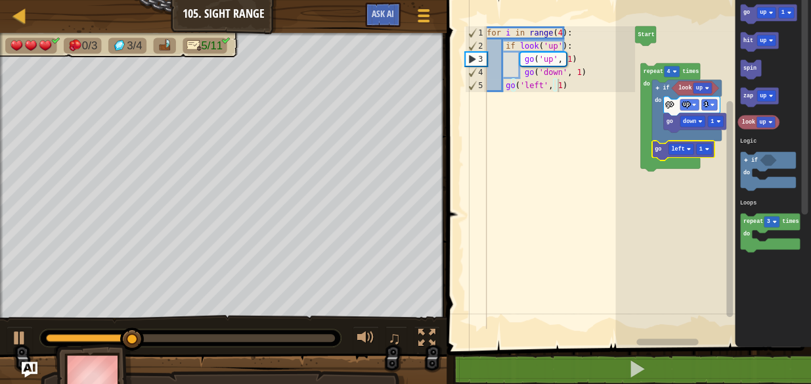
click at [659, 148] on text "go" at bounding box center [658, 149] width 7 height 7
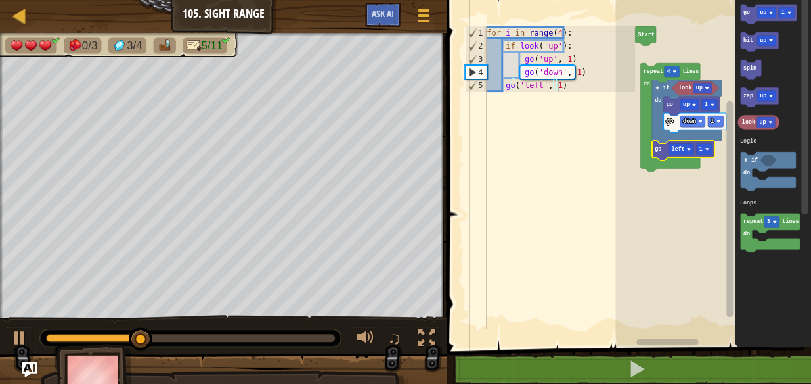
click at [659, 148] on text "go" at bounding box center [658, 149] width 7 height 7
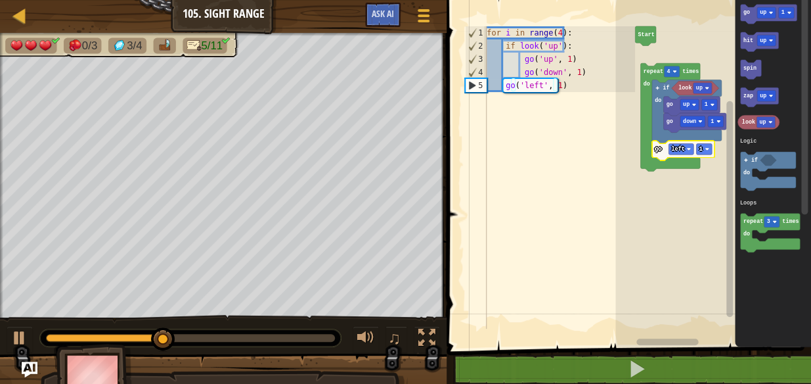
click at [644, 200] on rect "Blockly Workspace" at bounding box center [713, 169] width 196 height 353
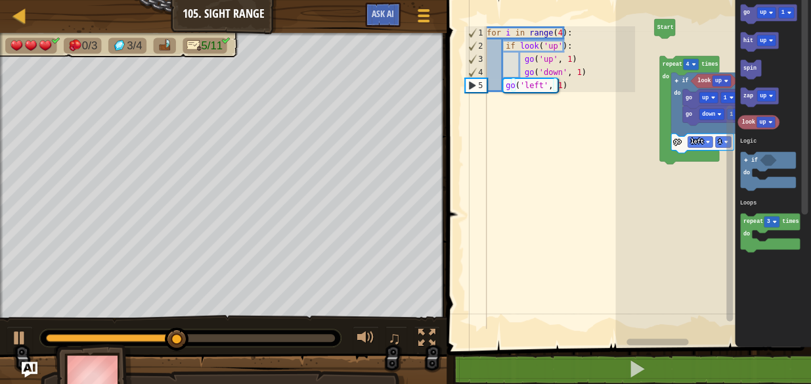
click at [663, 206] on rect "Blockly Workspace" at bounding box center [713, 169] width 196 height 353
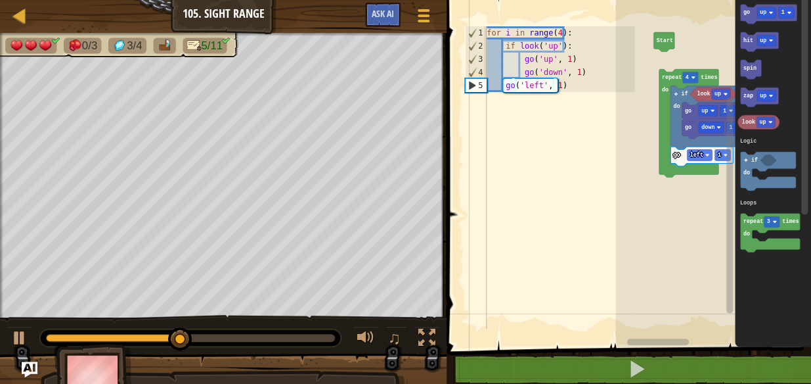
click at [663, 206] on rect "Blockly Workspace" at bounding box center [713, 169] width 196 height 353
click at [663, 202] on rect "Blockly Workspace" at bounding box center [713, 169] width 196 height 353
click at [658, 200] on rect "Blockly Workspace" at bounding box center [713, 169] width 196 height 353
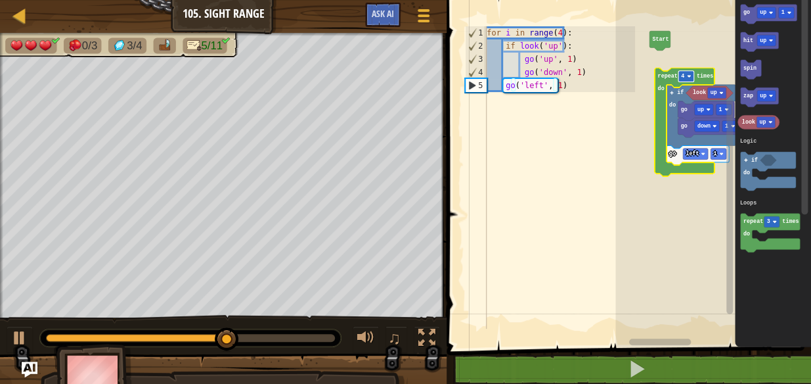
click at [683, 73] on text "4" at bounding box center [682, 76] width 3 height 7
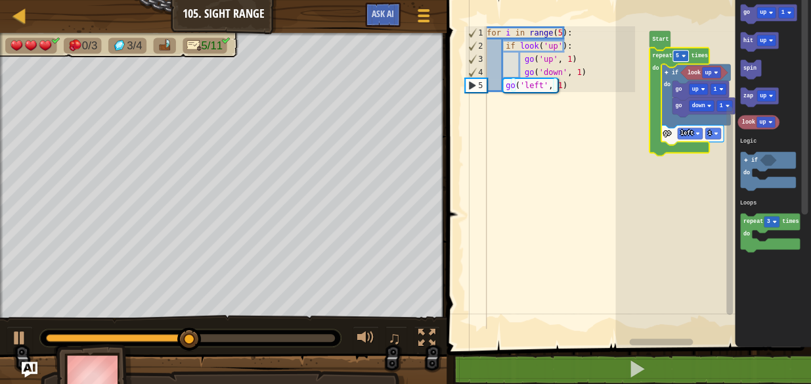
click at [680, 55] on rect "Blockly Workspace" at bounding box center [681, 56] width 16 height 11
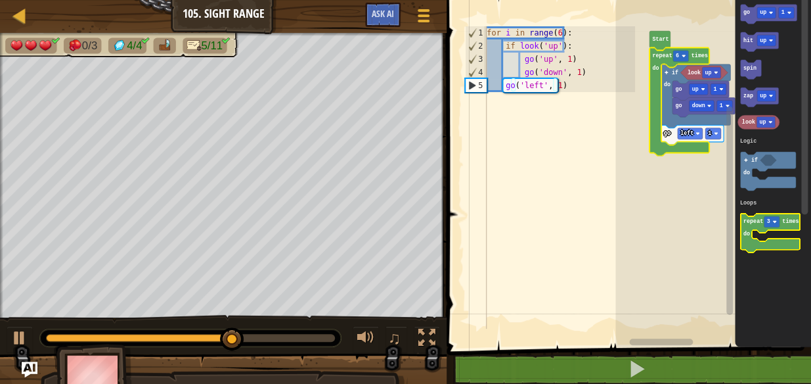
click at [746, 230] on icon "Blockly Workspace" at bounding box center [771, 232] width 60 height 39
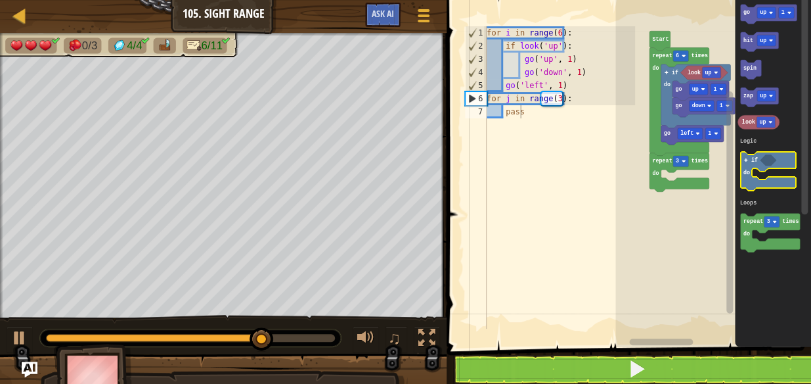
click at [749, 160] on icon "Blockly Workspace" at bounding box center [768, 171] width 55 height 39
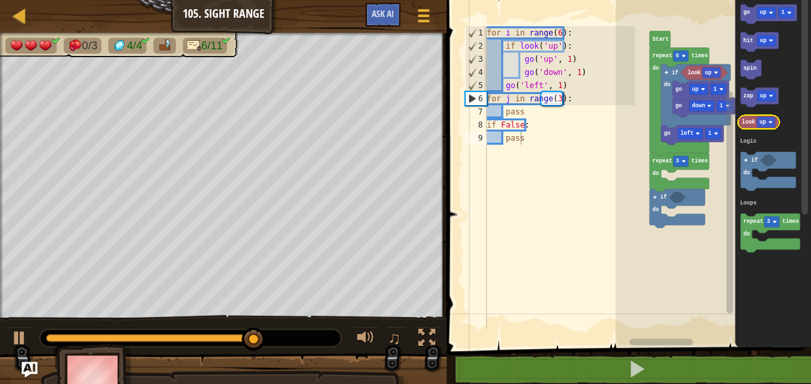
click at [745, 122] on text "look" at bounding box center [748, 122] width 13 height 7
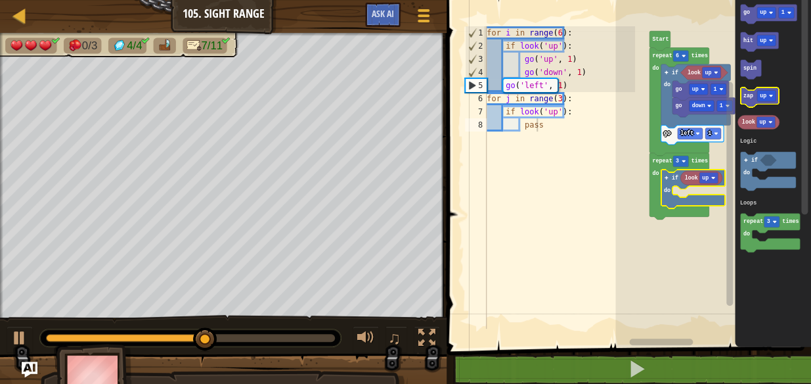
click at [749, 96] on text "zap" at bounding box center [748, 96] width 10 height 7
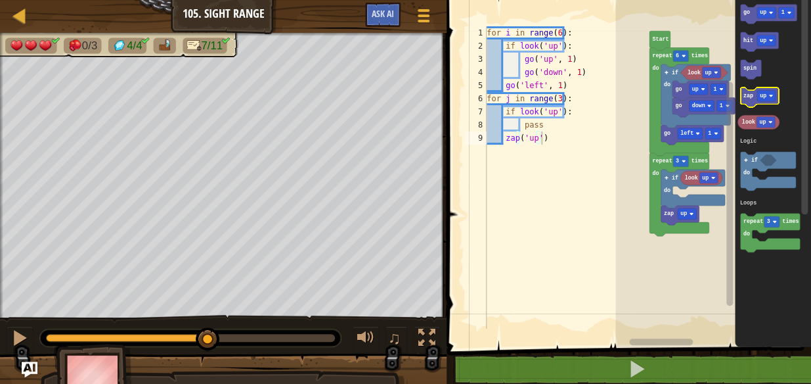
click at [749, 96] on text "zap" at bounding box center [748, 96] width 10 height 7
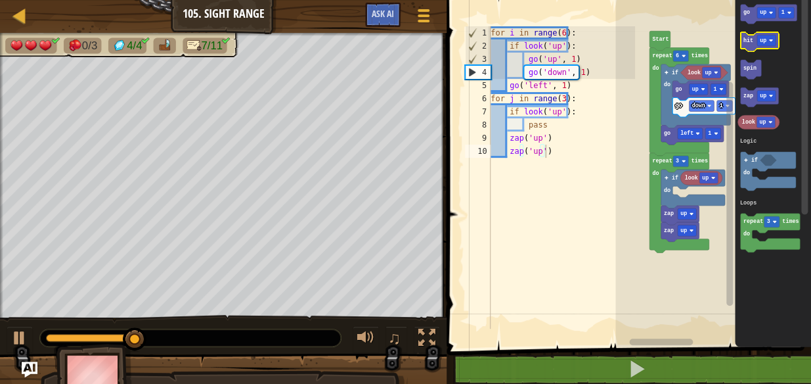
click at [747, 41] on text "hit" at bounding box center [748, 40] width 10 height 7
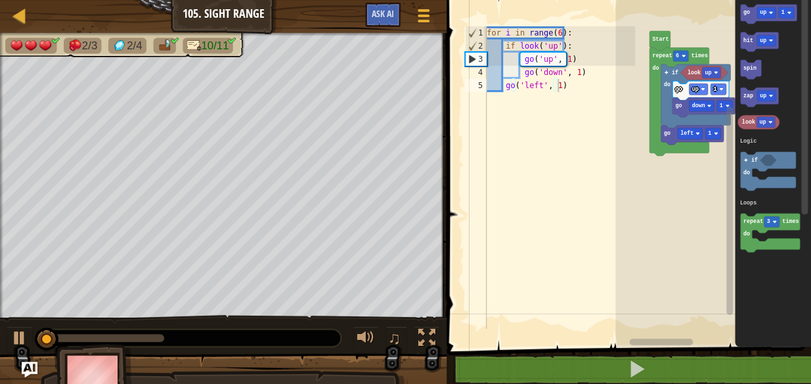
click at [630, 0] on html "Map Junior 105. Sight Range Game Menu Ask AI 1 2 3 4 5 6 7 8 9 10 for i in rang…" at bounding box center [405, 0] width 811 height 0
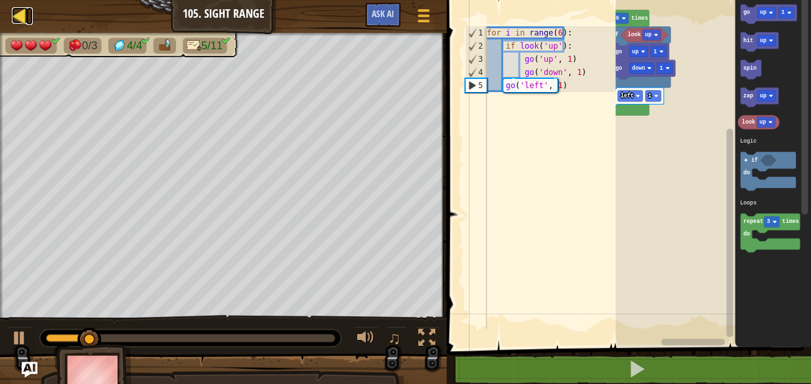
click at [19, 14] on div at bounding box center [20, 15] width 16 height 16
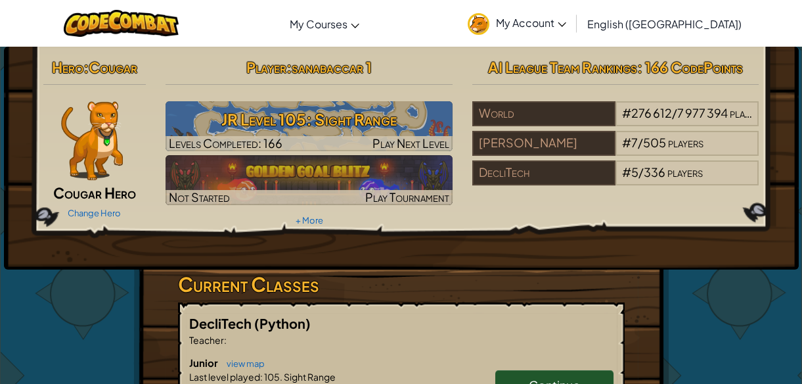
click at [566, 21] on span "My Account" at bounding box center [531, 23] width 70 height 14
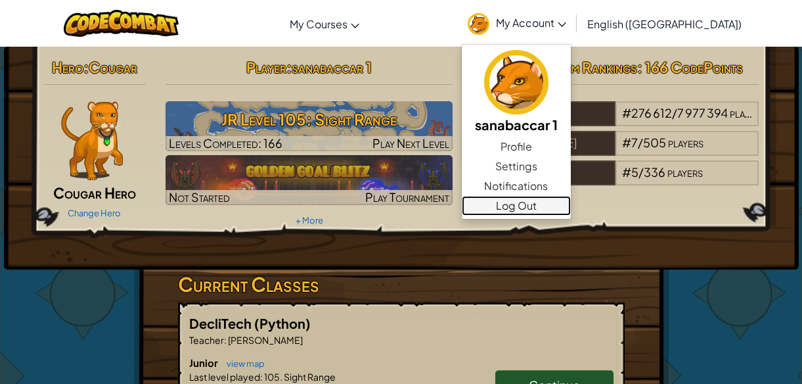
click at [571, 208] on link "Log Out" at bounding box center [516, 206] width 109 height 20
